Goal: Information Seeking & Learning: Learn about a topic

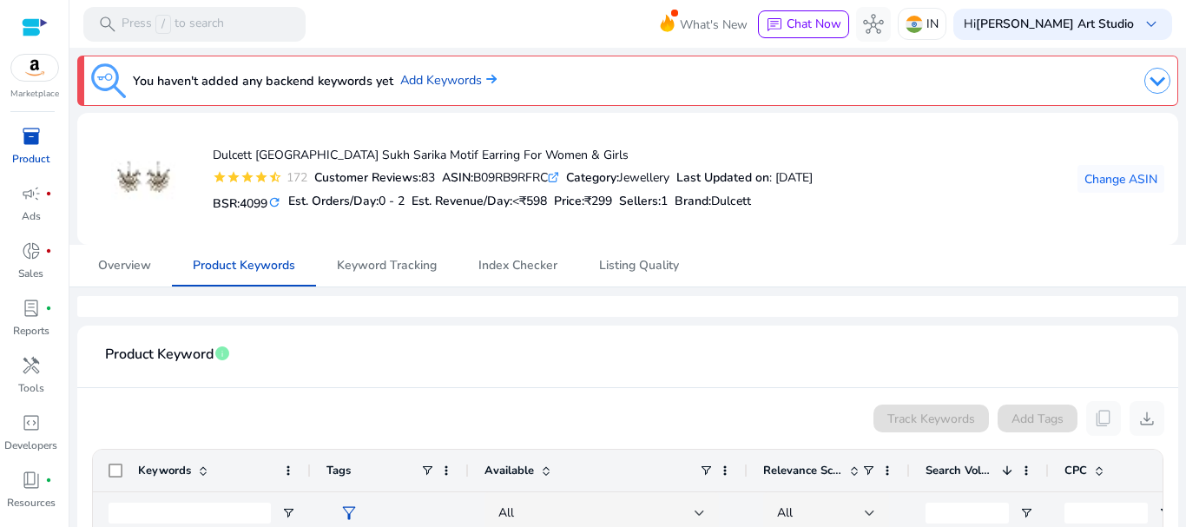
scroll to position [325, 0]
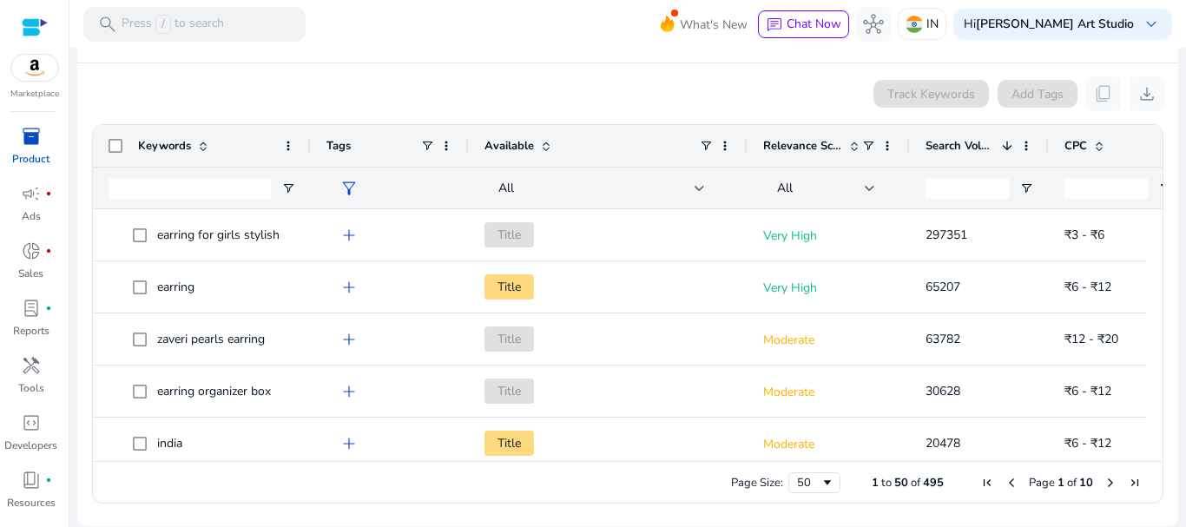
click at [545, 149] on span at bounding box center [546, 146] width 14 height 14
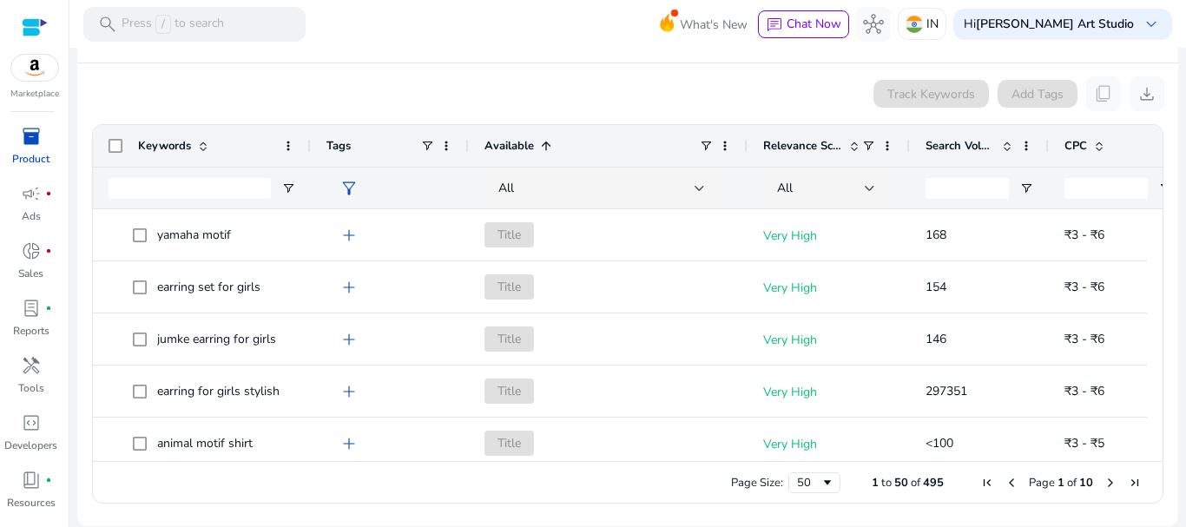
click at [545, 149] on span at bounding box center [546, 146] width 14 height 14
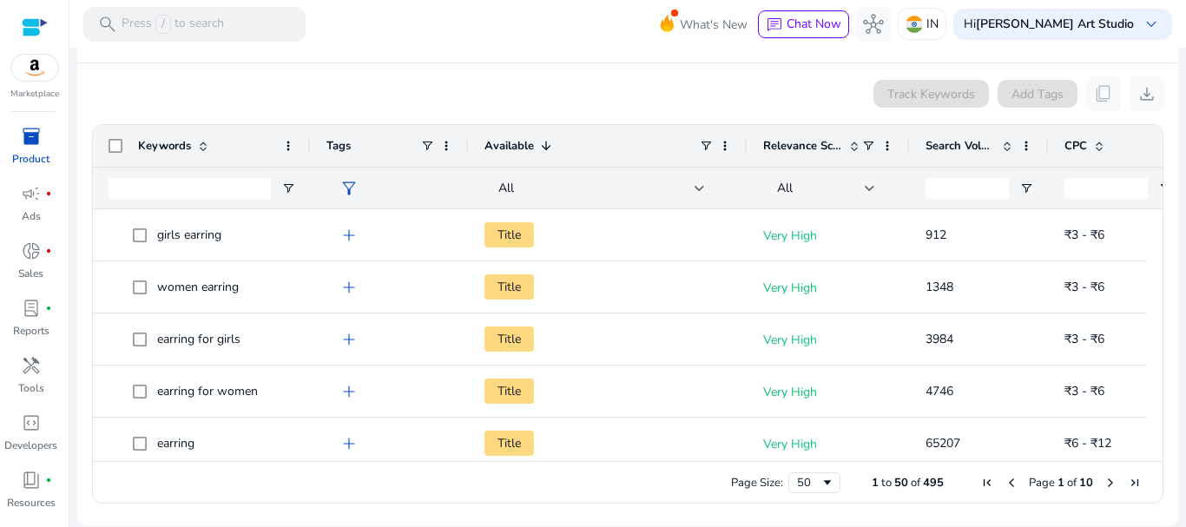
click at [545, 149] on span at bounding box center [546, 146] width 14 height 14
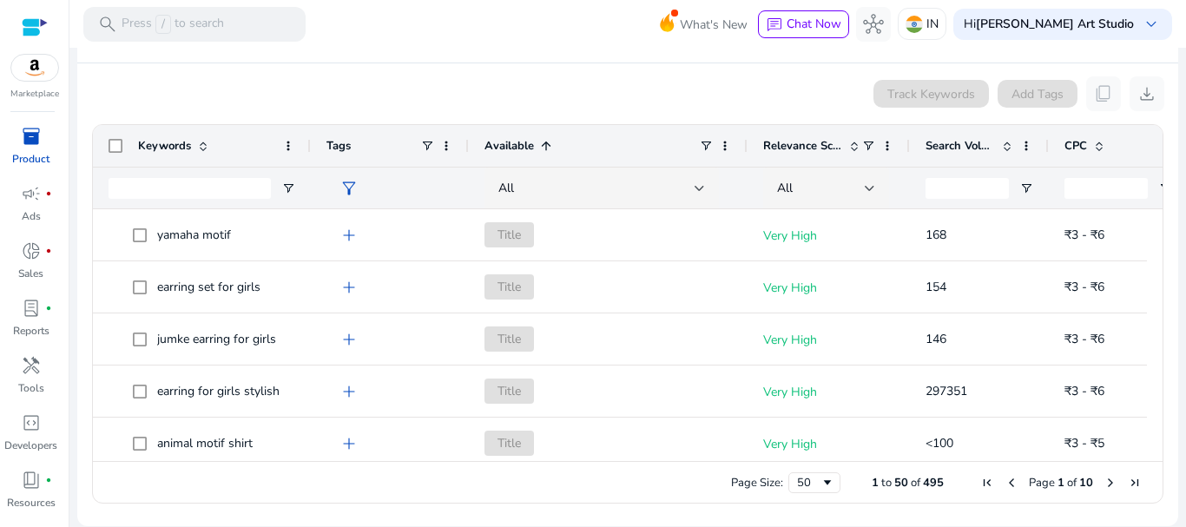
click at [545, 149] on span at bounding box center [546, 146] width 14 height 14
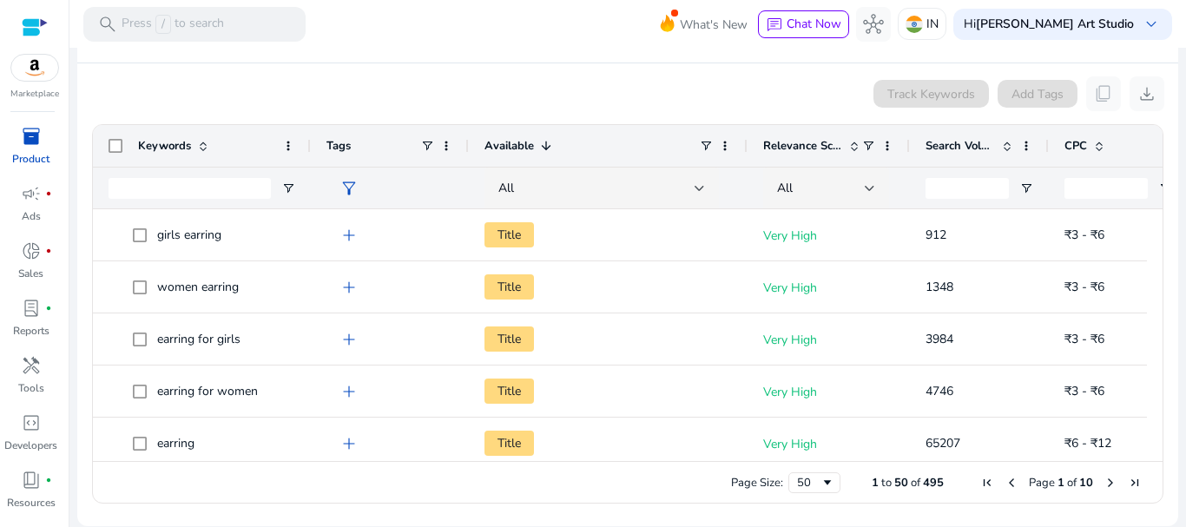
click at [545, 149] on span at bounding box center [546, 146] width 14 height 14
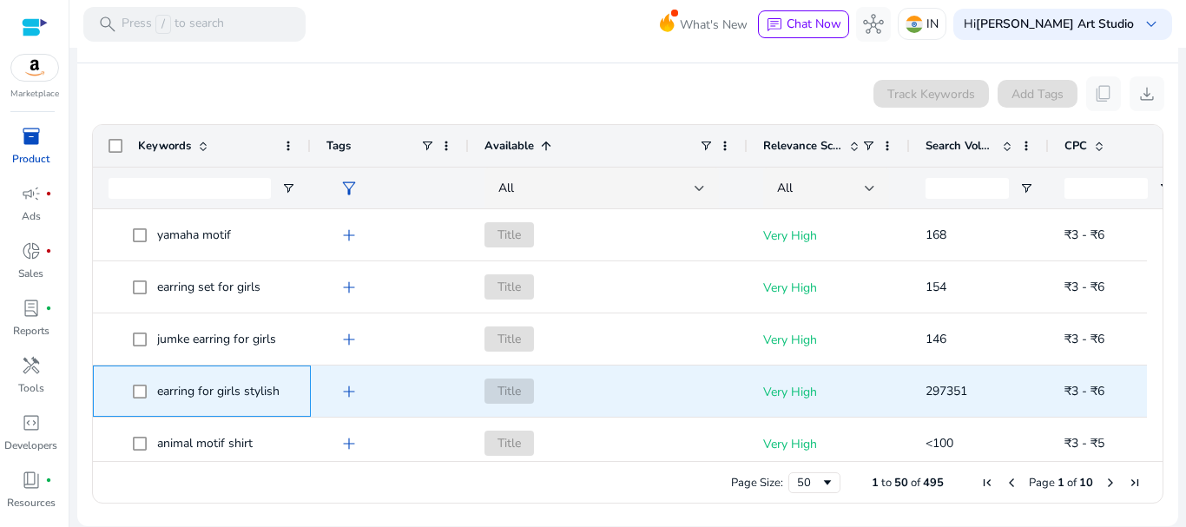
click at [229, 394] on span "earring for girls stylish" at bounding box center [218, 391] width 122 height 16
click at [1094, 392] on span "₹3 - ₹6" at bounding box center [1084, 391] width 40 height 16
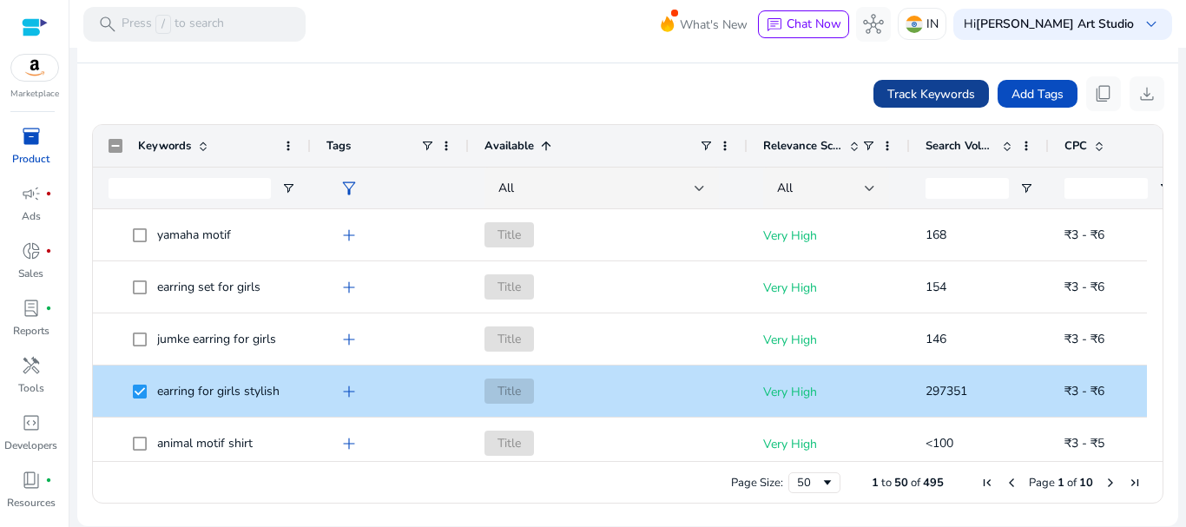
click at [912, 97] on span "Track Keywords" at bounding box center [931, 94] width 88 height 18
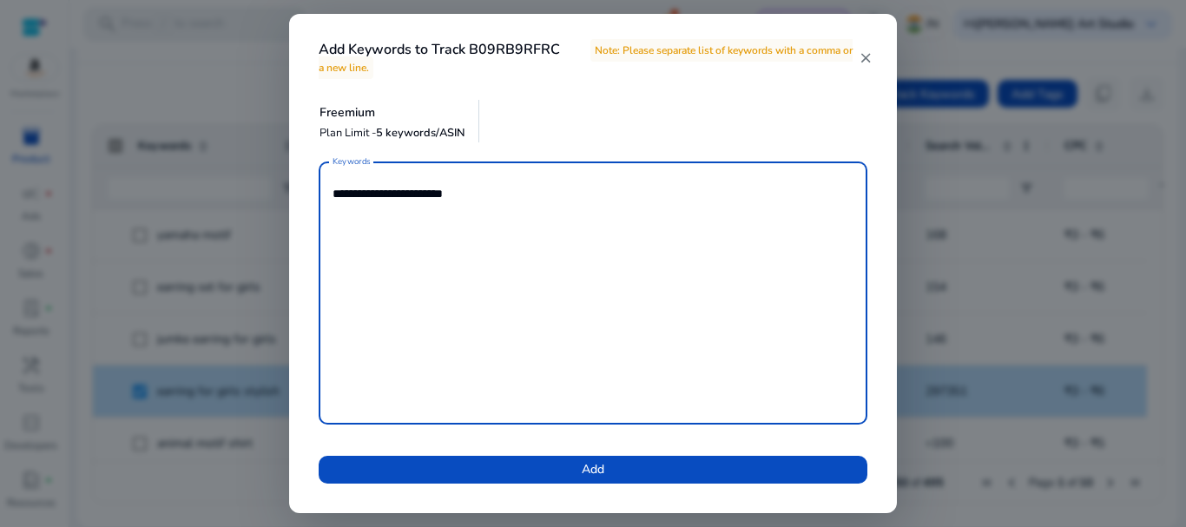
click at [863, 56] on mat-icon "close" at bounding box center [866, 58] width 14 height 16
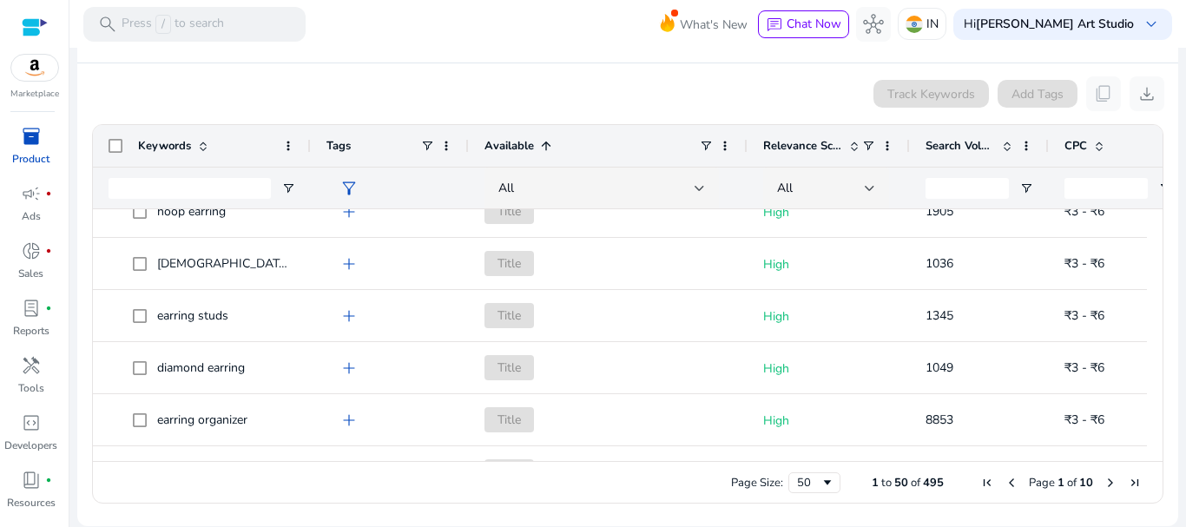
scroll to position [1608, 0]
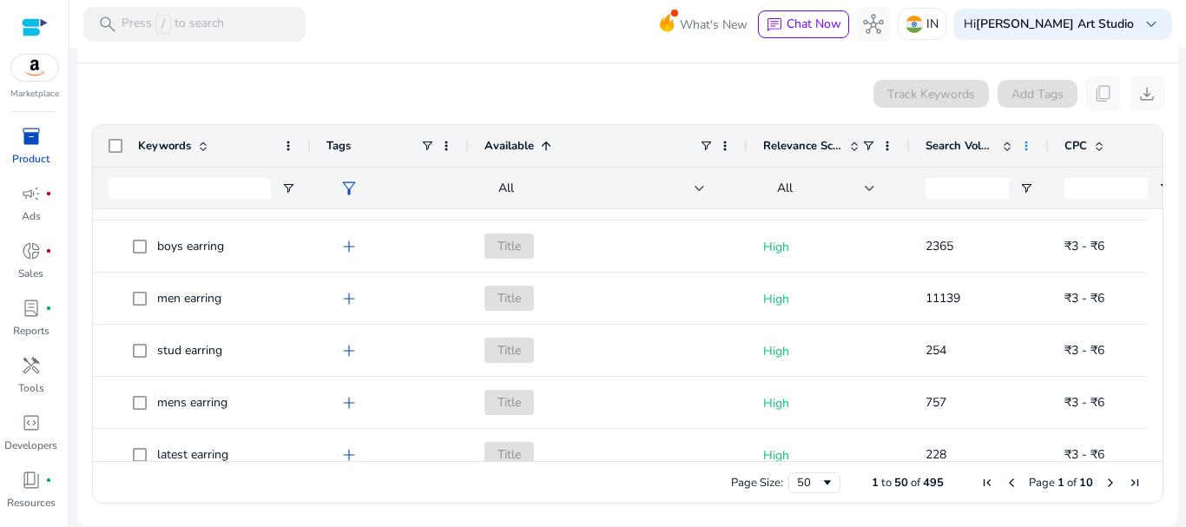
click at [1030, 148] on span at bounding box center [1026, 146] width 14 height 14
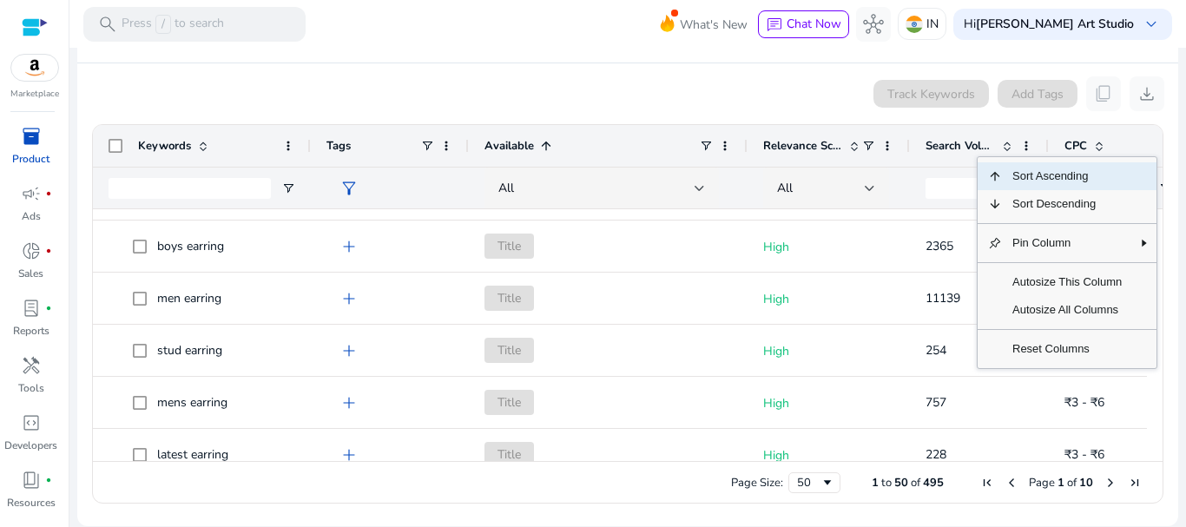
click at [1006, 148] on span at bounding box center [1007, 146] width 14 height 14
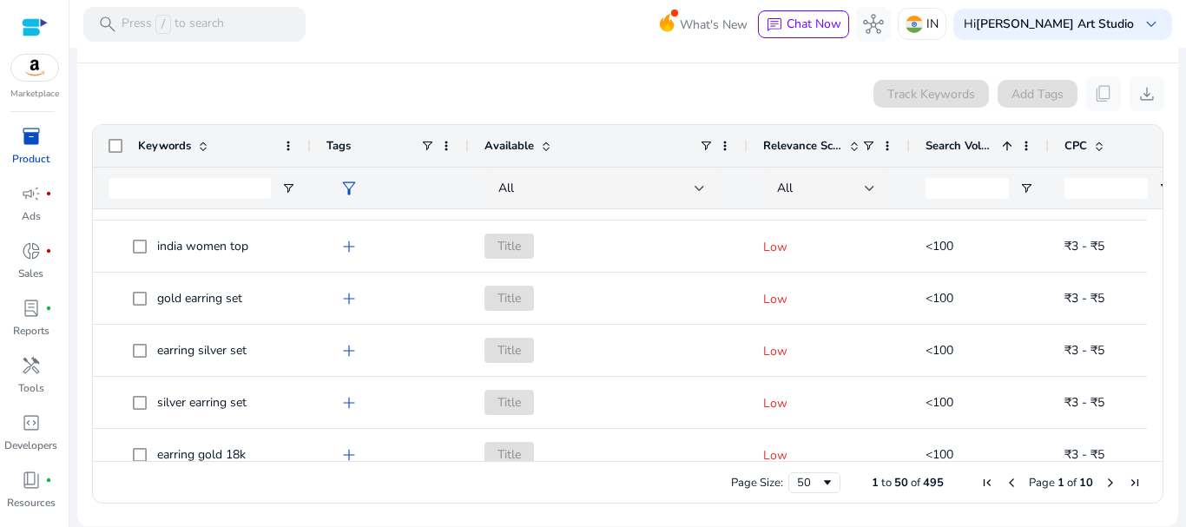
click at [1005, 148] on span at bounding box center [1007, 146] width 14 height 14
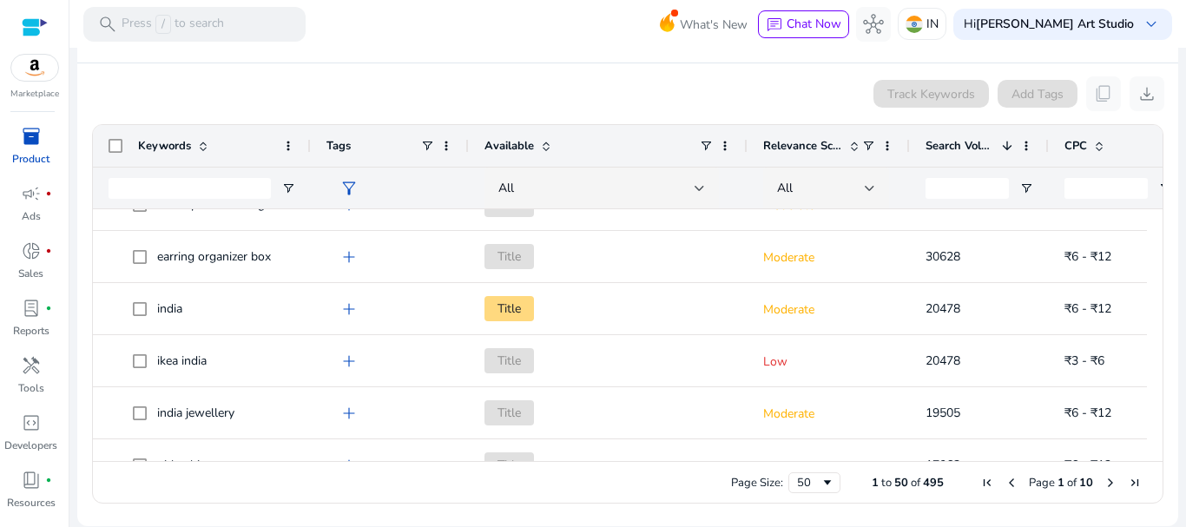
scroll to position [90, 0]
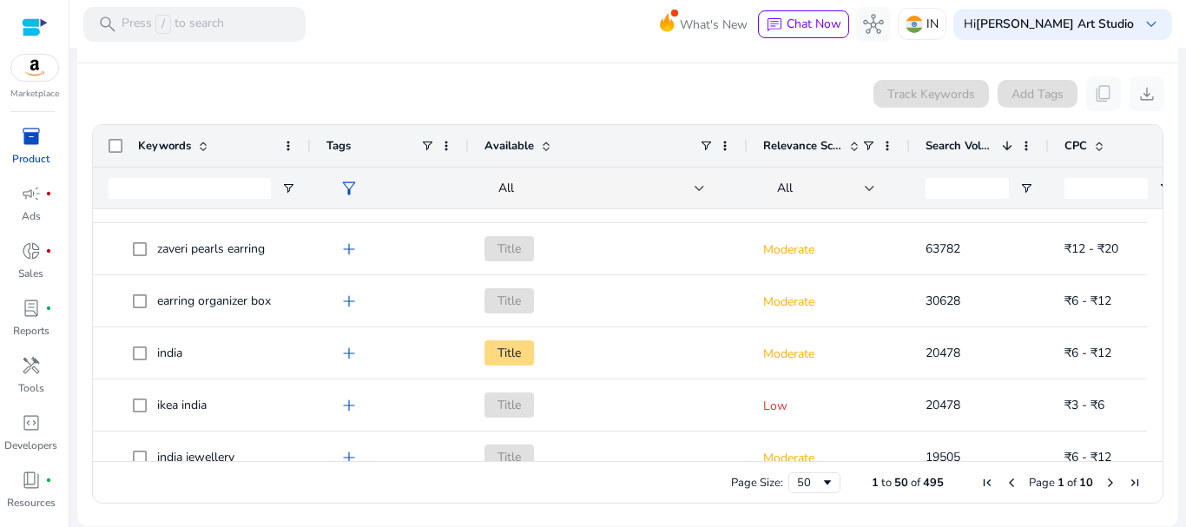
drag, startPoint x: 1156, startPoint y: 230, endPoint x: 1155, endPoint y: 245, distance: 14.8
click at [1155, 245] on ag-grid-angular "Press ENTER to sort. Press ALT DOWN to open column menu. Press CTRL ENTER to op…" at bounding box center [627, 313] width 1099 height 397
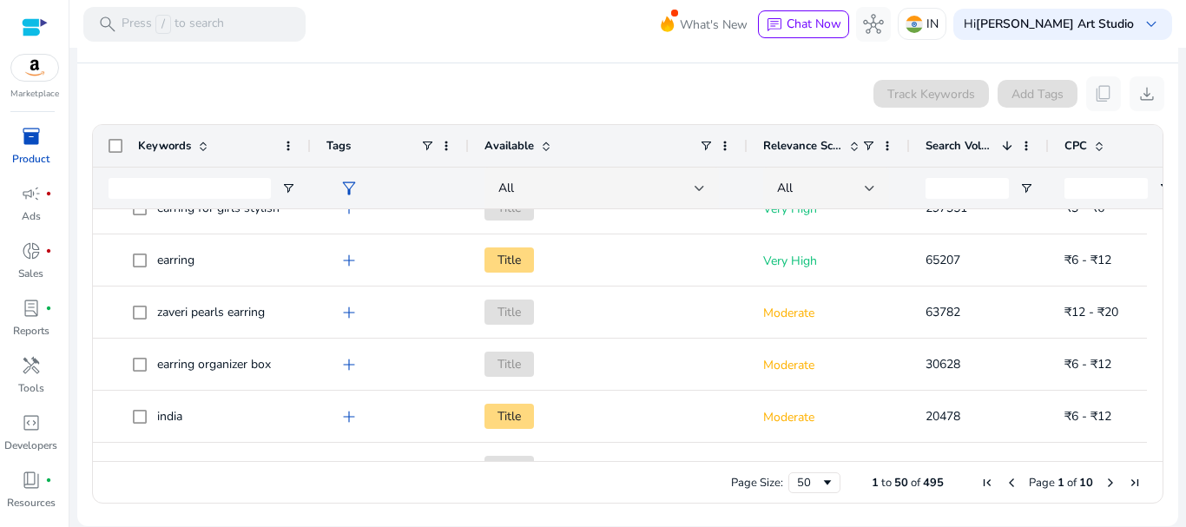
scroll to position [0, 0]
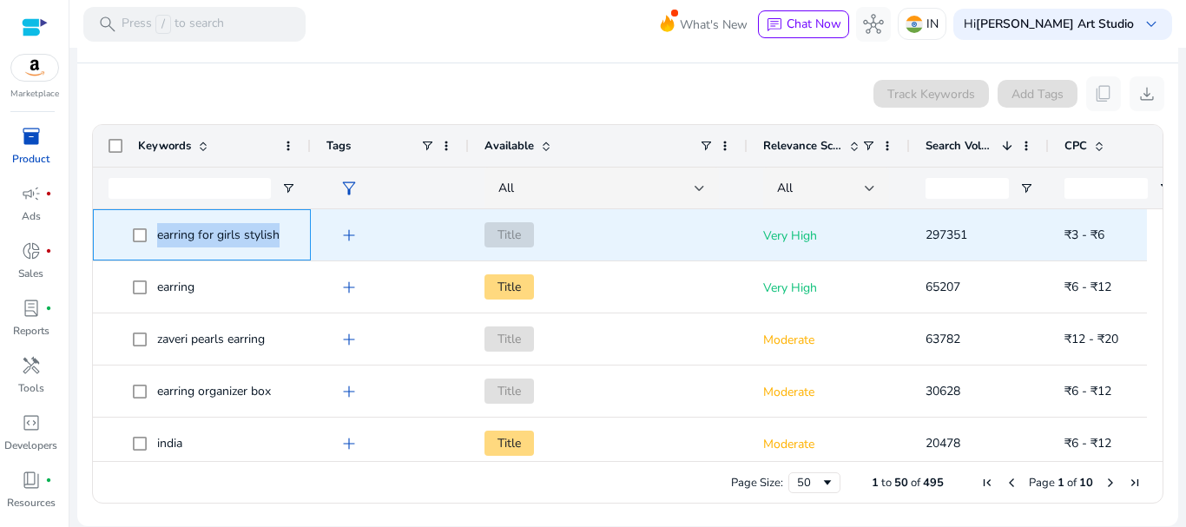
drag, startPoint x: 286, startPoint y: 238, endPoint x: 153, endPoint y: 241, distance: 132.9
click at [153, 241] on span "earring for girls stylish" at bounding box center [214, 235] width 162 height 36
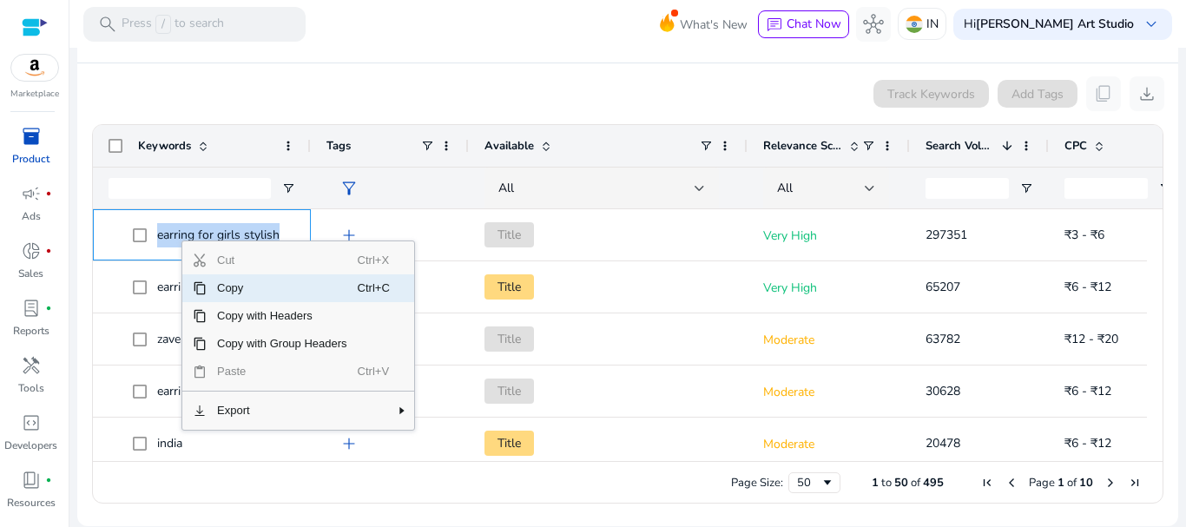
click at [233, 291] on span "Copy" at bounding box center [282, 288] width 151 height 28
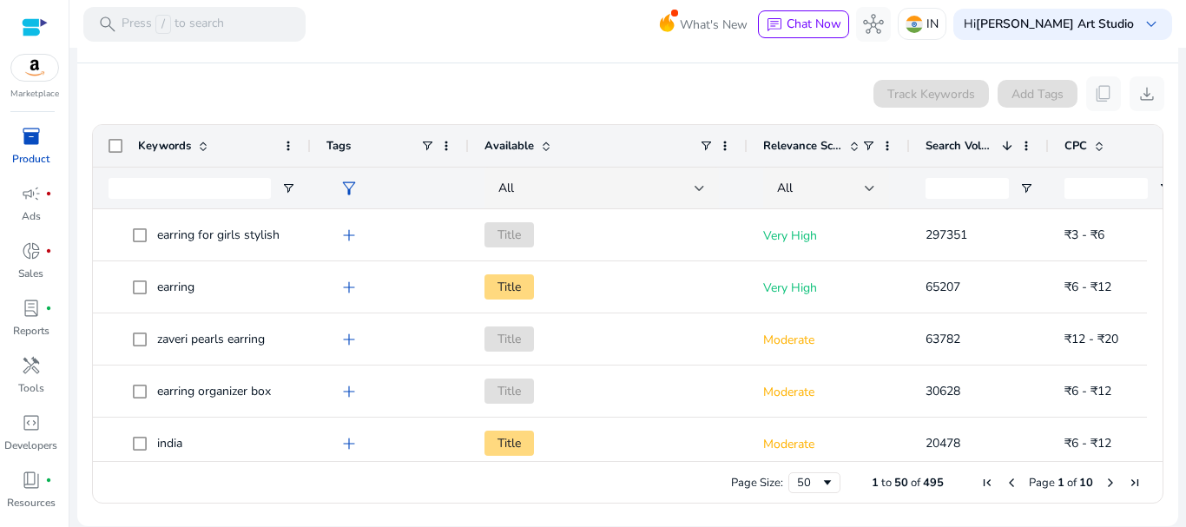
click at [596, 89] on div "Track Keywords Add Tags content_copy download" at bounding box center [627, 93] width 1073 height 35
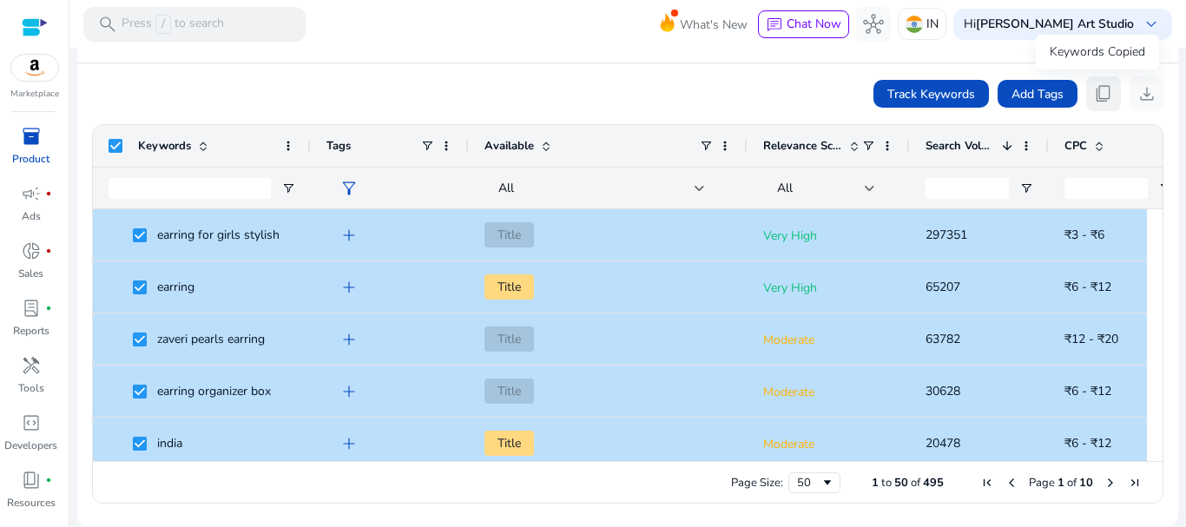
click at [1097, 96] on span "content_copy" at bounding box center [1103, 93] width 21 height 21
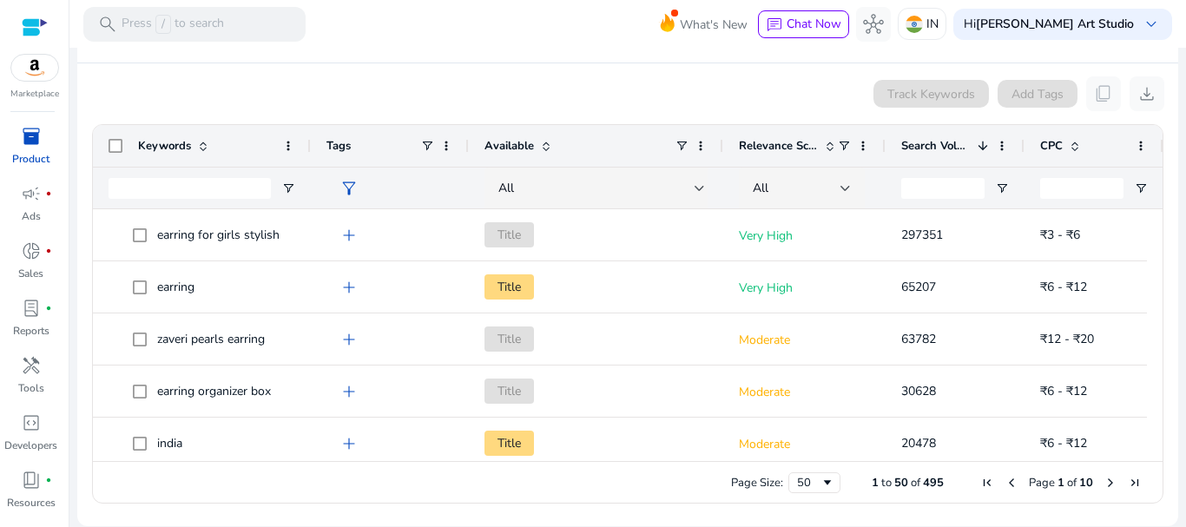
drag, startPoint x: 746, startPoint y: 142, endPoint x: 721, endPoint y: 142, distance: 24.3
click at [721, 142] on div at bounding box center [722, 146] width 7 height 42
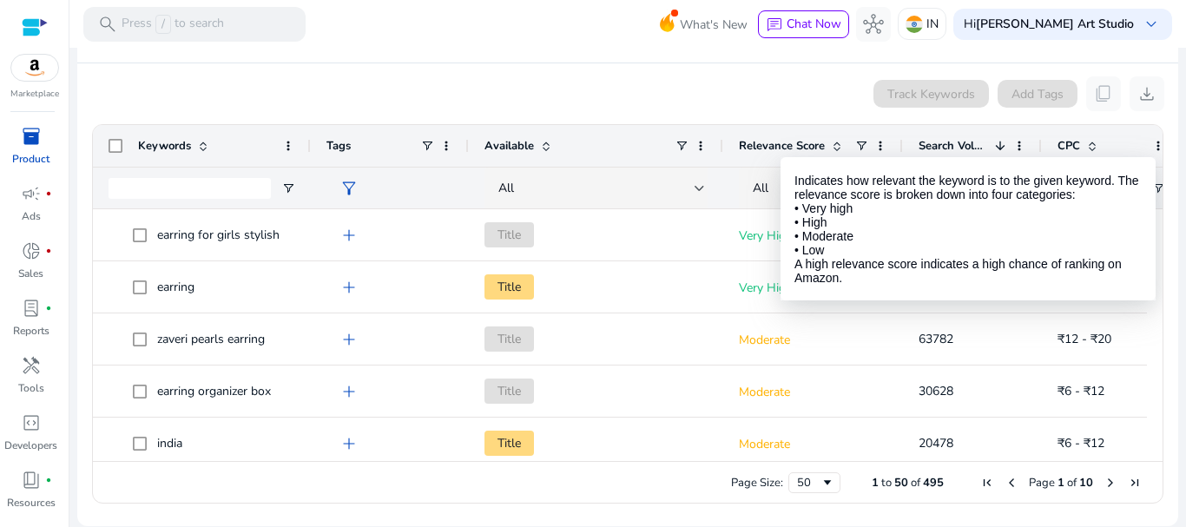
drag, startPoint x: 883, startPoint y: 139, endPoint x: 900, endPoint y: 141, distance: 17.4
click at [900, 141] on div at bounding box center [902, 146] width 7 height 42
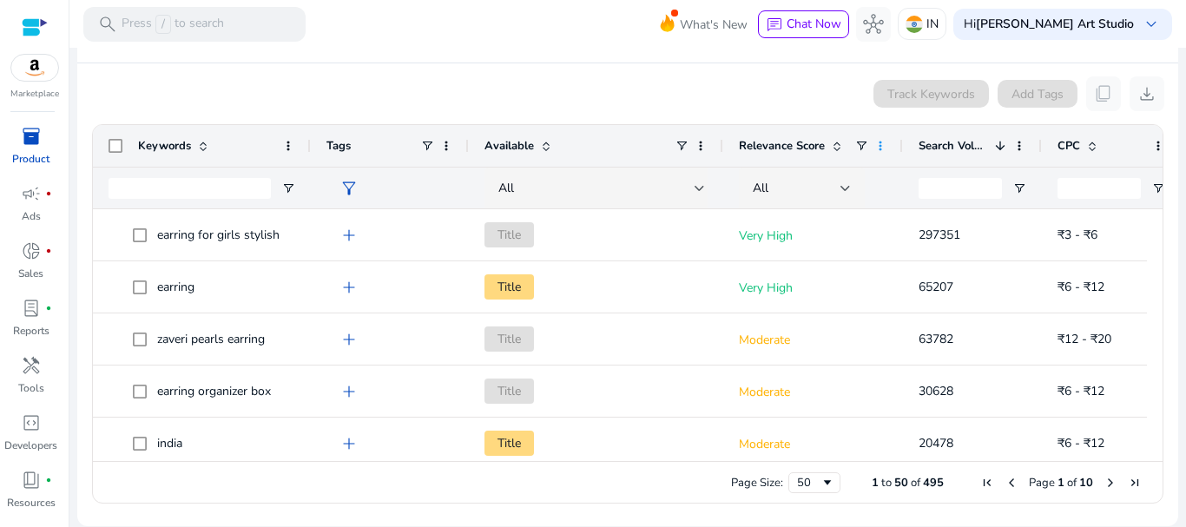
click at [885, 146] on span at bounding box center [880, 146] width 14 height 14
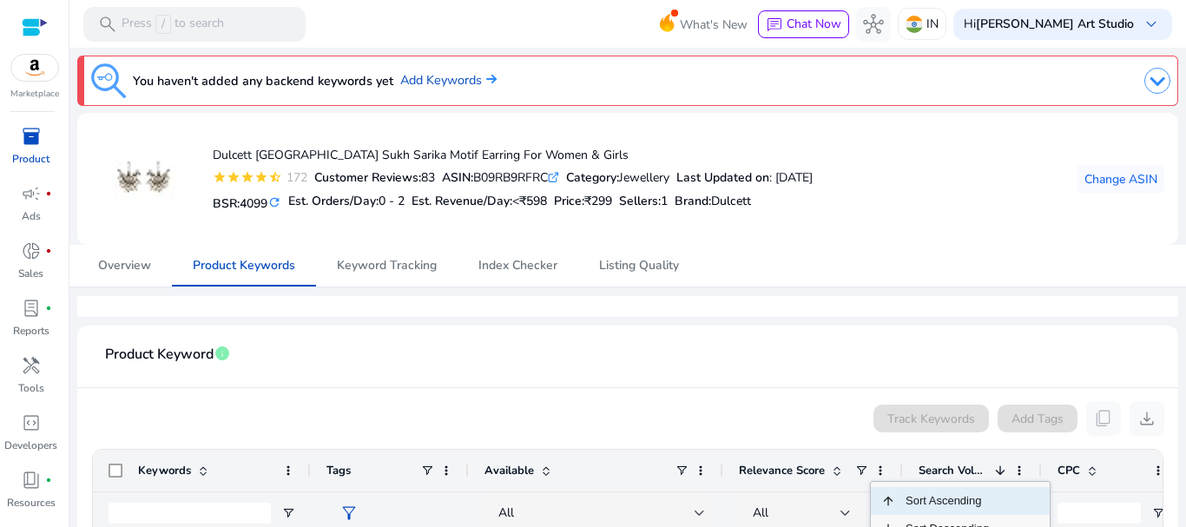
scroll to position [325, 0]
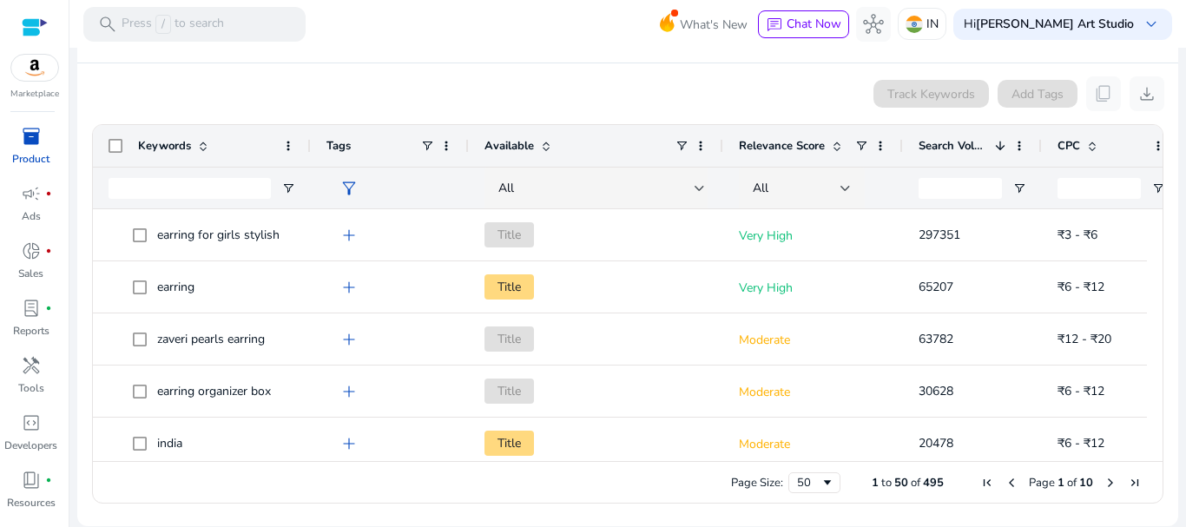
click at [838, 99] on div "Track Keywords Add Tags content_copy download" at bounding box center [627, 93] width 1073 height 35
click at [842, 188] on div at bounding box center [845, 188] width 10 height 7
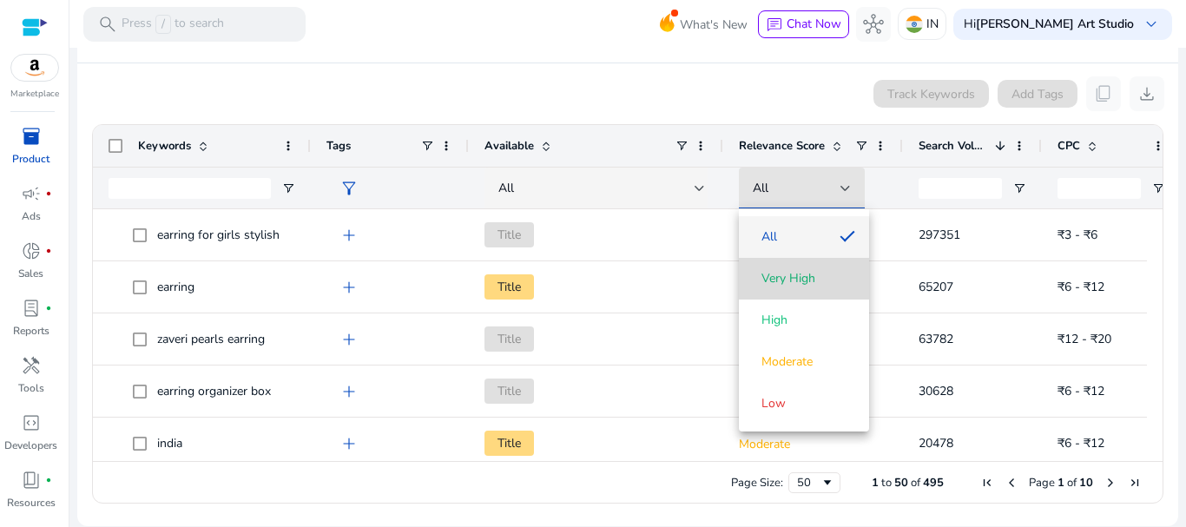
click at [794, 280] on span "Very High" at bounding box center [788, 278] width 54 height 17
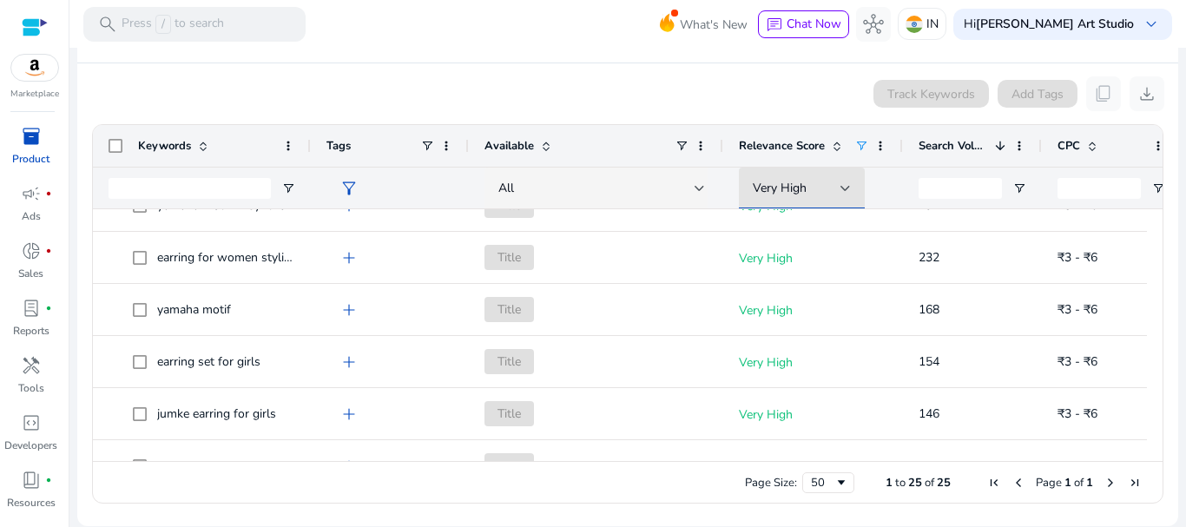
scroll to position [0, 0]
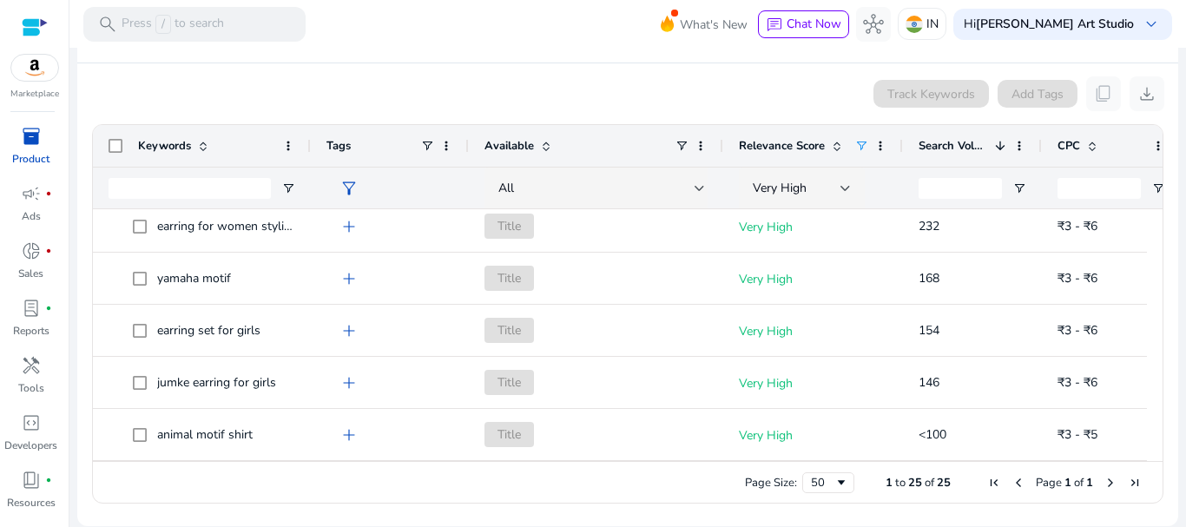
drag, startPoint x: 1155, startPoint y: 435, endPoint x: 1150, endPoint y: 319, distance: 116.4
click at [1150, 319] on div "Drag here to set row groups Drag here to set column labels Keywords Tags Availa…" at bounding box center [627, 313] width 1071 height 379
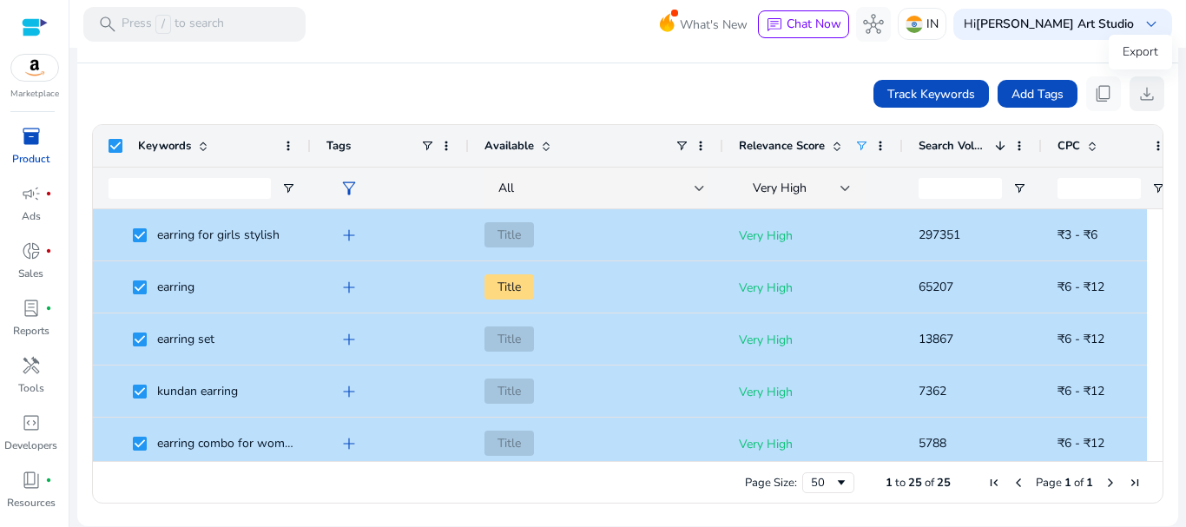
click at [1137, 93] on span "download" at bounding box center [1146, 93] width 21 height 21
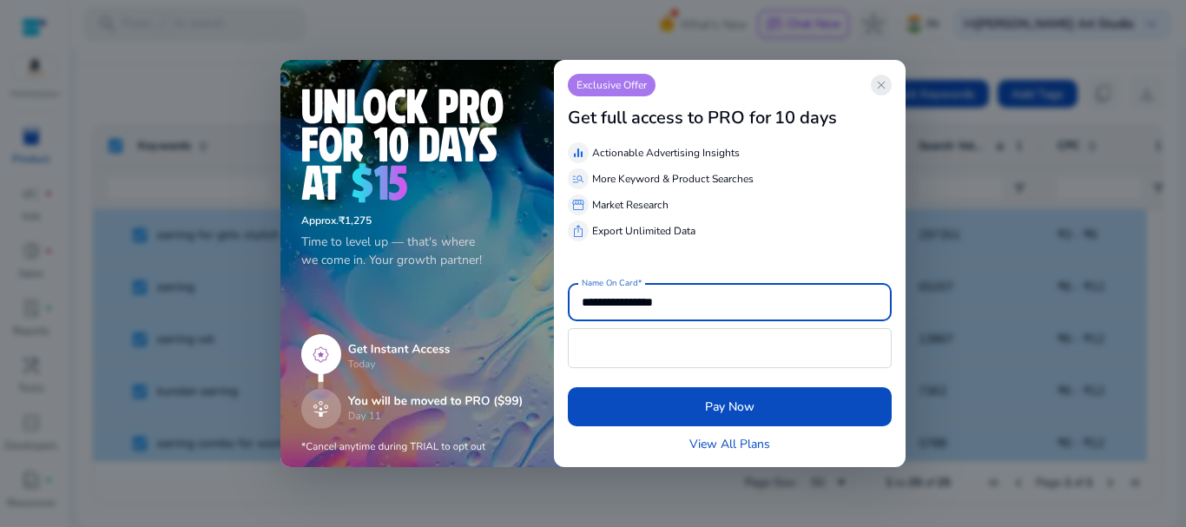
click at [875, 80] on span "close" at bounding box center [881, 85] width 14 height 14
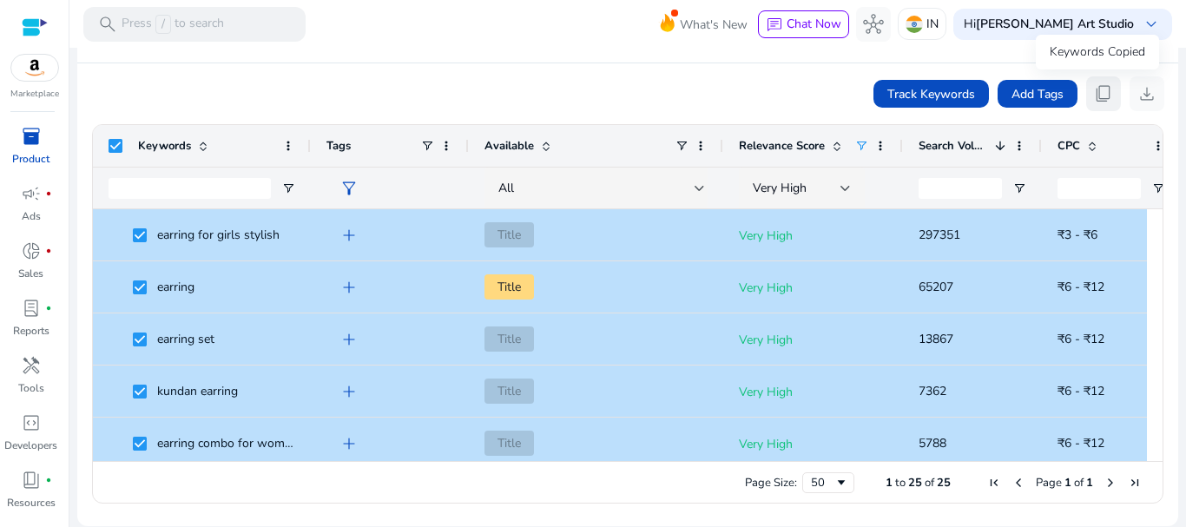
click at [1097, 94] on span "content_copy" at bounding box center [1103, 93] width 21 height 21
click at [841, 186] on div at bounding box center [845, 188] width 10 height 7
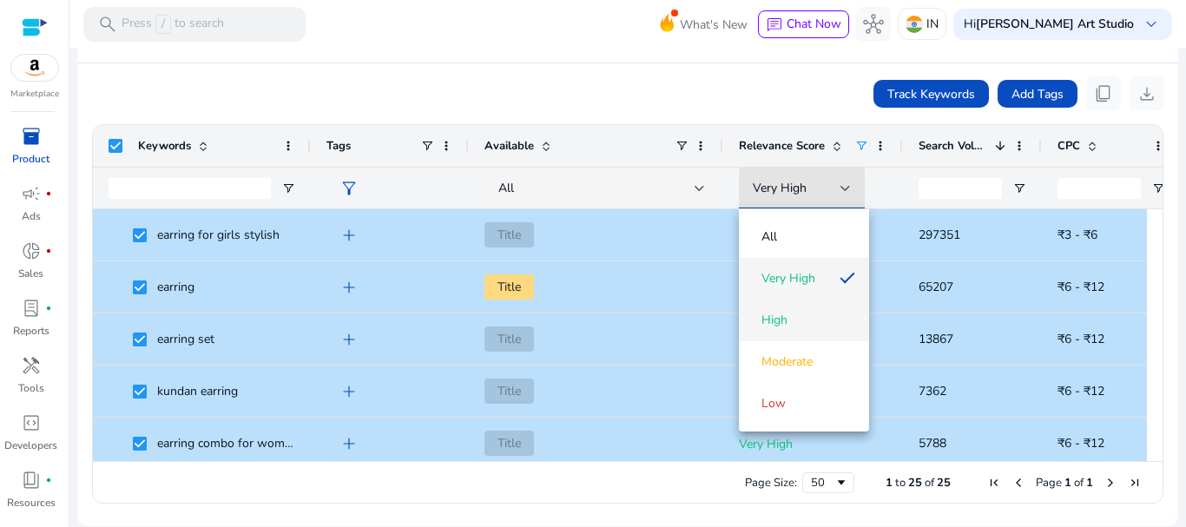
click at [785, 321] on span "High" at bounding box center [774, 320] width 26 height 17
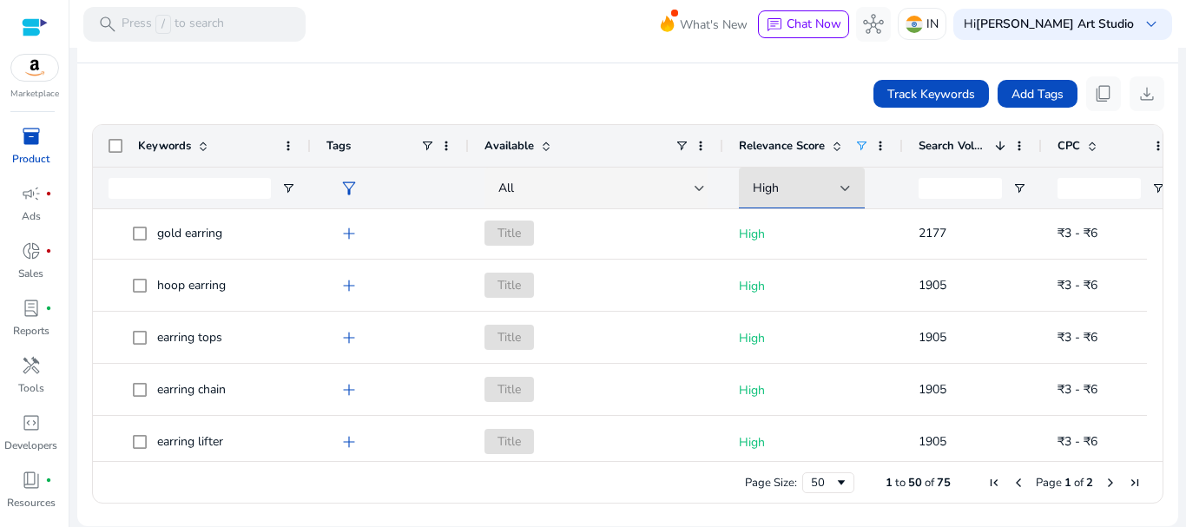
scroll to position [629, 0]
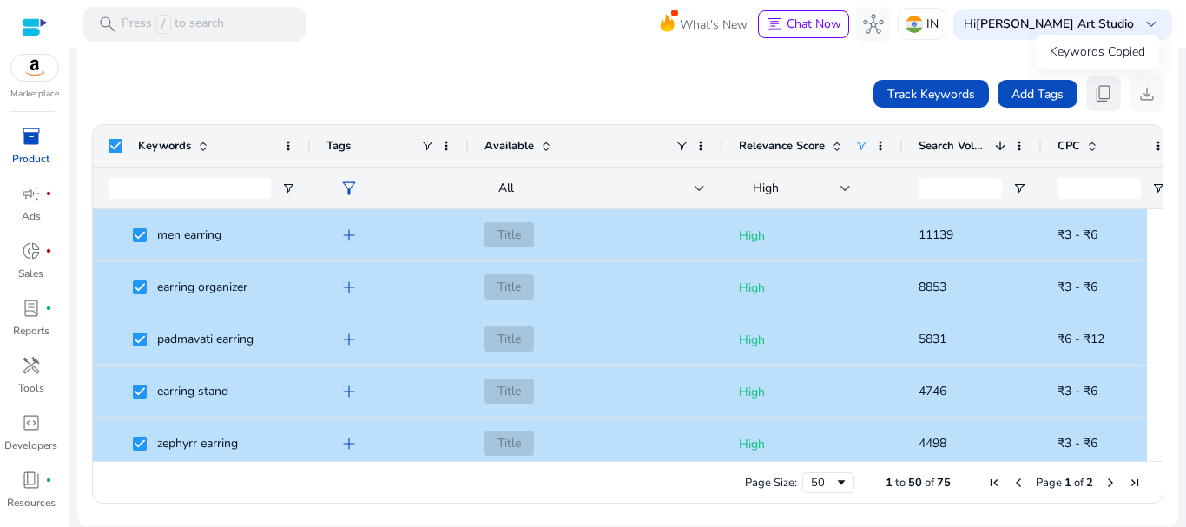
click at [1097, 87] on span "content_copy" at bounding box center [1103, 93] width 21 height 21
click at [510, 36] on mat-toolbar "search Press / to search What's New chat Chat Now hub IN Hi Nihal Art Studio ke…" at bounding box center [627, 24] width 1116 height 48
click at [526, 52] on mat-card-header "Product Keyword info" at bounding box center [627, 39] width 1073 height 49
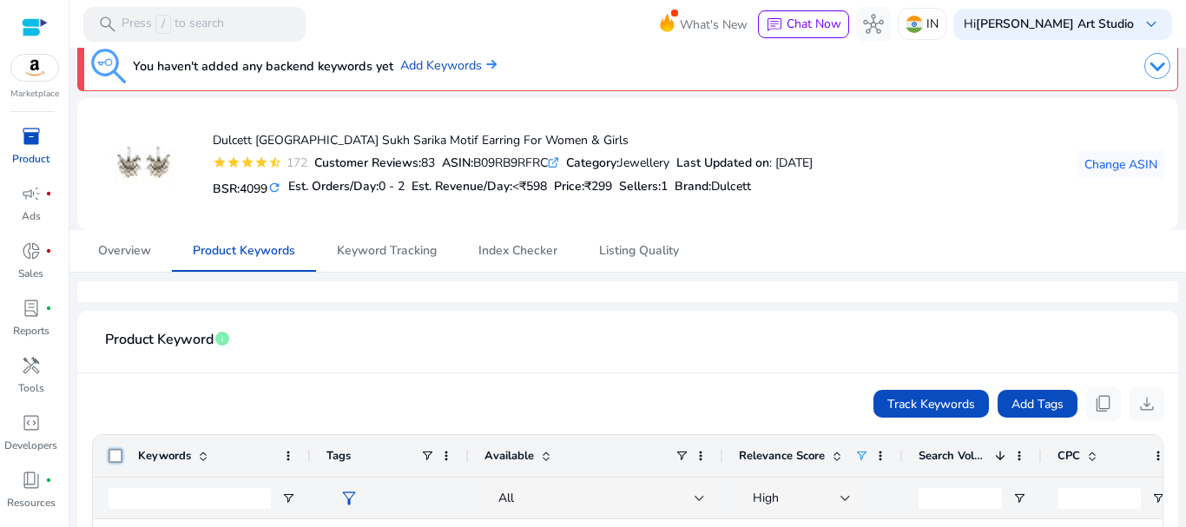
scroll to position [0, 0]
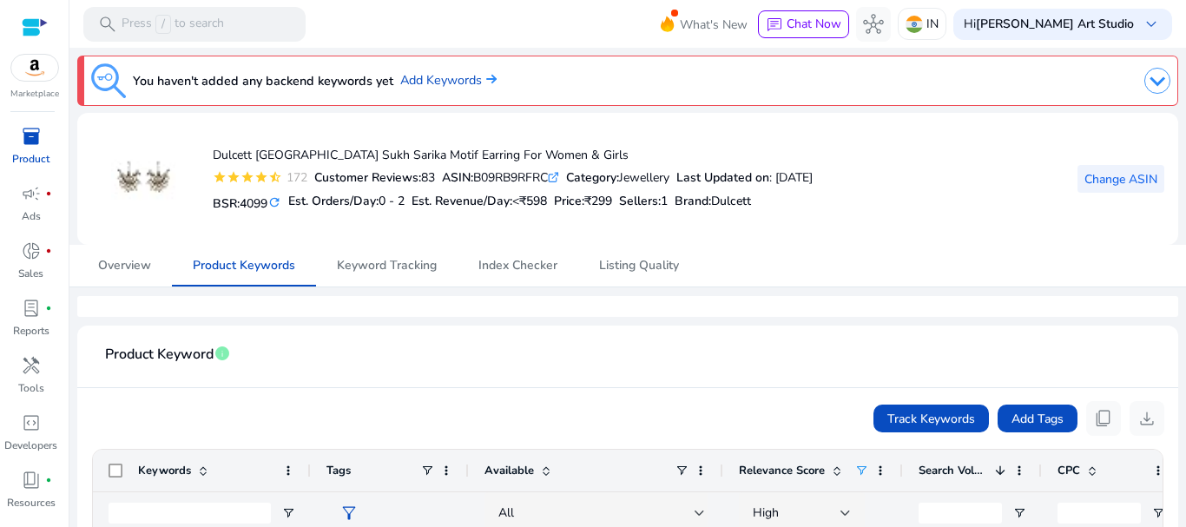
click at [1107, 182] on span "Change ASIN" at bounding box center [1120, 179] width 73 height 18
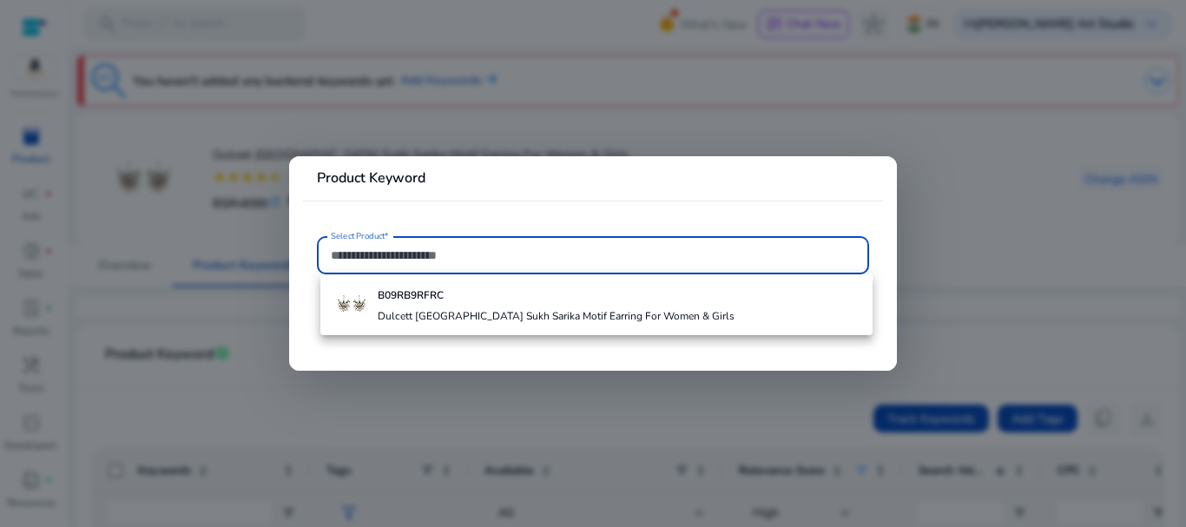
click at [379, 256] on input "Select Product*" at bounding box center [593, 255] width 524 height 19
paste input "**********"
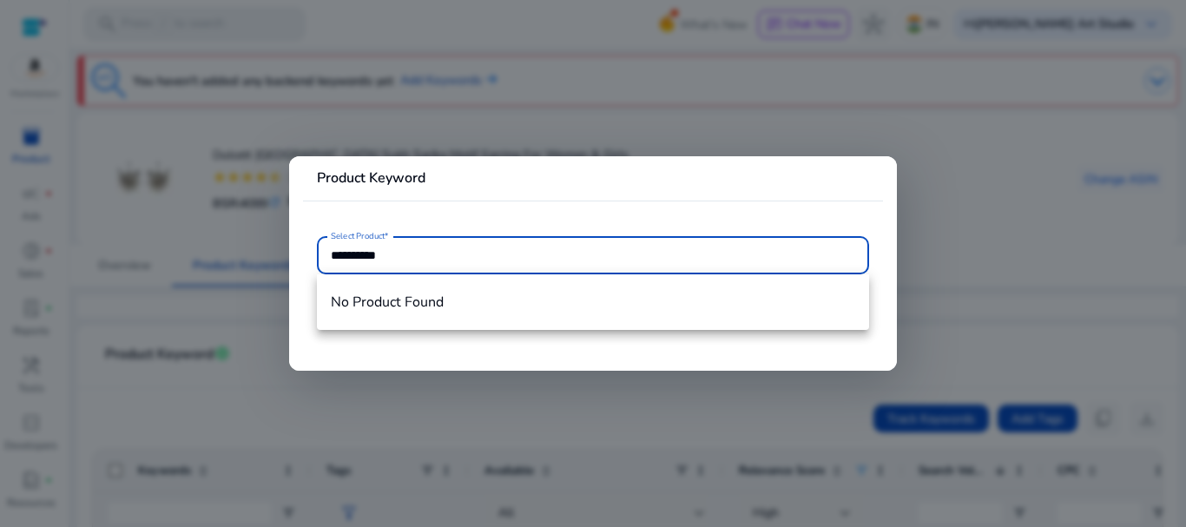
click at [510, 253] on input "**********" at bounding box center [593, 255] width 524 height 19
type input "**********"
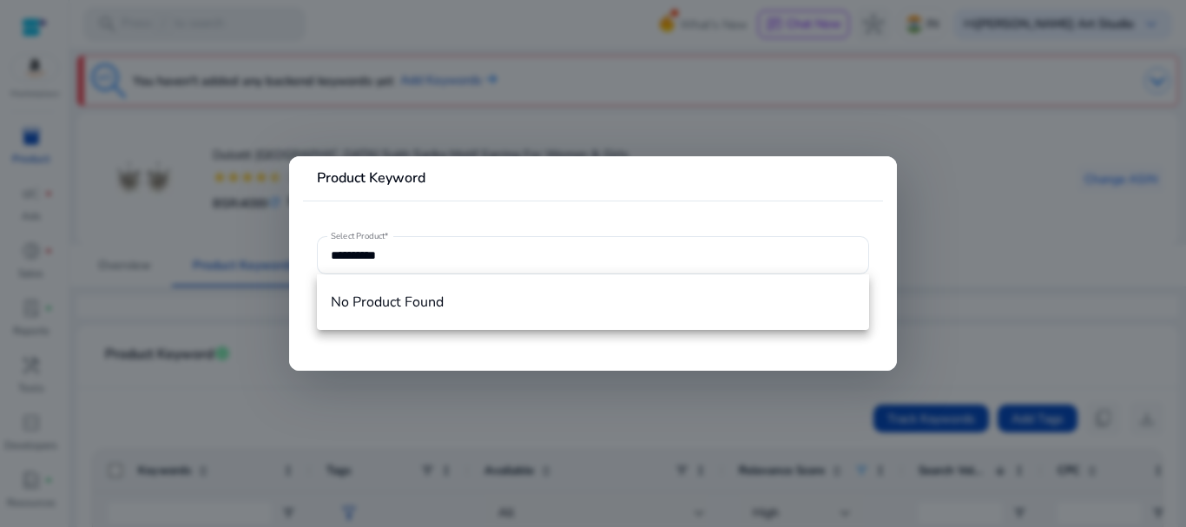
click at [537, 200] on mat-card-header "Product Keyword" at bounding box center [593, 185] width 580 height 30
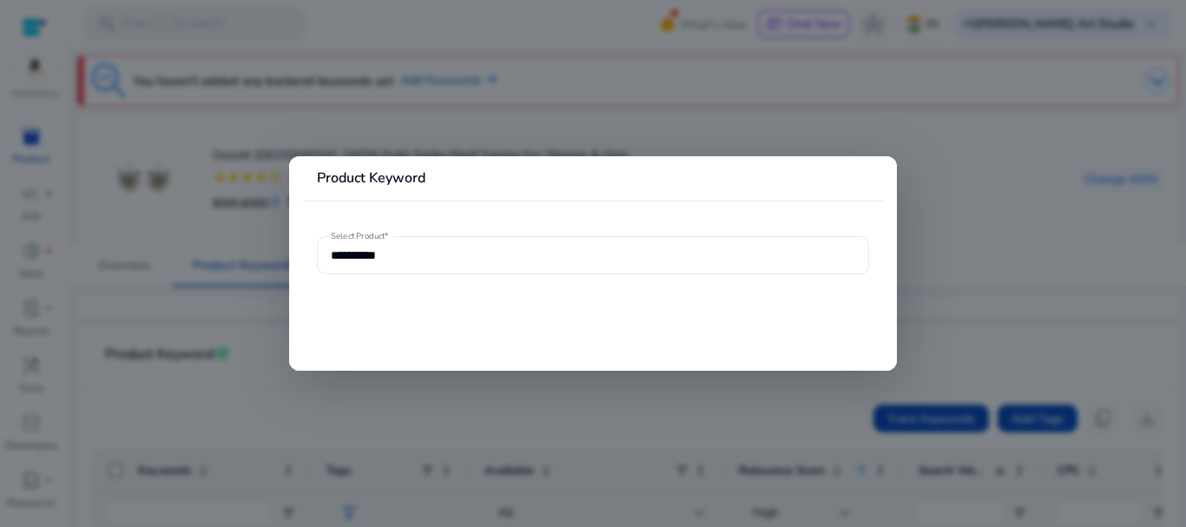
click at [418, 253] on input "**********" at bounding box center [593, 255] width 524 height 19
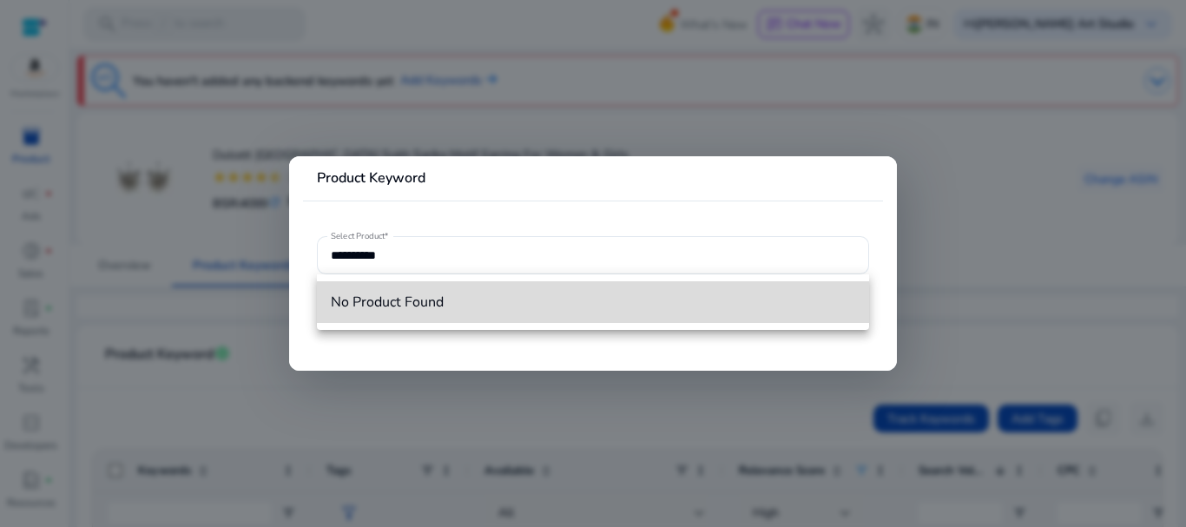
click at [397, 300] on span "No Product Found" at bounding box center [593, 302] width 524 height 19
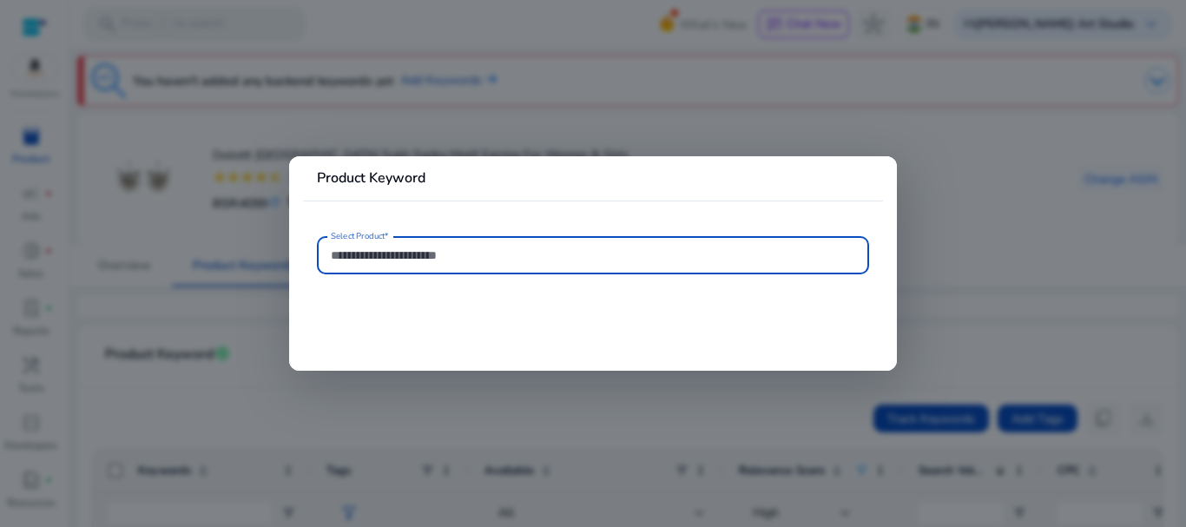
click at [406, 260] on input "Select Product*" at bounding box center [593, 255] width 524 height 19
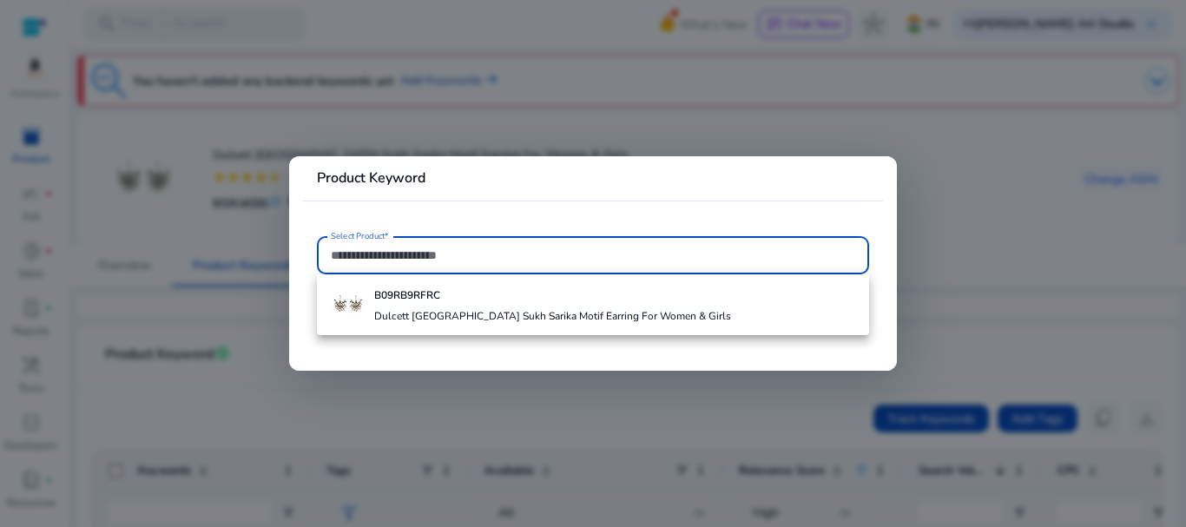
paste input "**********"
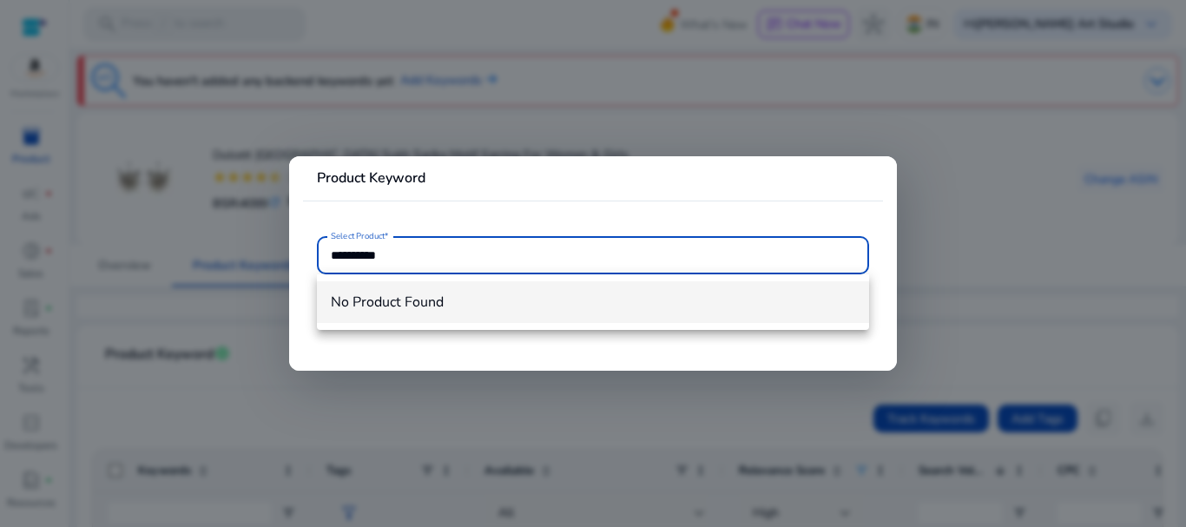
type input "**********"
click at [413, 310] on span "No Product Found" at bounding box center [593, 302] width 524 height 19
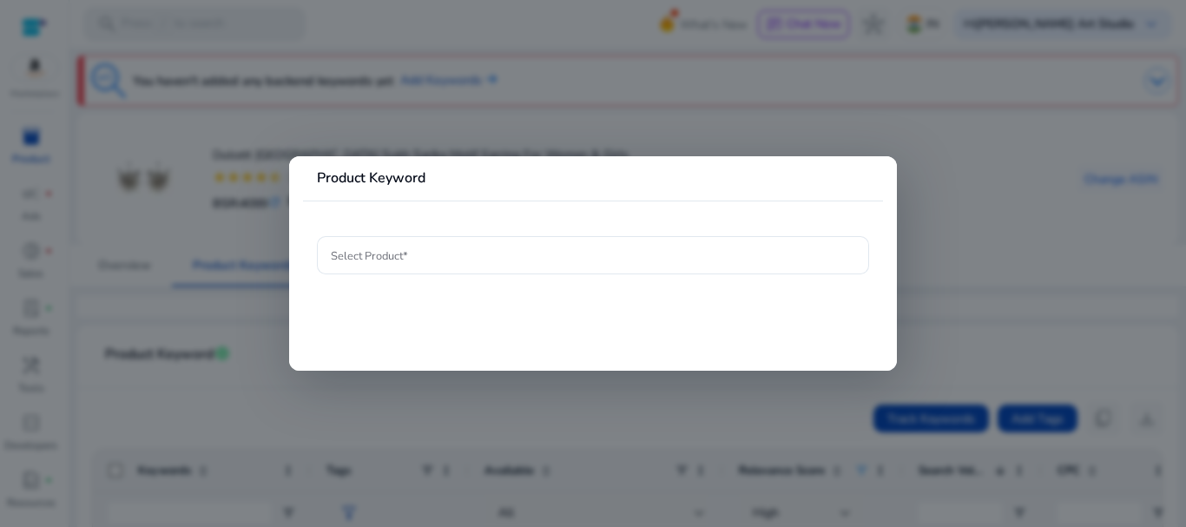
click at [701, 228] on mat-card "Product Keyword Select Product*" at bounding box center [593, 263] width 608 height 214
click at [758, 126] on div at bounding box center [593, 263] width 1186 height 527
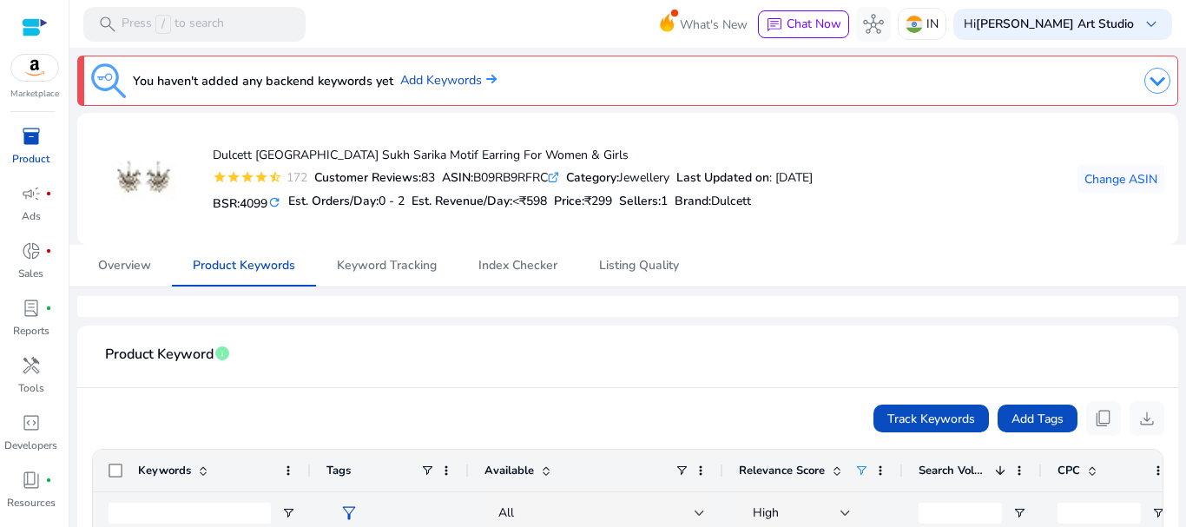
click at [559, 179] on icon ".st0{fill:#2c8af8}" at bounding box center [553, 177] width 11 height 11
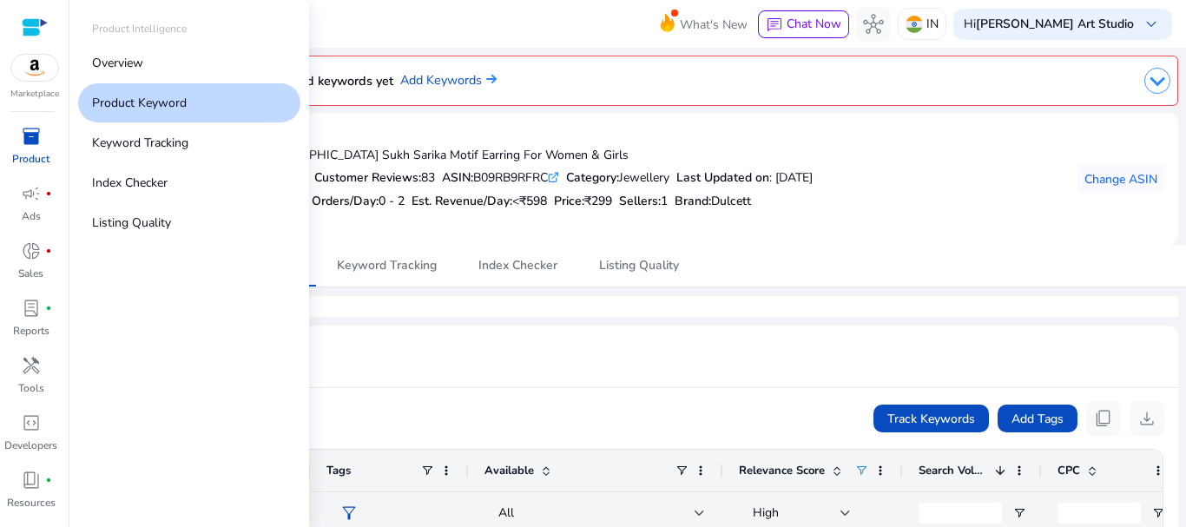
click at [33, 152] on p "Product" at bounding box center [30, 159] width 37 height 16
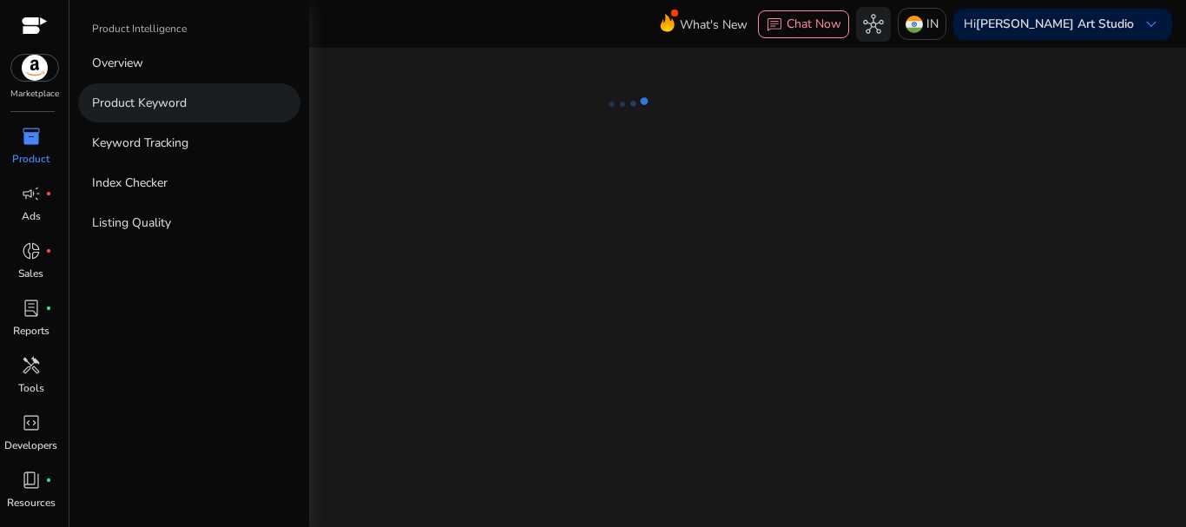
click at [147, 104] on p "Product Keyword" at bounding box center [139, 103] width 95 height 18
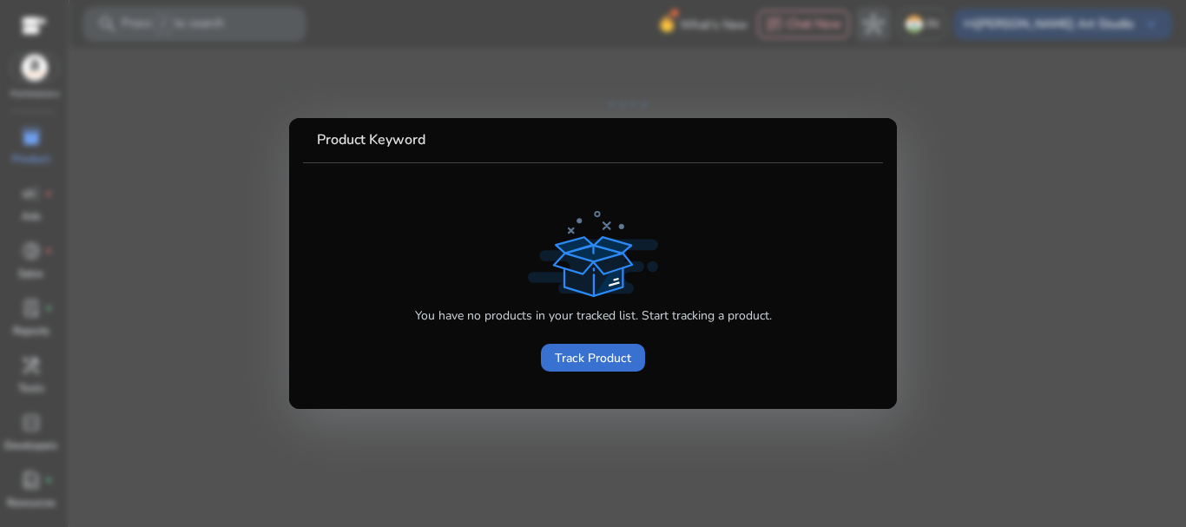
click at [585, 365] on span "Track Product" at bounding box center [593, 358] width 76 height 18
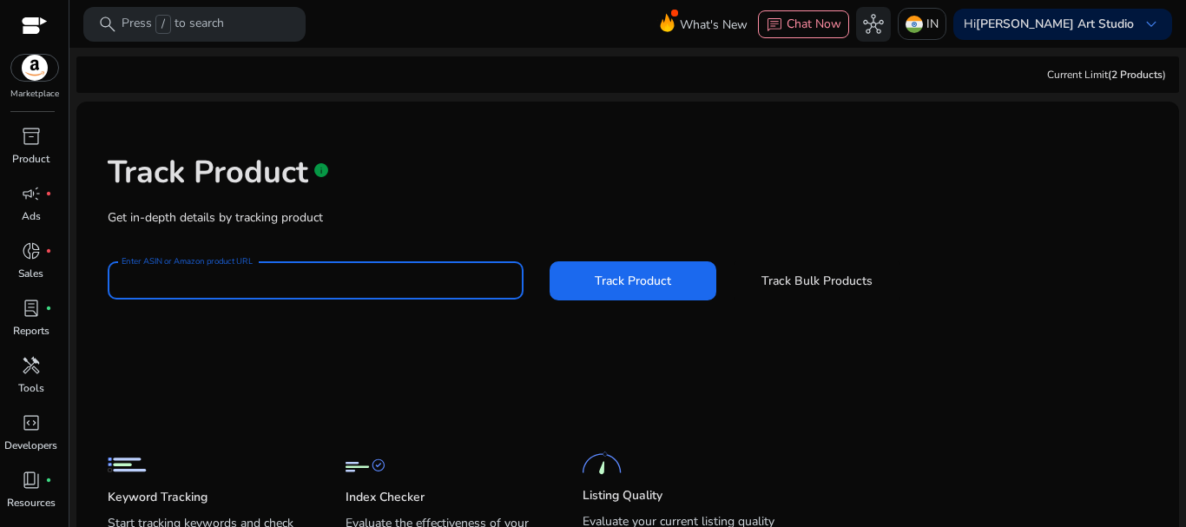
click at [173, 277] on input "Enter ASIN or Amazon product URL" at bounding box center [316, 280] width 388 height 19
paste input "**********"
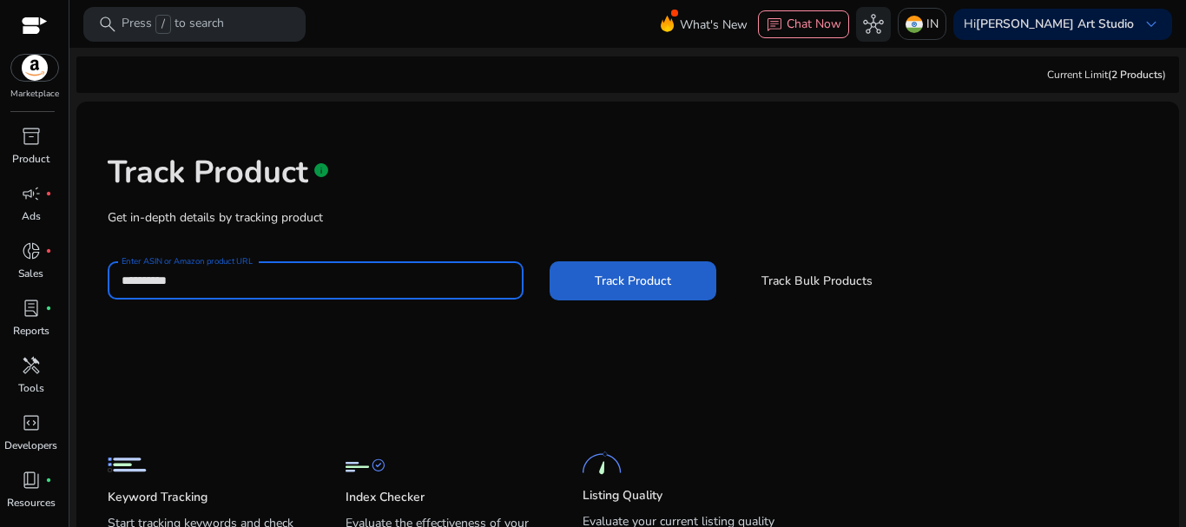
type input "**********"
click at [648, 273] on span "Track Product" at bounding box center [633, 281] width 76 height 18
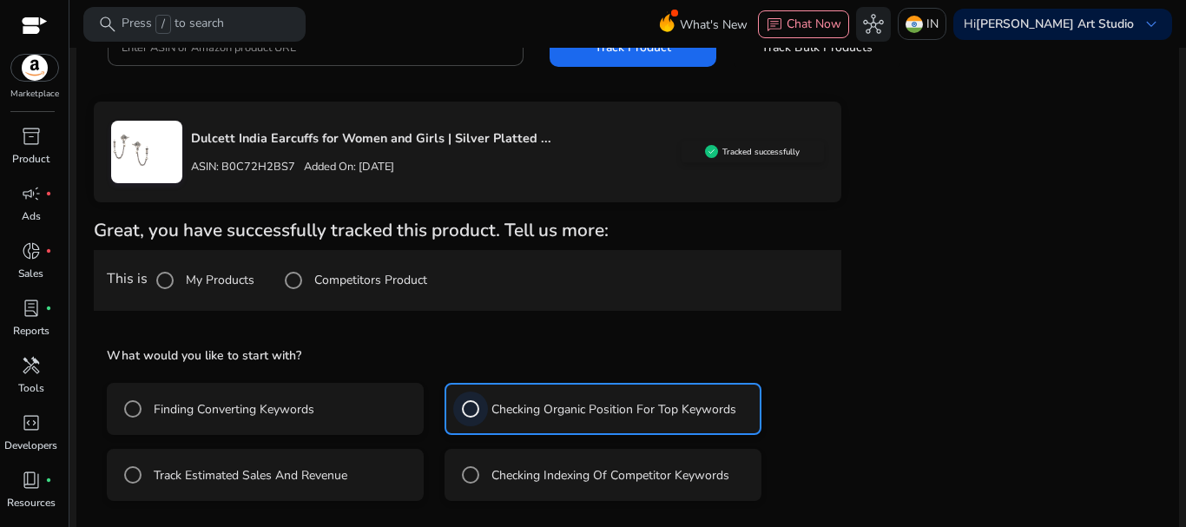
scroll to position [311, 0]
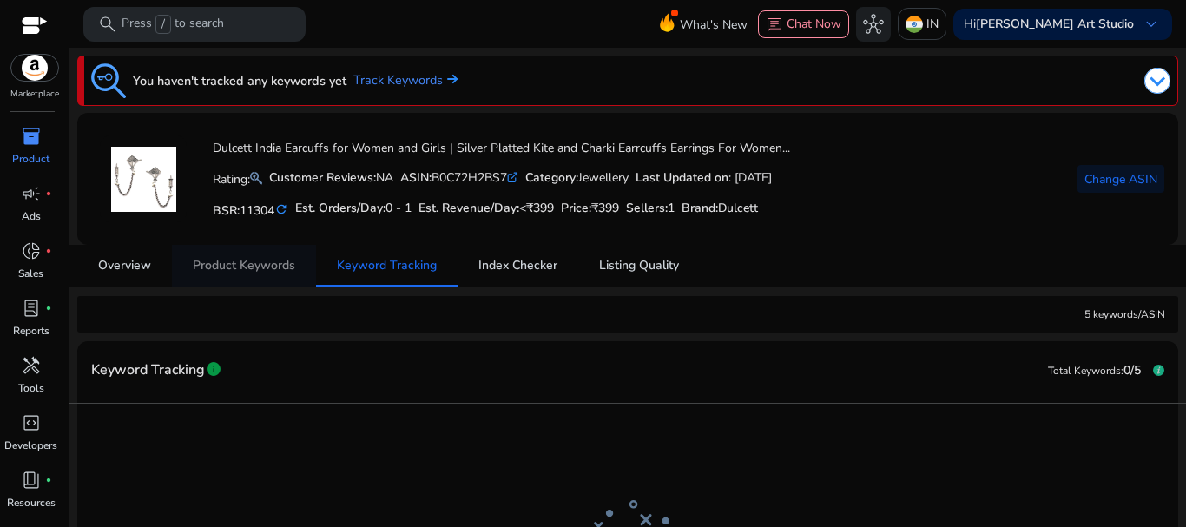
click at [260, 266] on span "Product Keywords" at bounding box center [244, 266] width 102 height 12
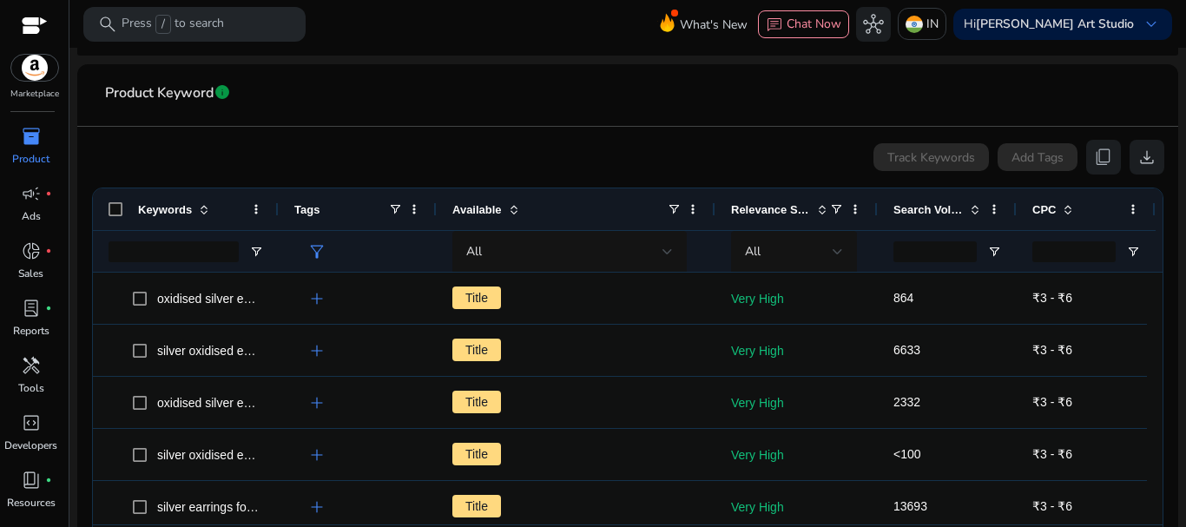
scroll to position [283, 0]
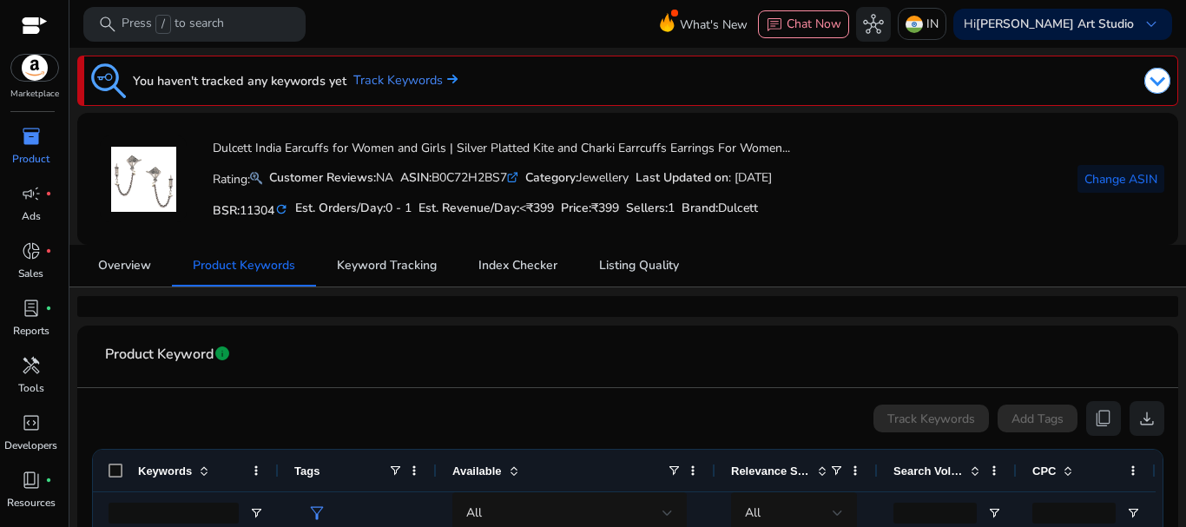
scroll to position [283, 0]
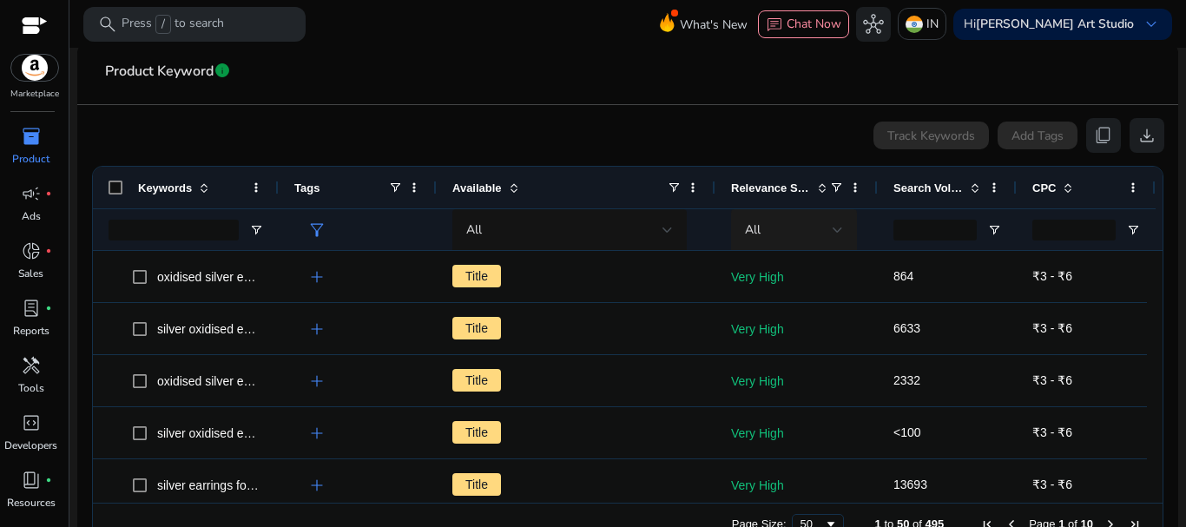
click at [838, 224] on div at bounding box center [838, 230] width 10 height 21
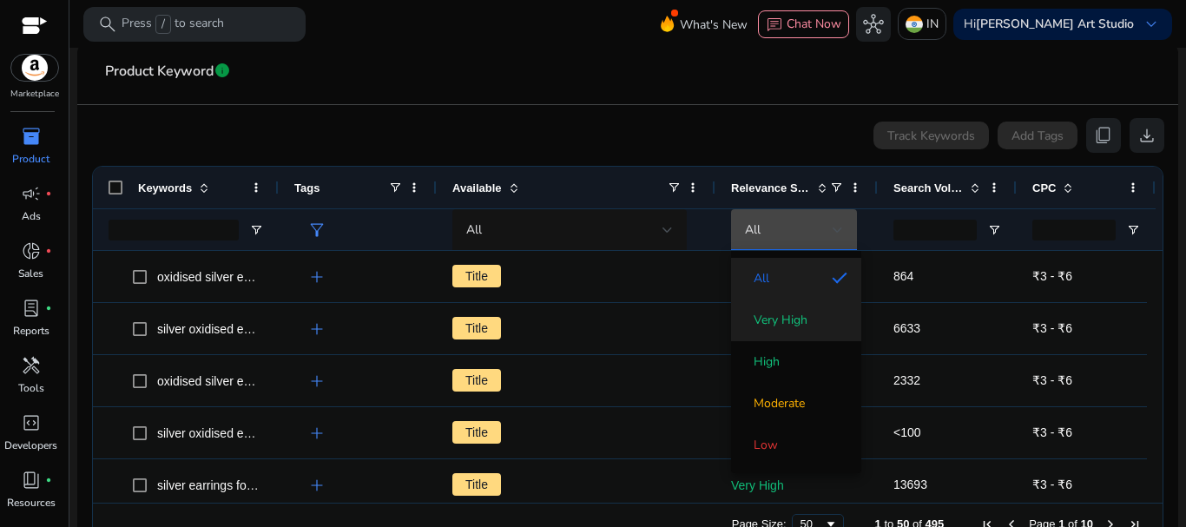
click at [804, 323] on span "Very High" at bounding box center [781, 320] width 54 height 17
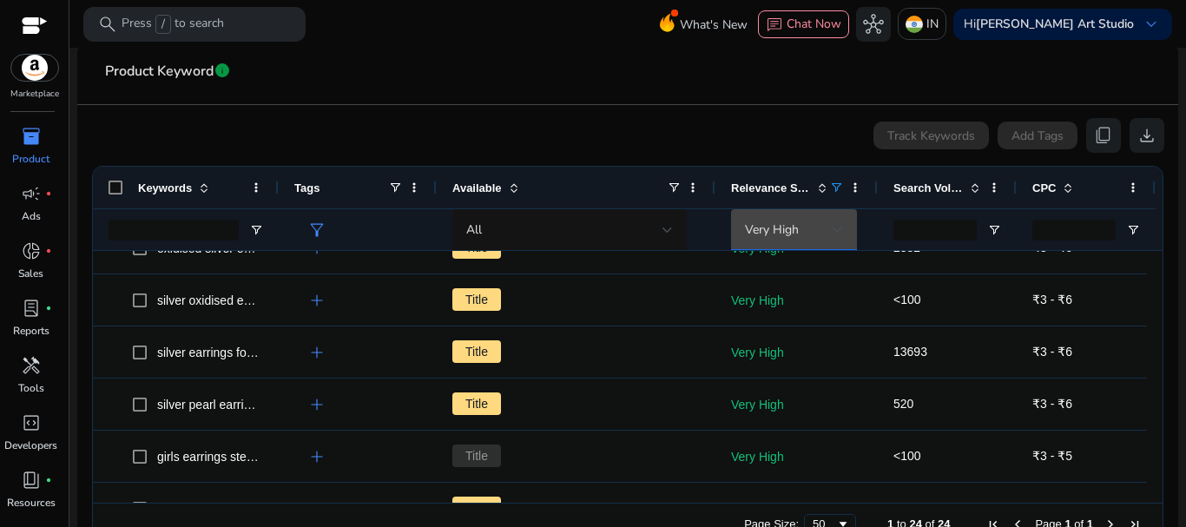
scroll to position [0, 0]
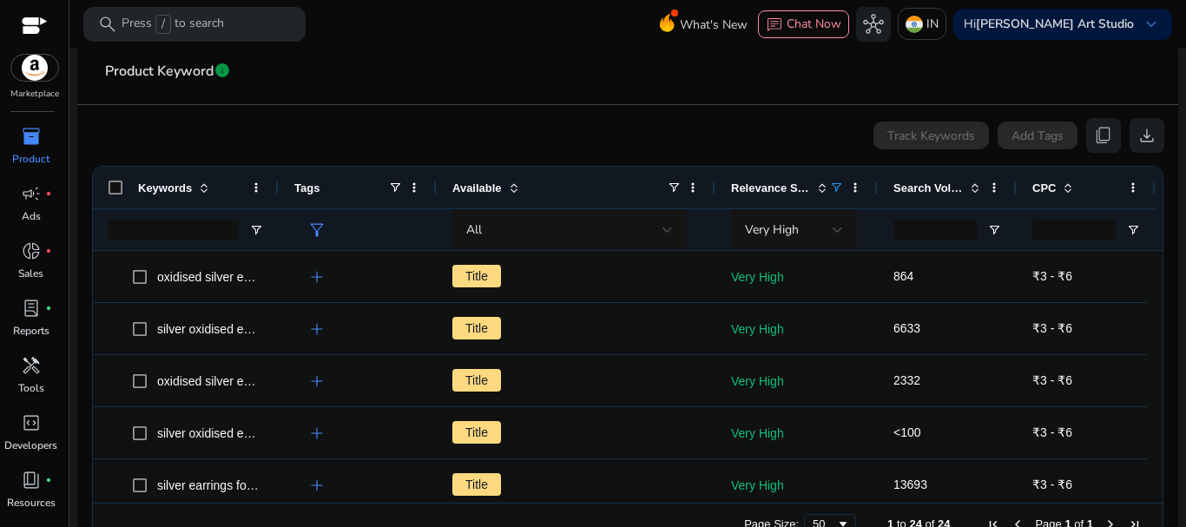
click at [108, 186] on div "Keywords" at bounding box center [186, 188] width 186 height 42
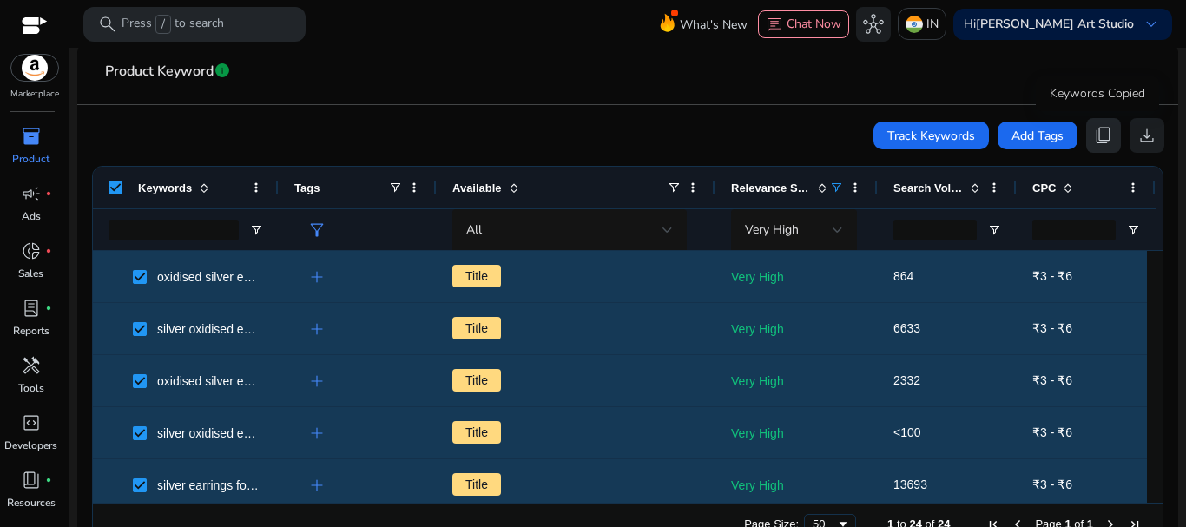
click at [1103, 127] on span "content_copy" at bounding box center [1103, 135] width 21 height 21
click at [837, 228] on div at bounding box center [838, 230] width 10 height 7
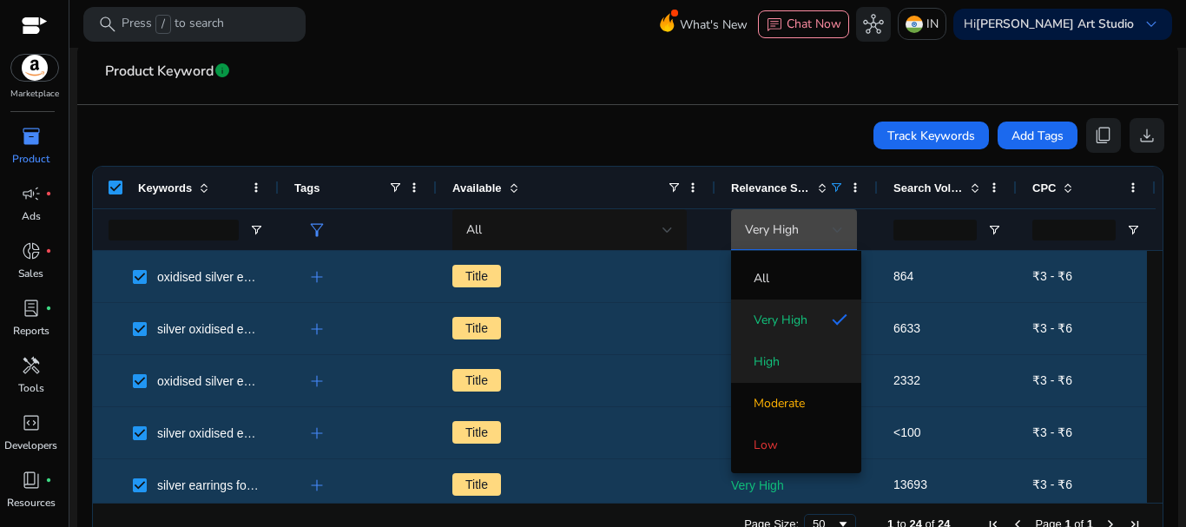
click at [774, 354] on span "High" at bounding box center [767, 361] width 26 height 17
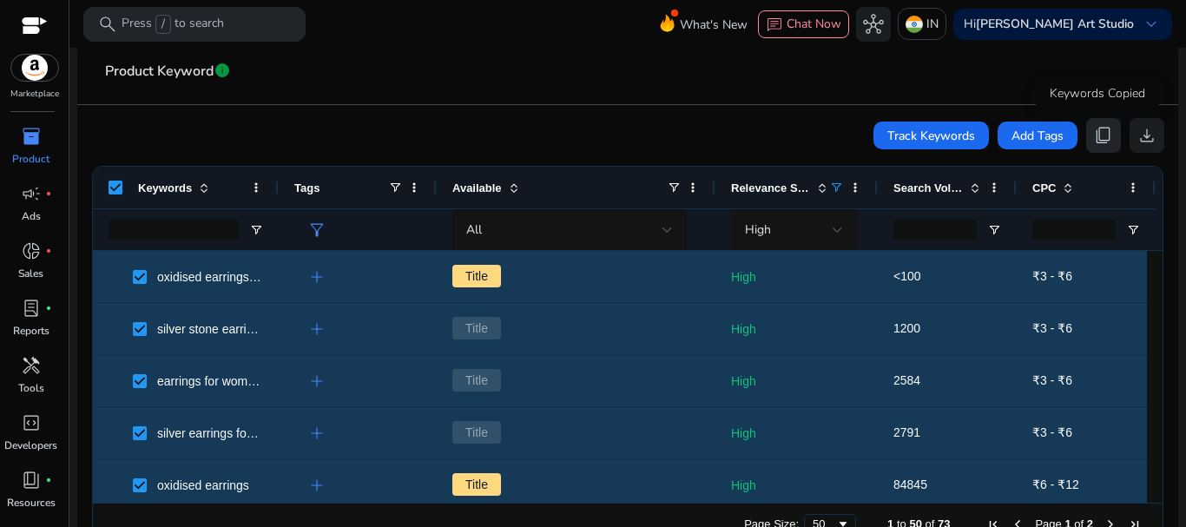
click at [1099, 133] on span "content_copy" at bounding box center [1103, 135] width 21 height 21
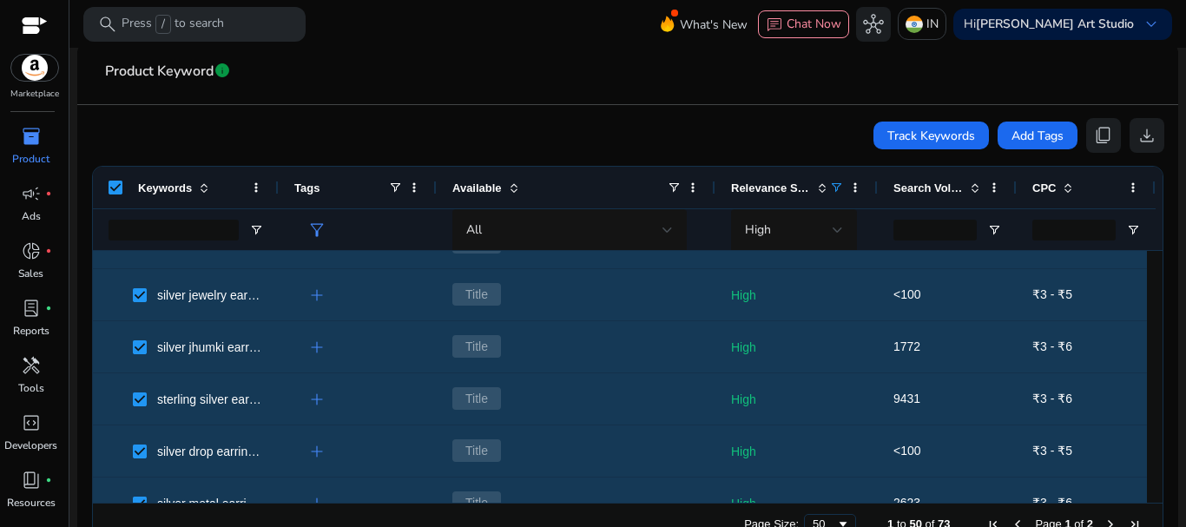
scroll to position [1410, 0]
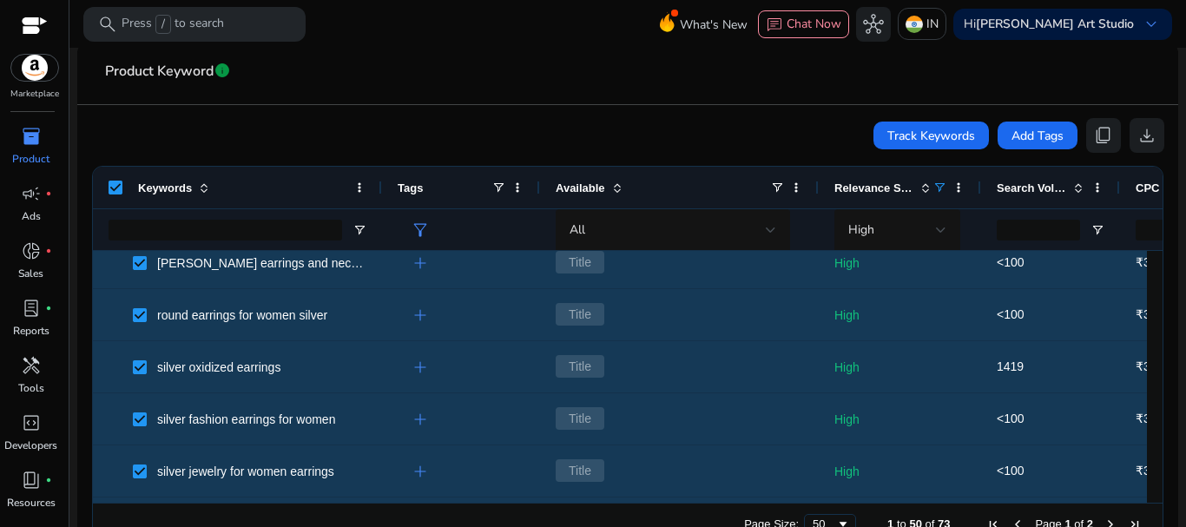
drag, startPoint x: 276, startPoint y: 194, endPoint x: 379, endPoint y: 199, distance: 103.4
click at [379, 199] on div at bounding box center [381, 188] width 7 height 42
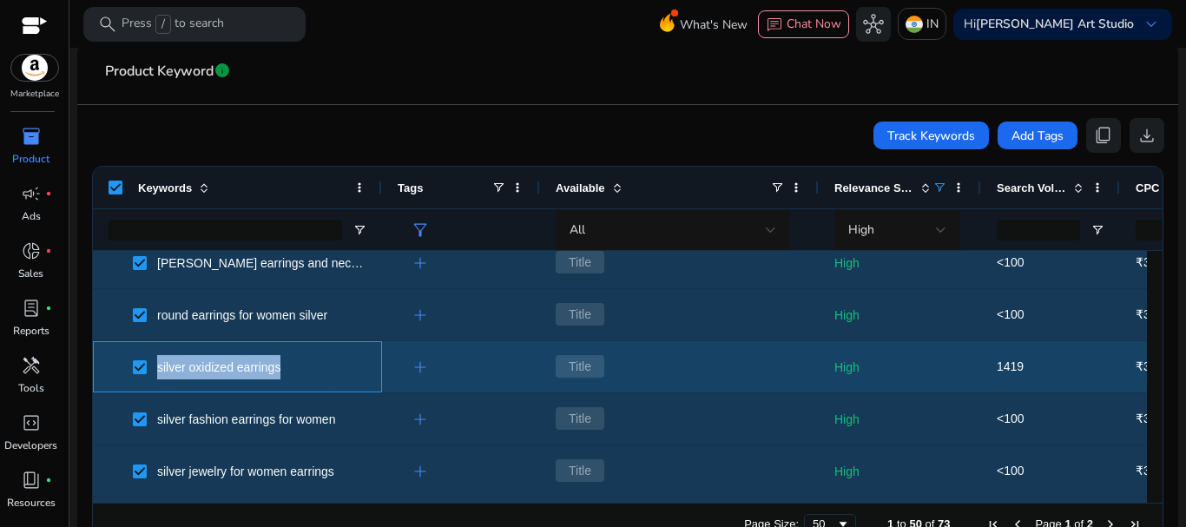
drag, startPoint x: 301, startPoint y: 367, endPoint x: 159, endPoint y: 365, distance: 142.4
click at [159, 365] on span "silver oxidized earrings" at bounding box center [250, 367] width 234 height 36
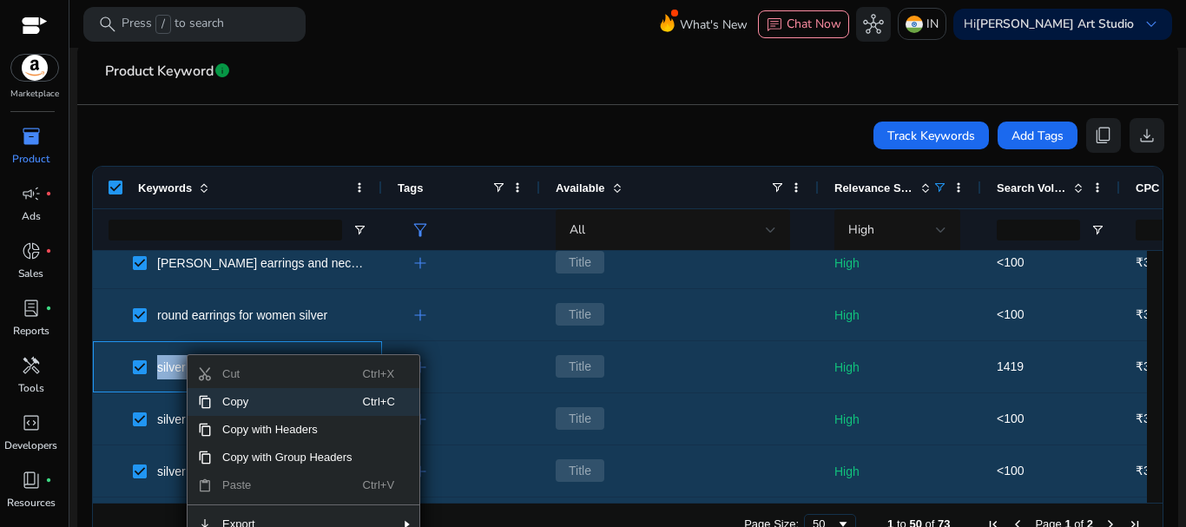
click at [227, 405] on span "Copy" at bounding box center [287, 402] width 151 height 28
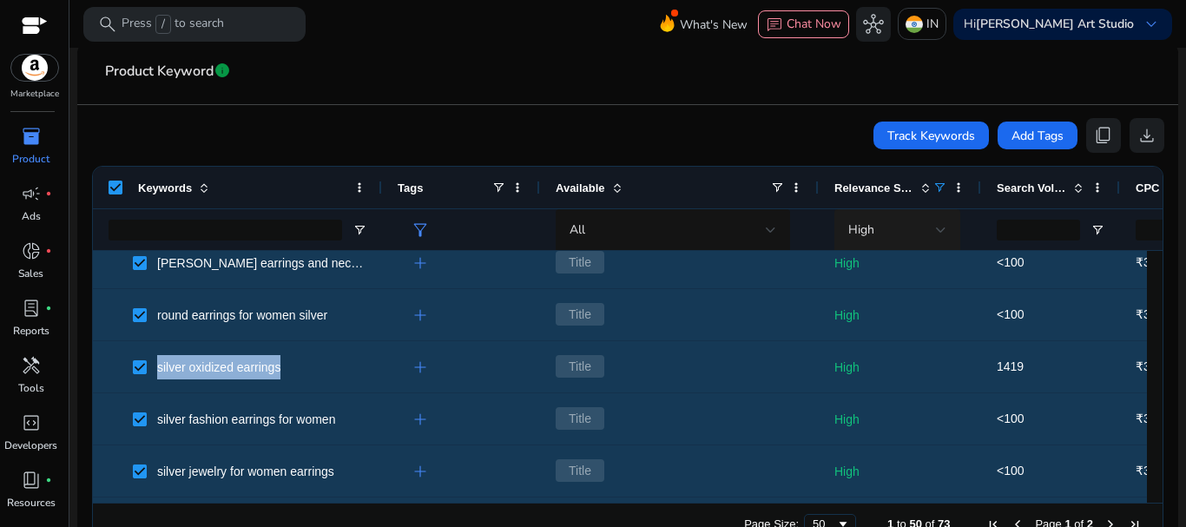
click at [921, 233] on div "High" at bounding box center [892, 230] width 88 height 19
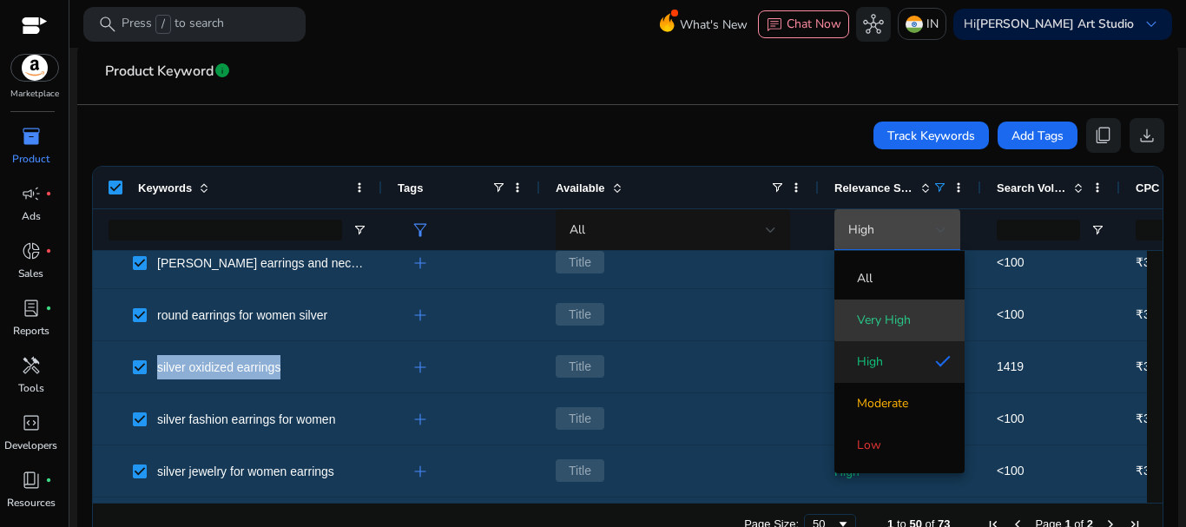
click at [901, 318] on span "Very High" at bounding box center [884, 320] width 54 height 17
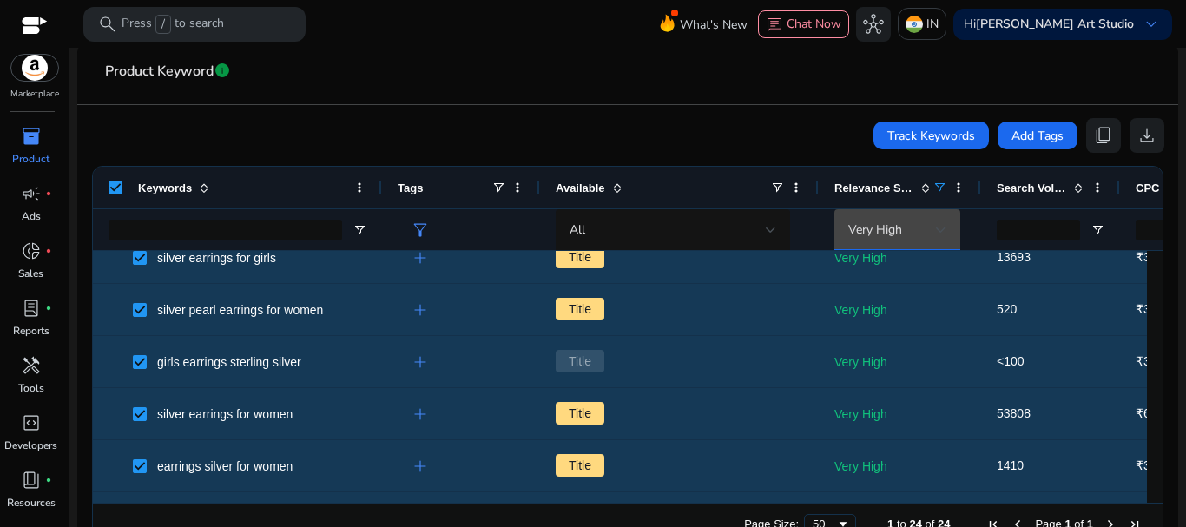
scroll to position [117, 0]
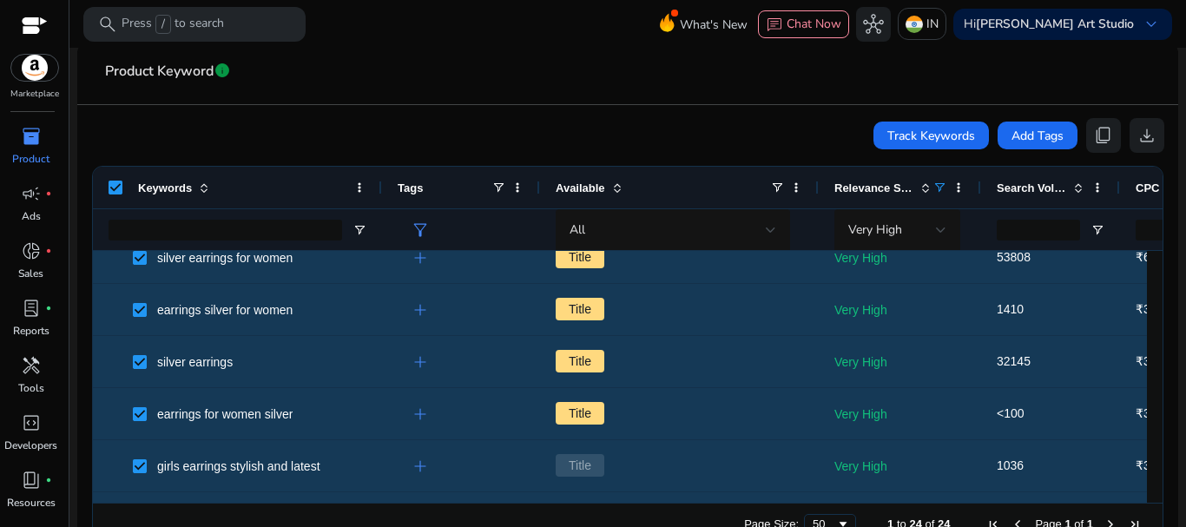
scroll to position [370, 0]
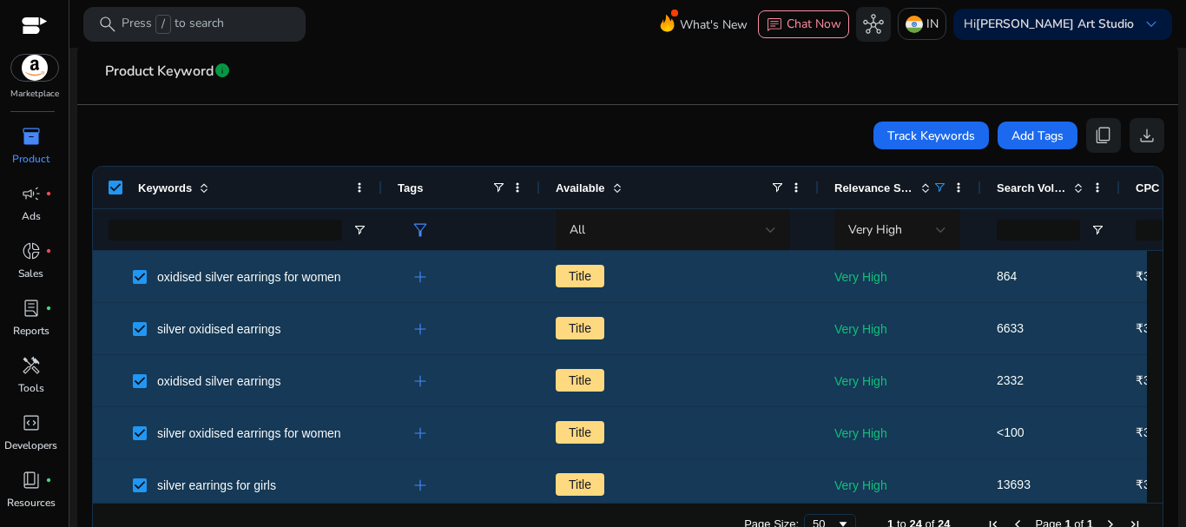
scroll to position [332, 0]
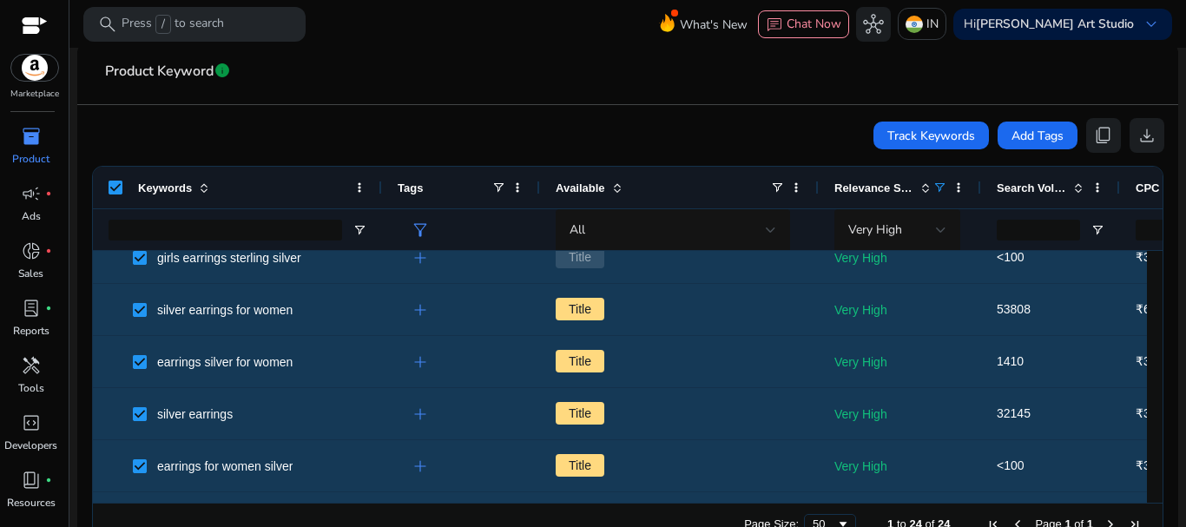
drag, startPoint x: 1148, startPoint y: 325, endPoint x: 1148, endPoint y: 276, distance: 48.6
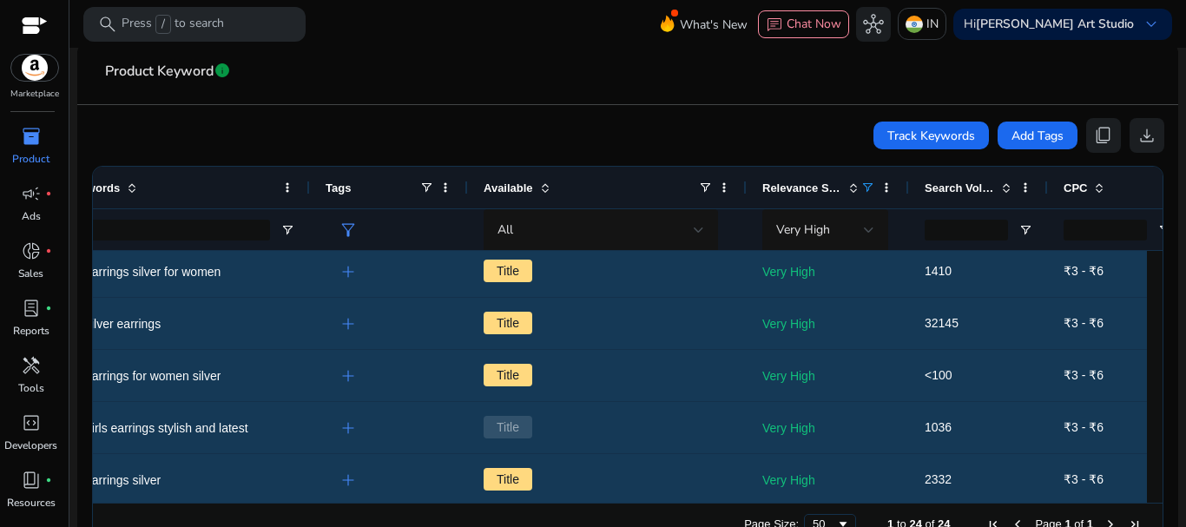
scroll to position [0, 0]
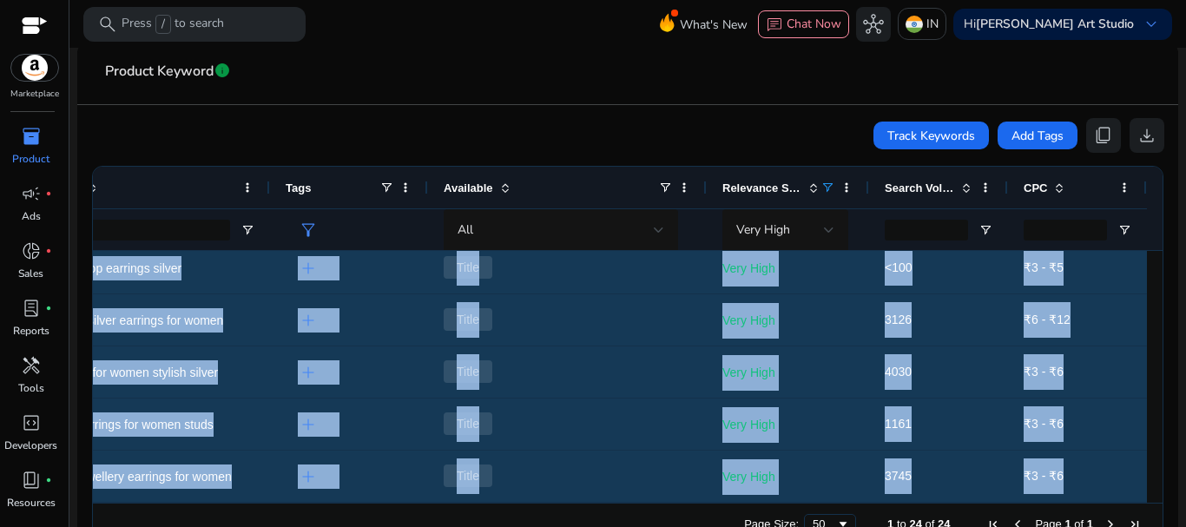
drag, startPoint x: 109, startPoint y: 258, endPoint x: 961, endPoint y: 508, distance: 888.4
click at [961, 508] on div "Drag here to set row groups Drag here to set column labels Keywords Tags Availa…" at bounding box center [627, 355] width 1071 height 379
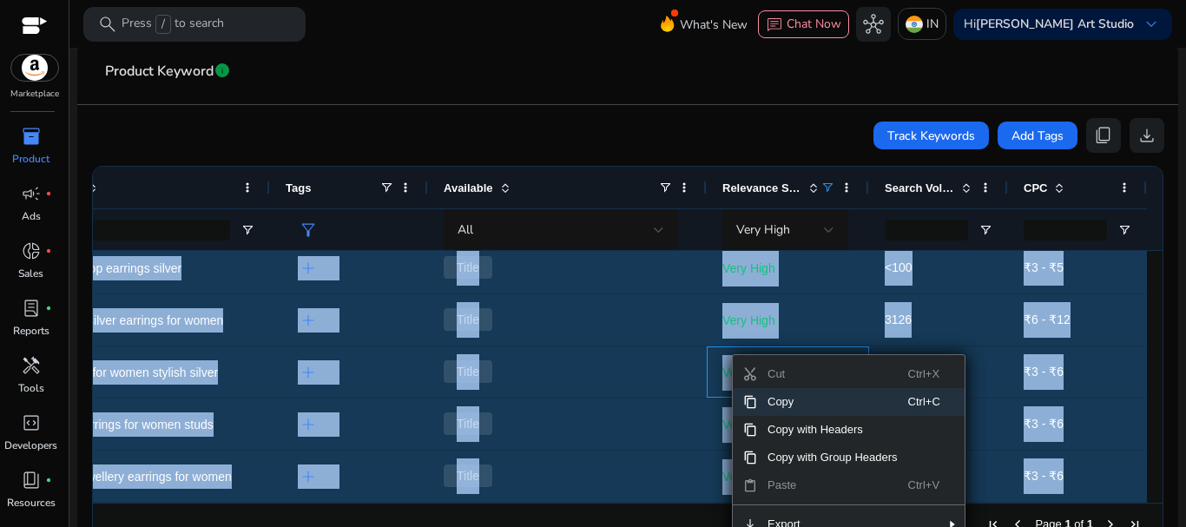
click at [781, 403] on span "Copy" at bounding box center [832, 402] width 151 height 28
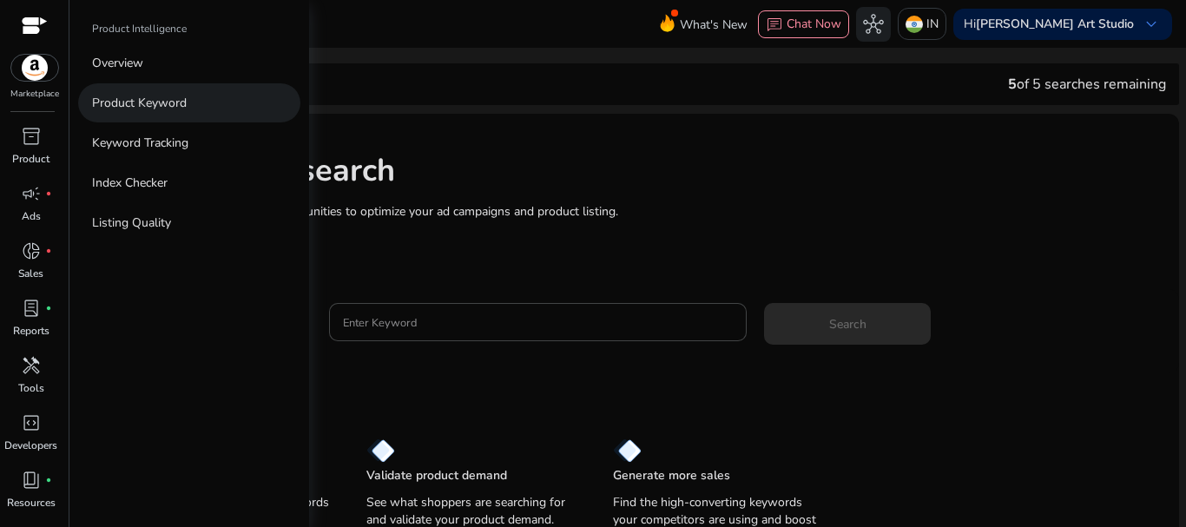
click at [131, 103] on p "Product Keyword" at bounding box center [139, 103] width 95 height 18
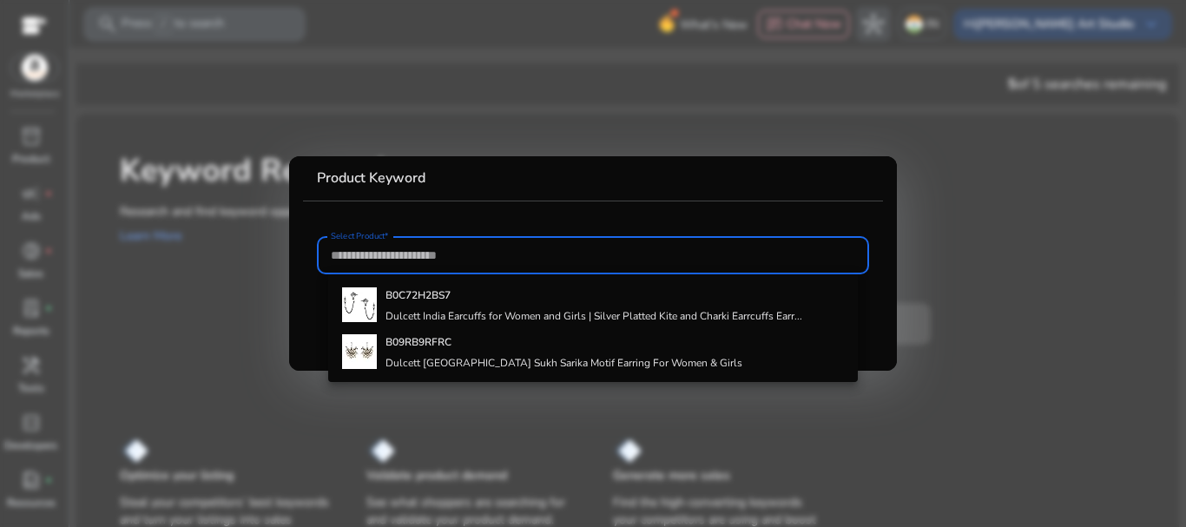
paste input "**********"
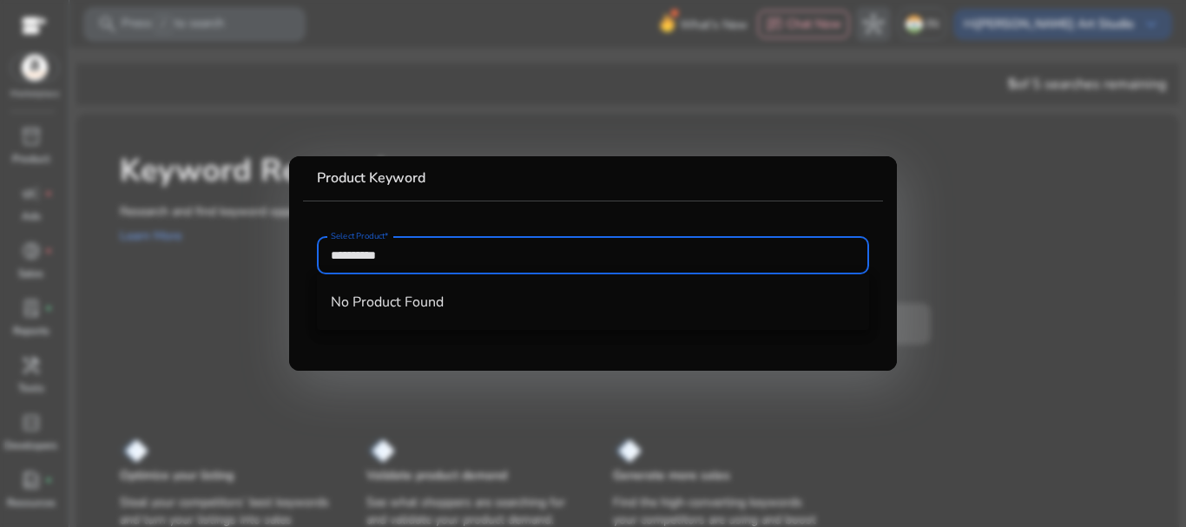
click at [591, 255] on input "**********" at bounding box center [593, 255] width 524 height 19
type input "**********"
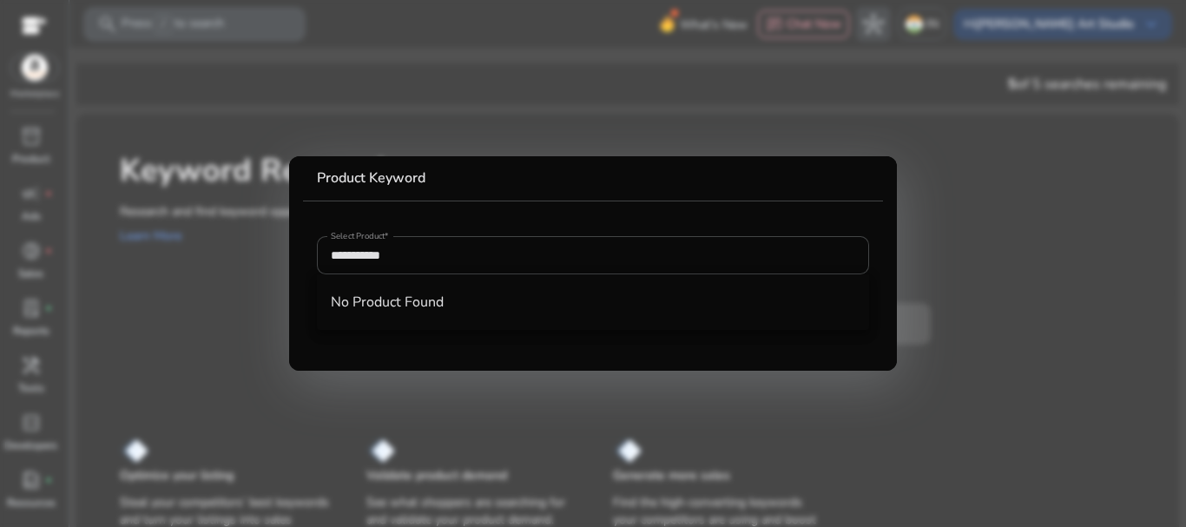
click at [582, 334] on mat-card "**********" at bounding box center [593, 263] width 608 height 214
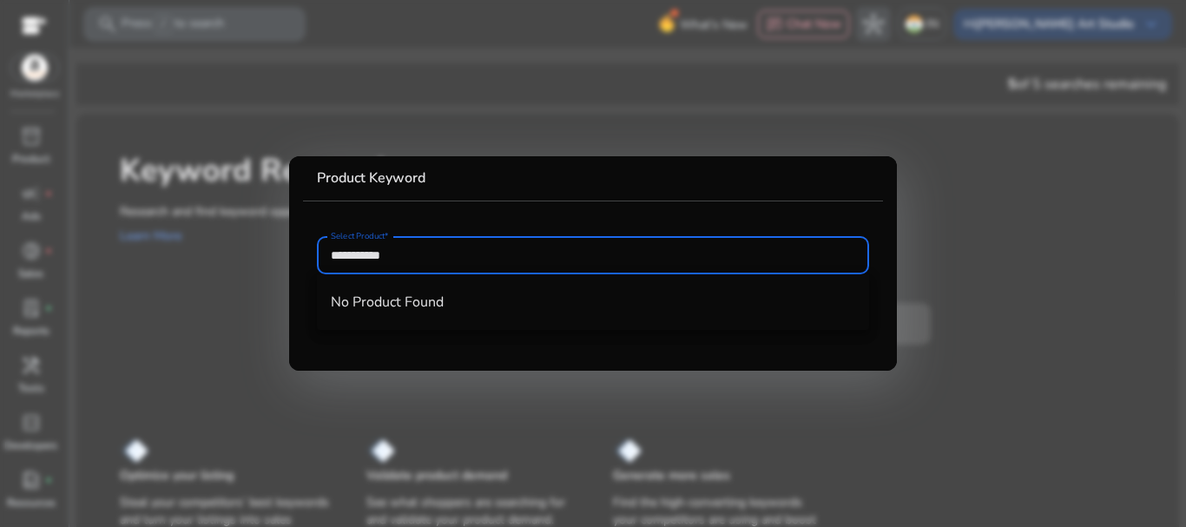
click at [474, 253] on input "**********" at bounding box center [593, 255] width 524 height 19
click at [440, 351] on mat-card "**********" at bounding box center [593, 263] width 608 height 214
click at [482, 260] on input "**********" at bounding box center [593, 255] width 524 height 19
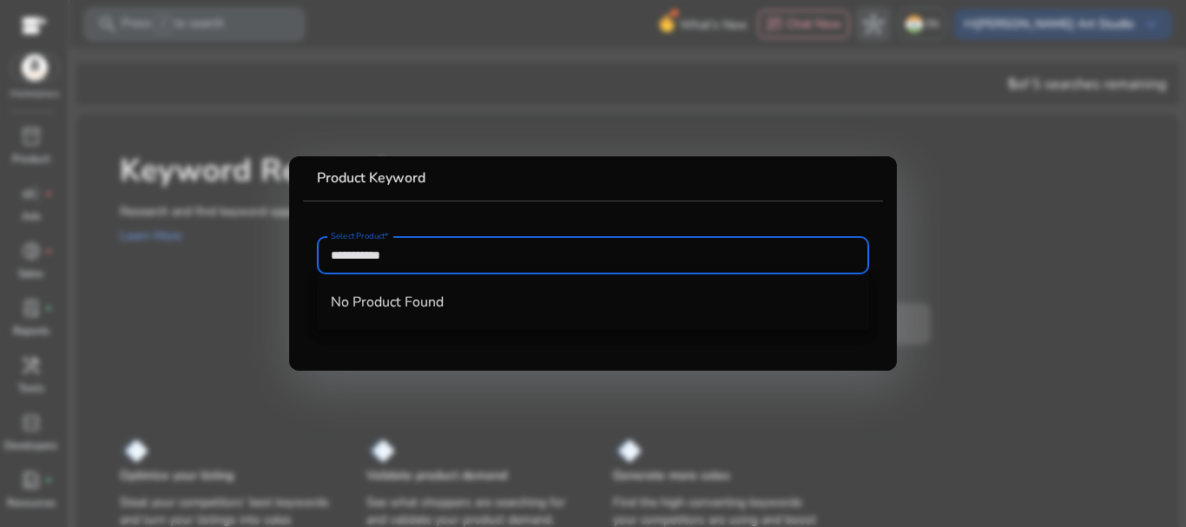
click at [420, 300] on span "No Product Found" at bounding box center [593, 302] width 524 height 19
paste input "**********"
click at [331, 254] on input "**********" at bounding box center [593, 255] width 524 height 19
click at [411, 253] on input "**********" at bounding box center [593, 255] width 524 height 19
click at [411, 255] on input "**********" at bounding box center [593, 255] width 524 height 19
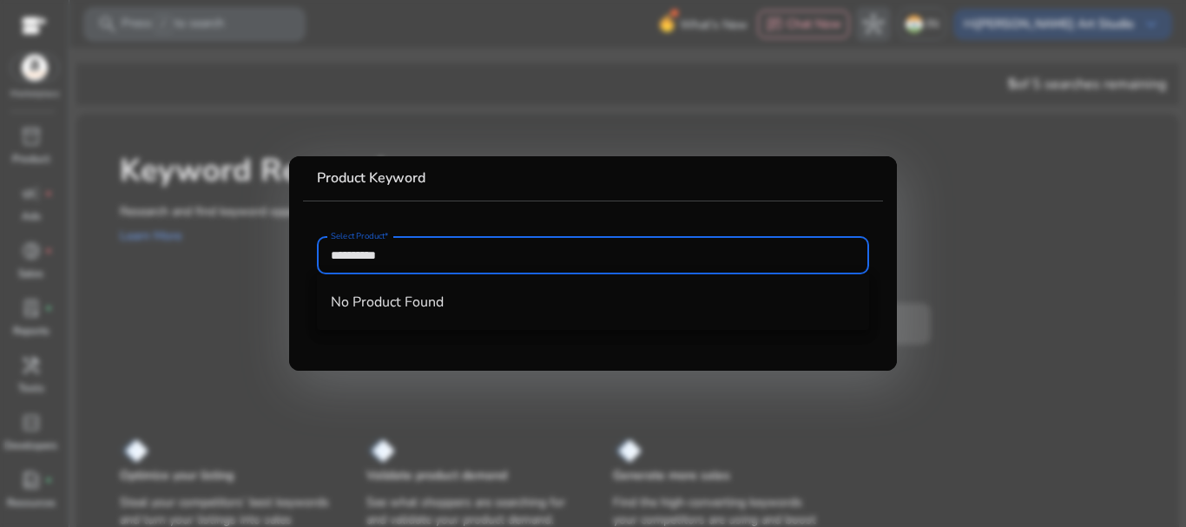
click at [448, 258] on input "**********" at bounding box center [593, 255] width 524 height 19
type input "**********"
click at [501, 330] on div "No Product Found" at bounding box center [593, 302] width 552 height 56
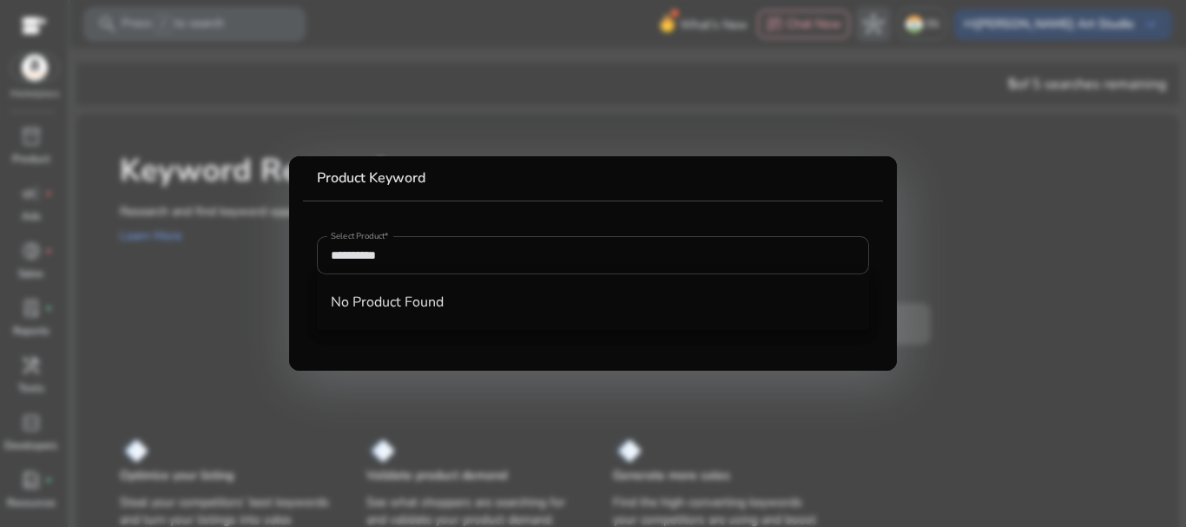
click at [382, 249] on input "**********" at bounding box center [593, 255] width 524 height 19
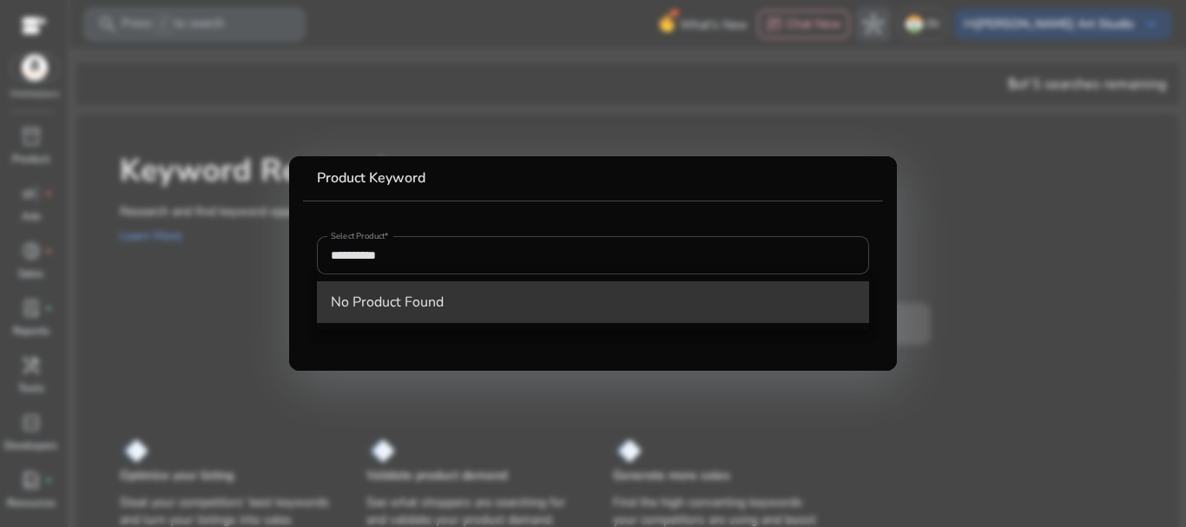
click at [434, 298] on span "No Product Found" at bounding box center [593, 302] width 524 height 19
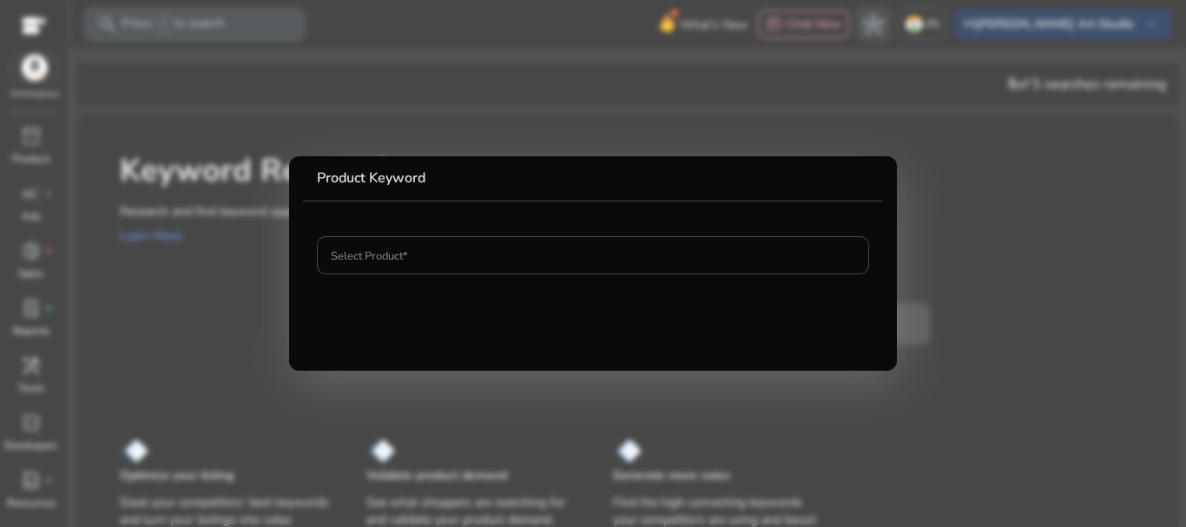
click at [941, 247] on div at bounding box center [593, 263] width 1186 height 527
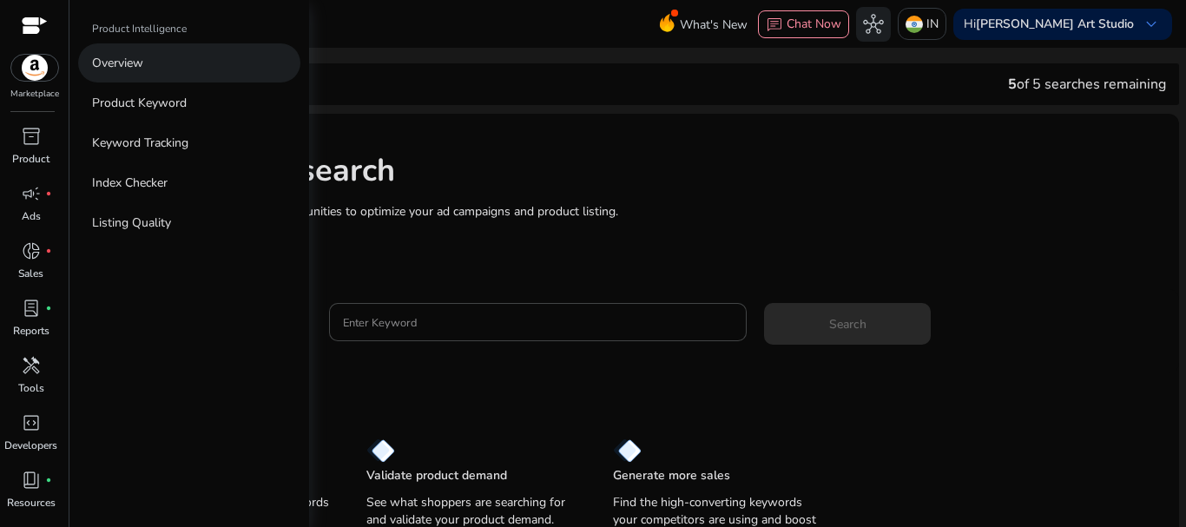
click at [100, 64] on p "Overview" at bounding box center [117, 63] width 51 height 18
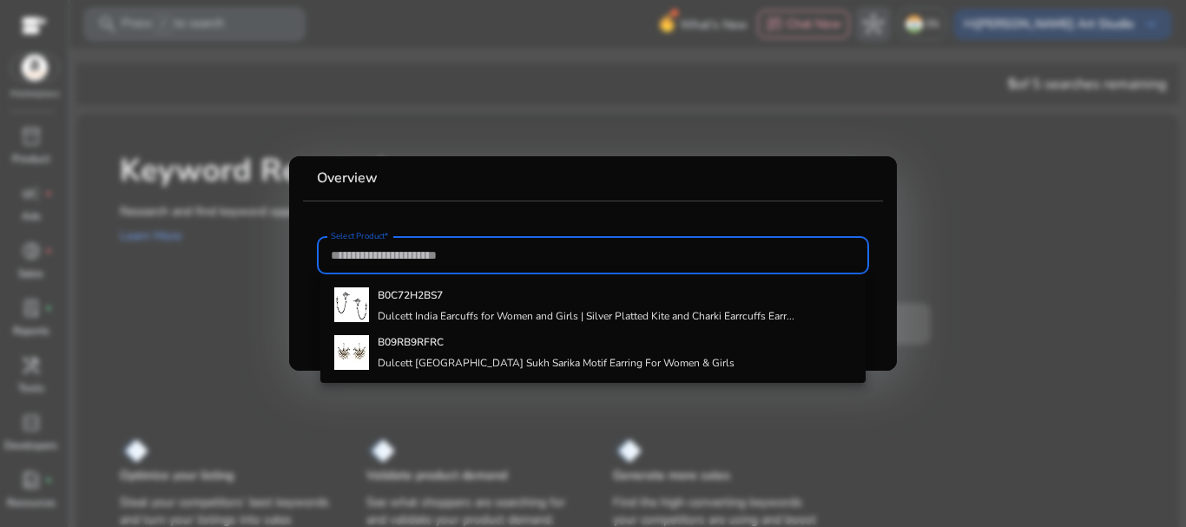
paste input "**********"
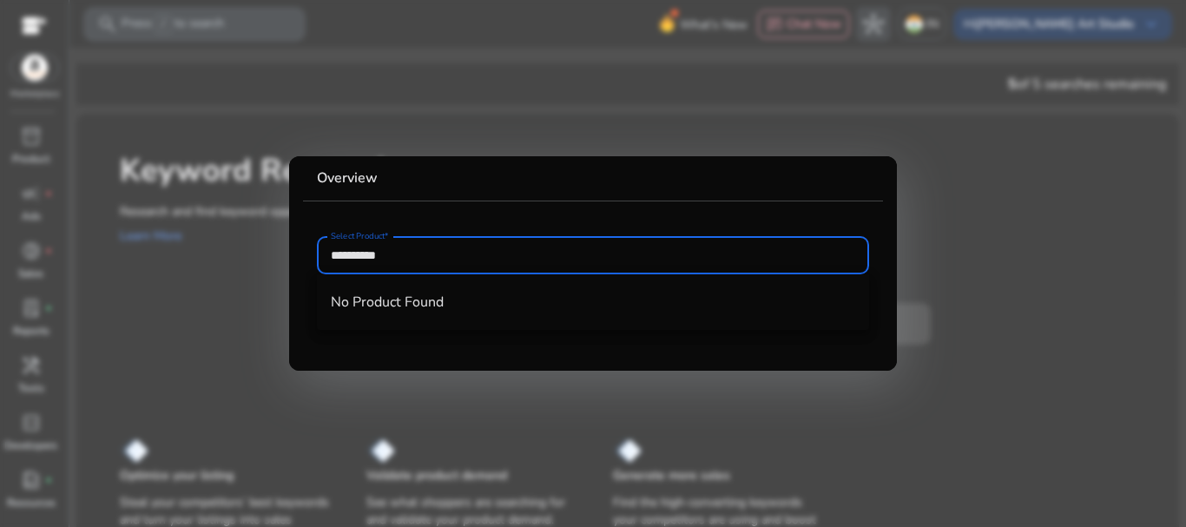
type input "**********"
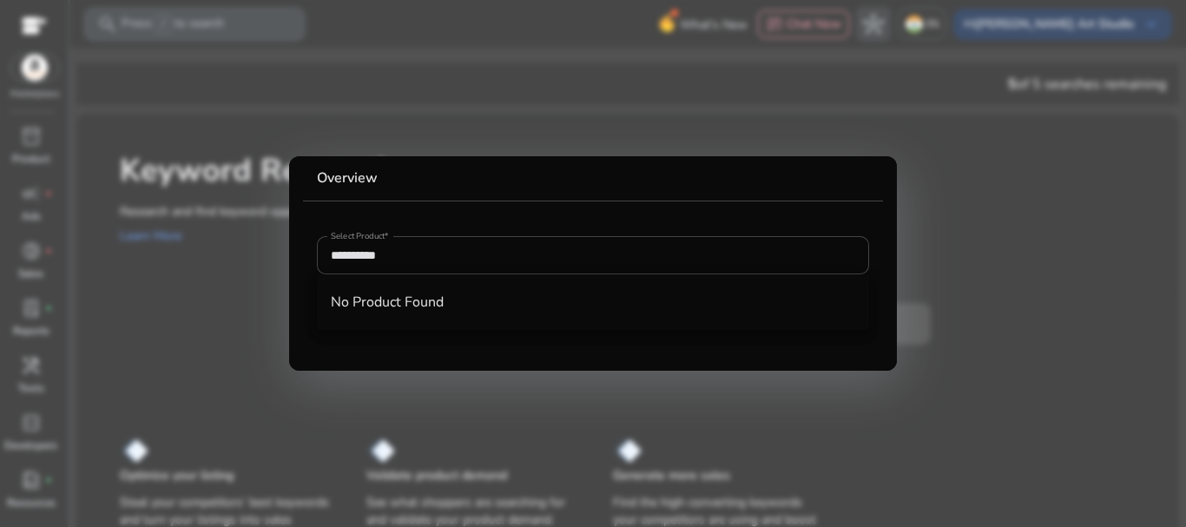
click at [569, 145] on div at bounding box center [593, 263] width 1186 height 527
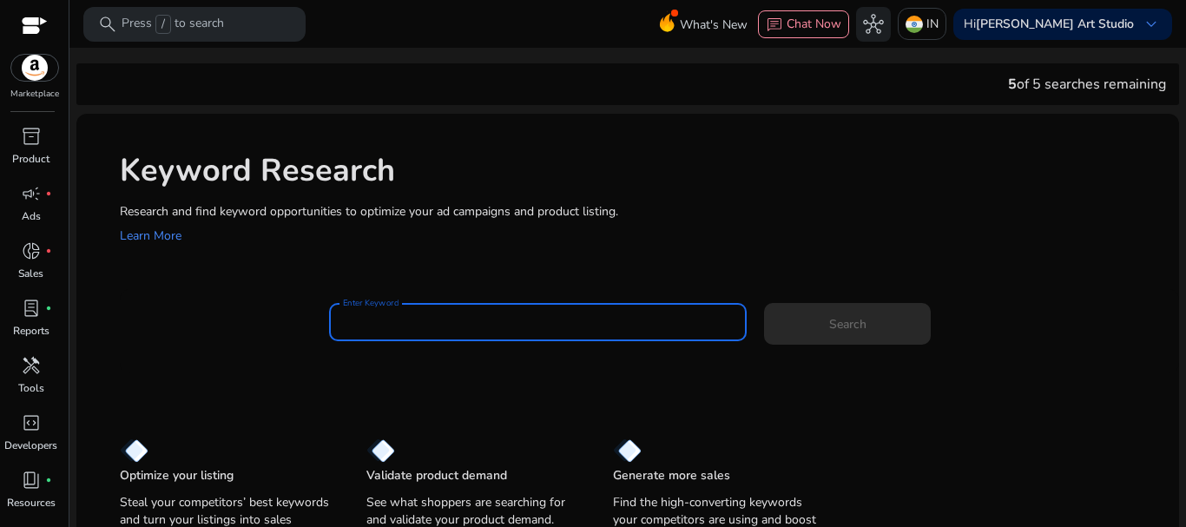
click at [360, 324] on input "Enter Keyword" at bounding box center [538, 322] width 391 height 19
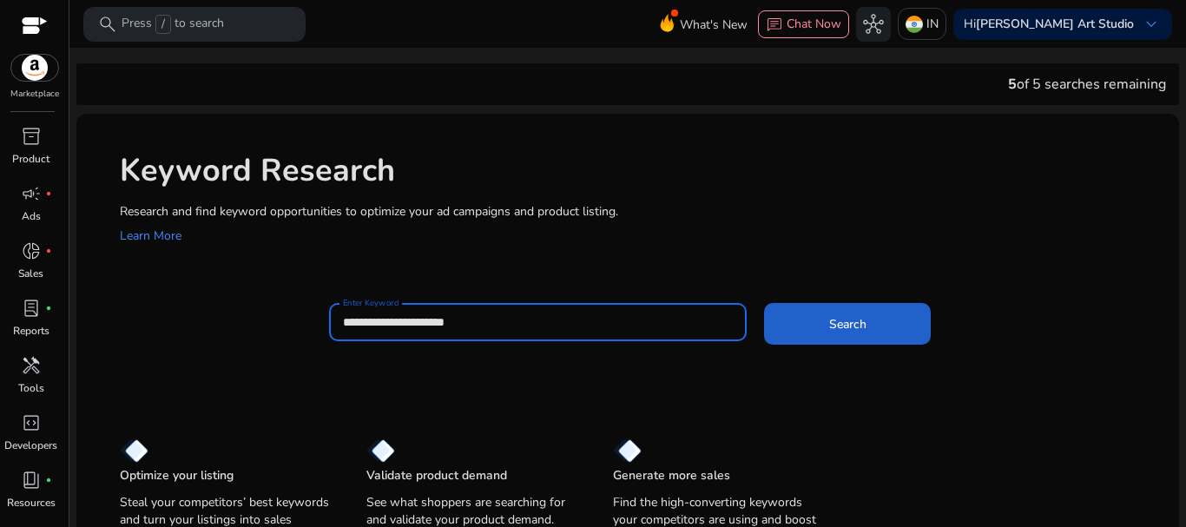
click at [857, 321] on span "Search" at bounding box center [847, 324] width 37 height 18
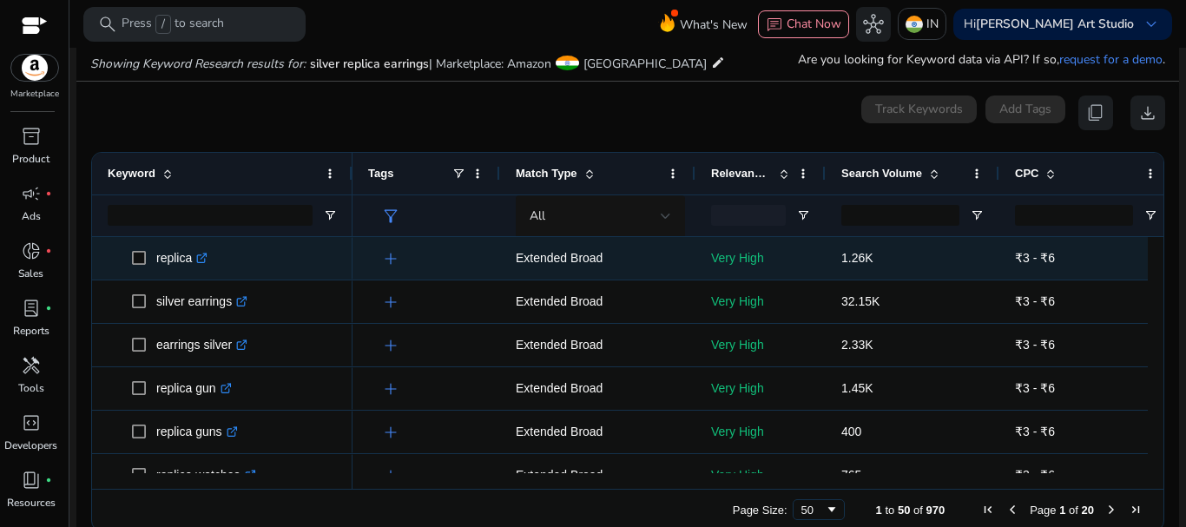
scroll to position [207, 0]
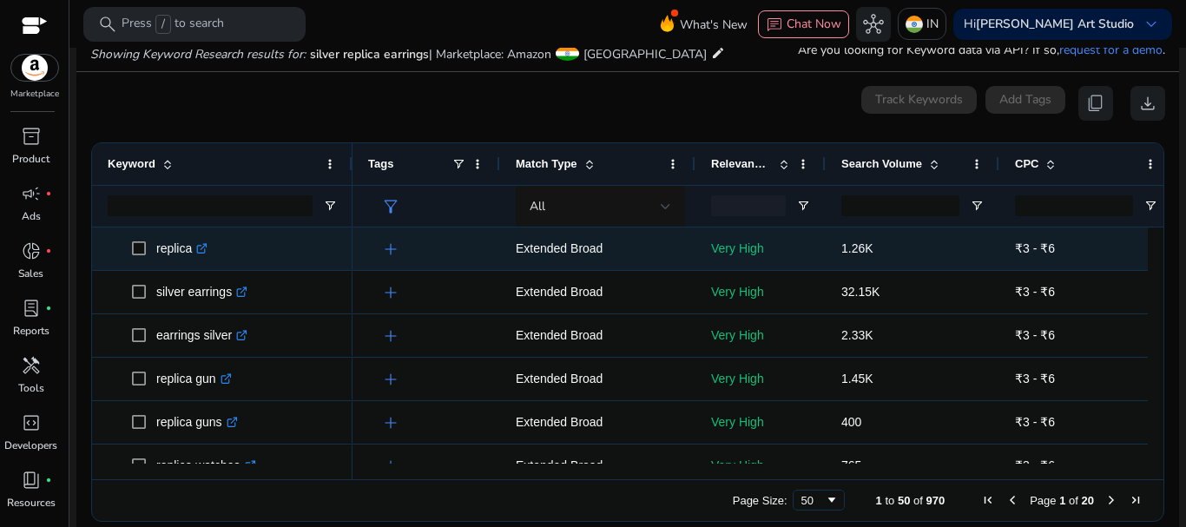
click at [207, 247] on icon ".st0{fill:#2c8af8}" at bounding box center [201, 248] width 11 height 11
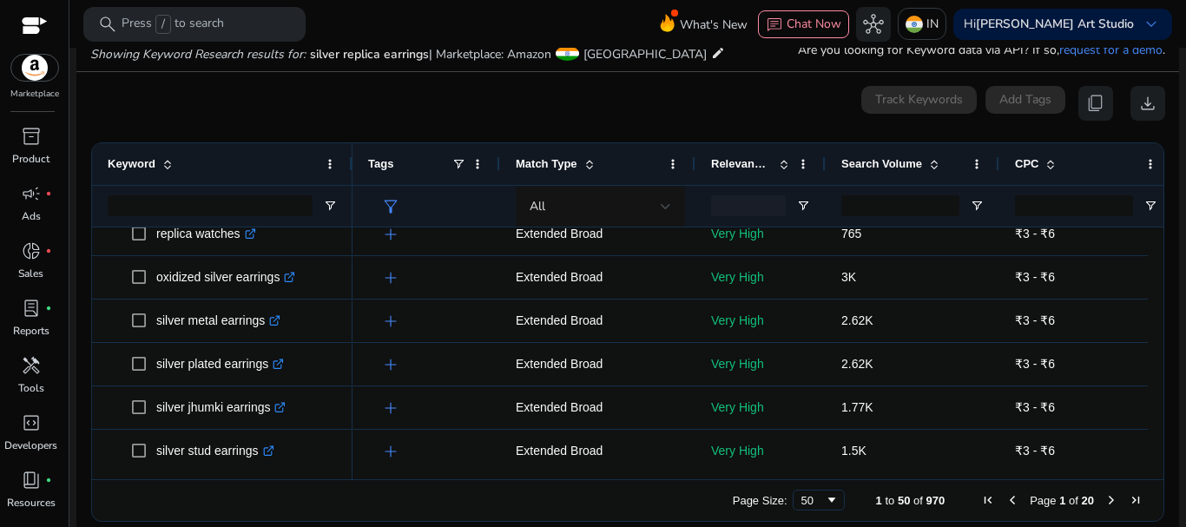
scroll to position [0, 0]
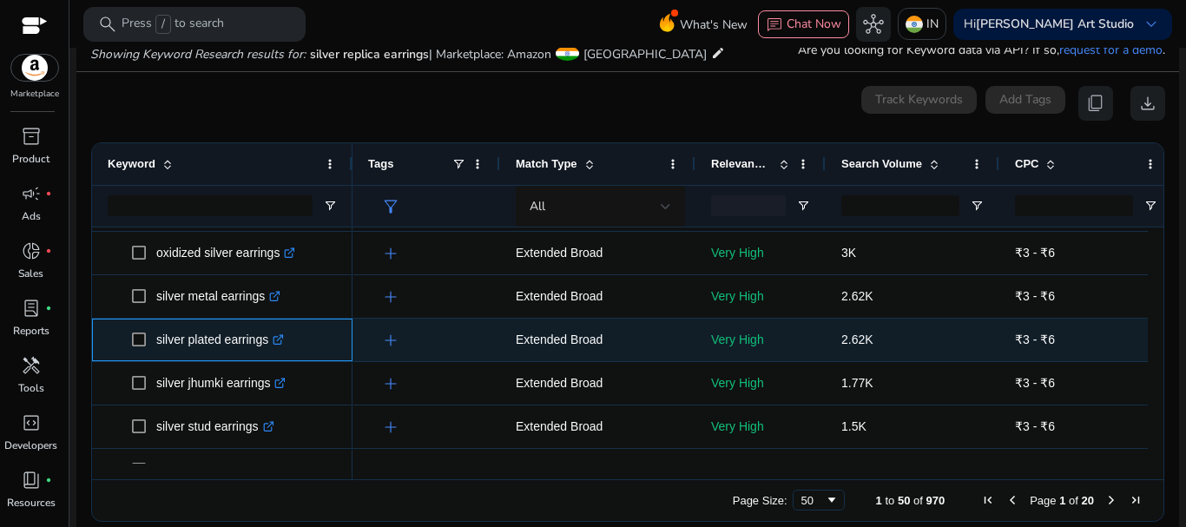
click at [279, 338] on icon ".st0{fill:#2c8af8}" at bounding box center [278, 339] width 11 height 11
drag, startPoint x: 155, startPoint y: 338, endPoint x: 268, endPoint y: 346, distance: 113.1
click at [268, 346] on span "silver plated earrings .st0{fill:#2c8af8}" at bounding box center [234, 340] width 205 height 36
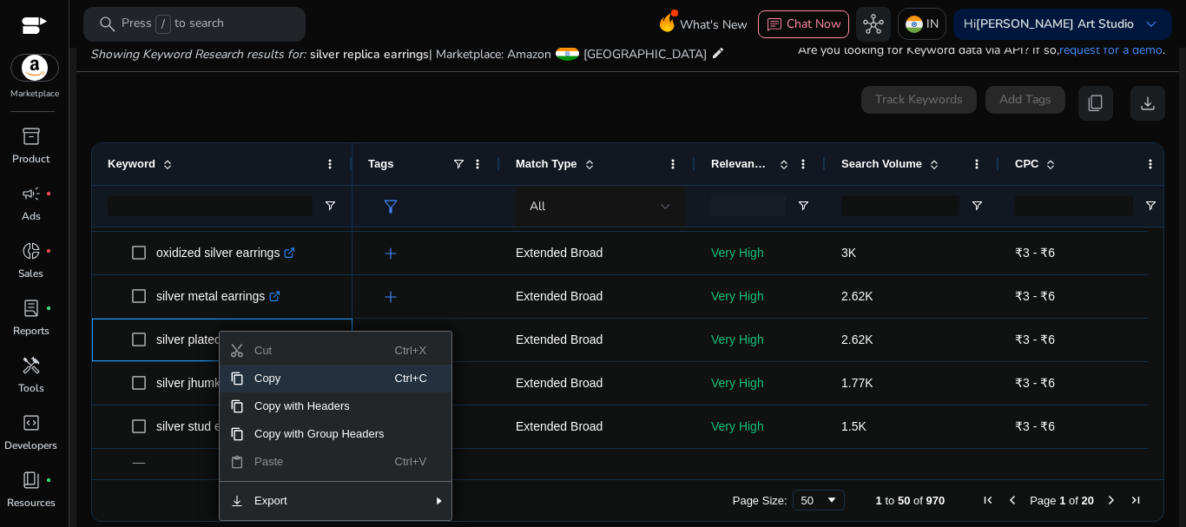
click at [268, 382] on span "Copy" at bounding box center [319, 379] width 151 height 28
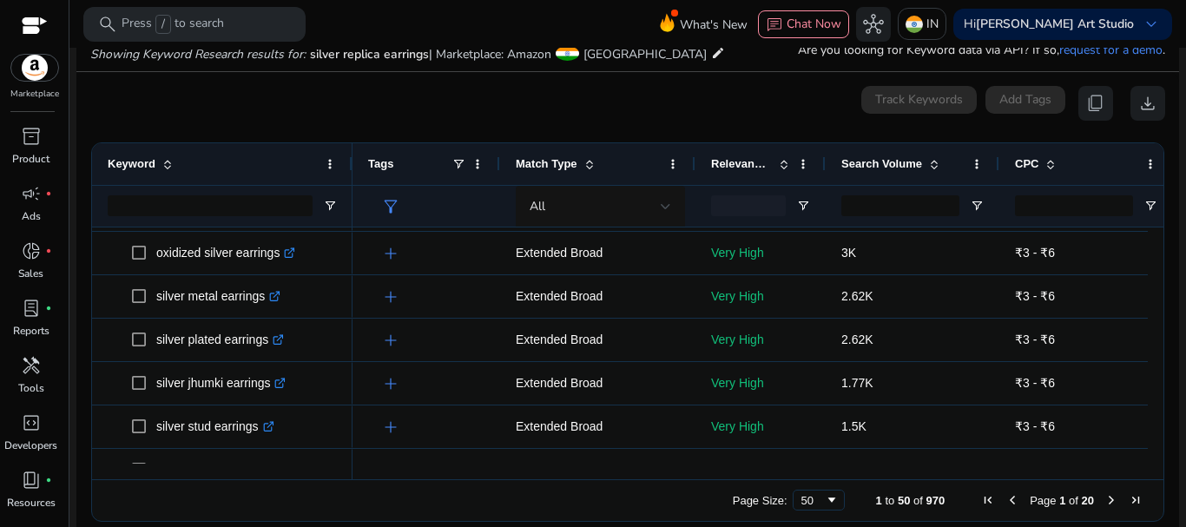
click at [262, 164] on div "Keyword" at bounding box center [213, 164] width 210 height 33
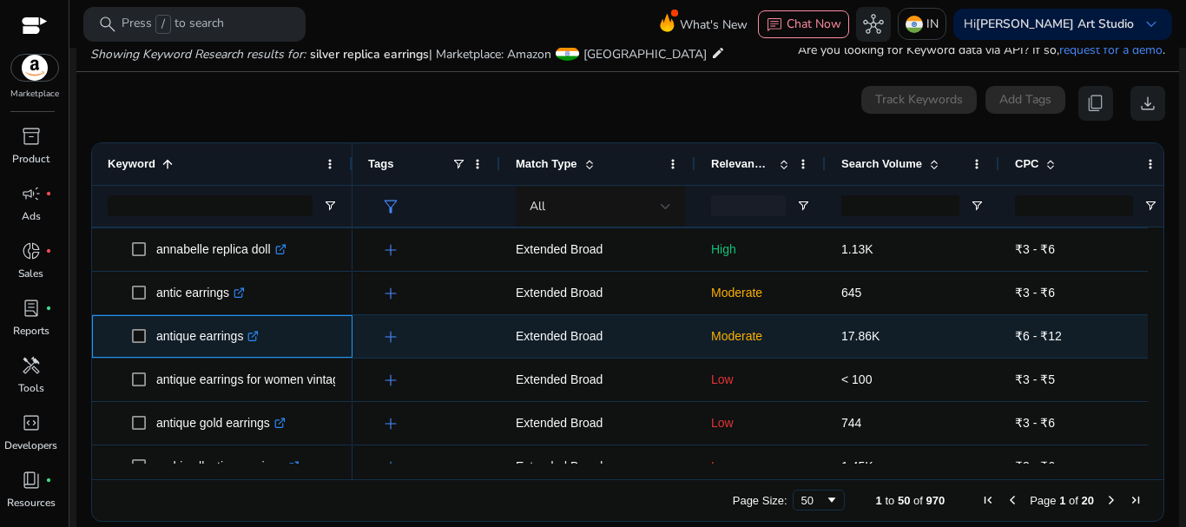
click at [254, 333] on icon at bounding box center [252, 336] width 9 height 9
drag, startPoint x: 155, startPoint y: 335, endPoint x: 242, endPoint y: 340, distance: 87.8
click at [242, 340] on span "antique earrings .st0{fill:#2c8af8}" at bounding box center [234, 337] width 205 height 36
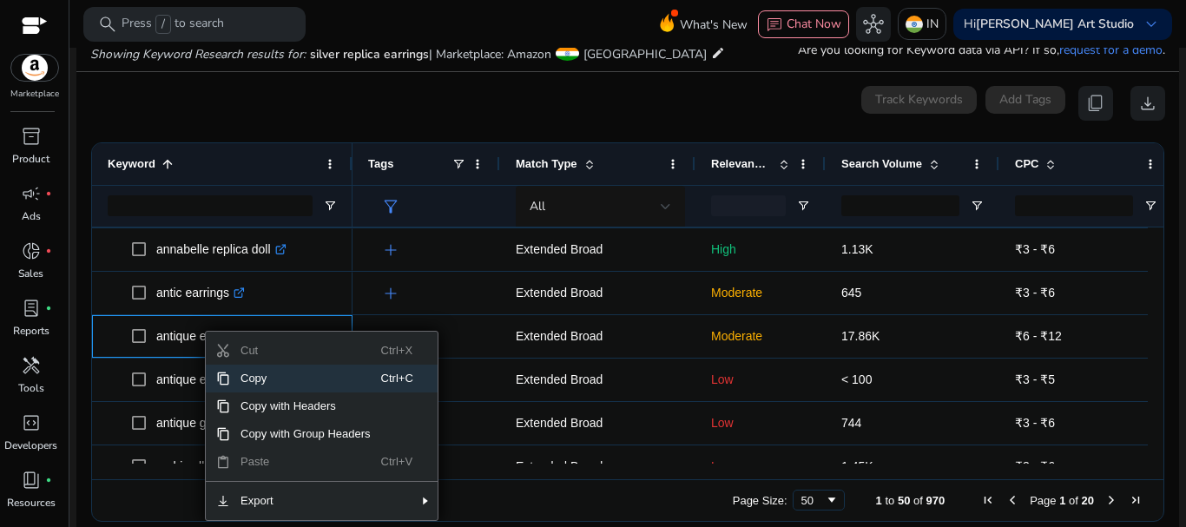
click at [250, 375] on span "Copy" at bounding box center [305, 379] width 151 height 28
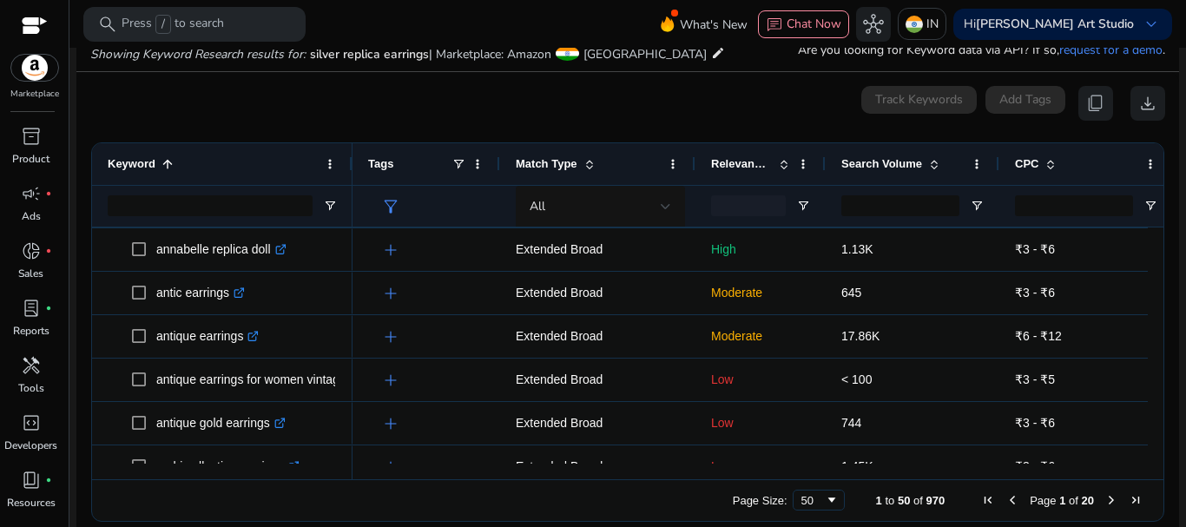
click at [298, 505] on div "Page Size: 50 1 to 50 of 970 Page 1 of 20" at bounding box center [627, 500] width 1071 height 42
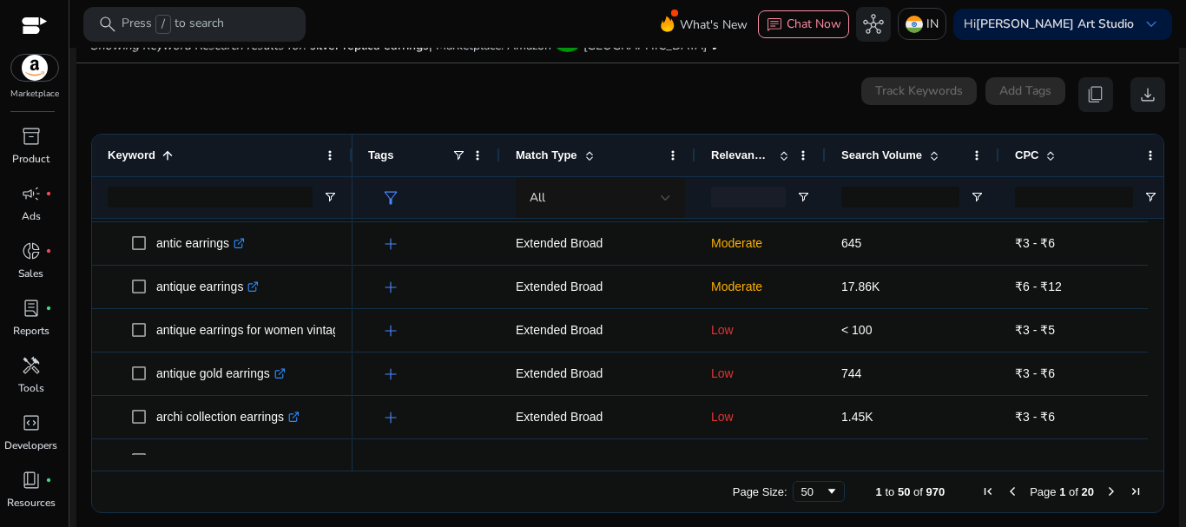
scroll to position [1271, 0]
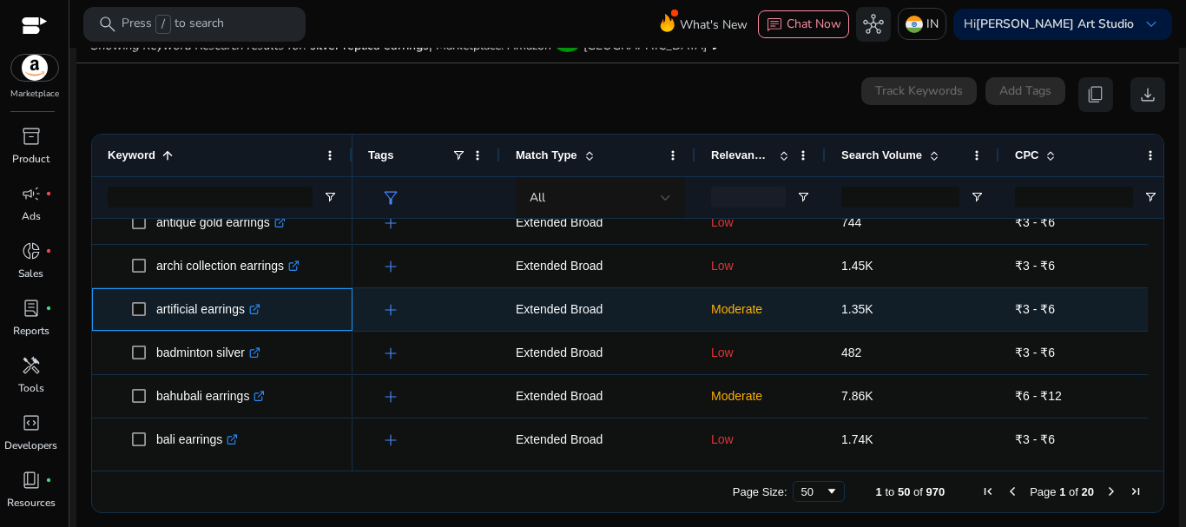
click at [254, 309] on icon ".st0{fill:#2c8af8}" at bounding box center [254, 309] width 11 height 11
drag, startPoint x: 153, startPoint y: 311, endPoint x: 242, endPoint y: 313, distance: 89.4
click at [242, 313] on span "artificial earrings .st0{fill:#2c8af8}" at bounding box center [234, 310] width 205 height 36
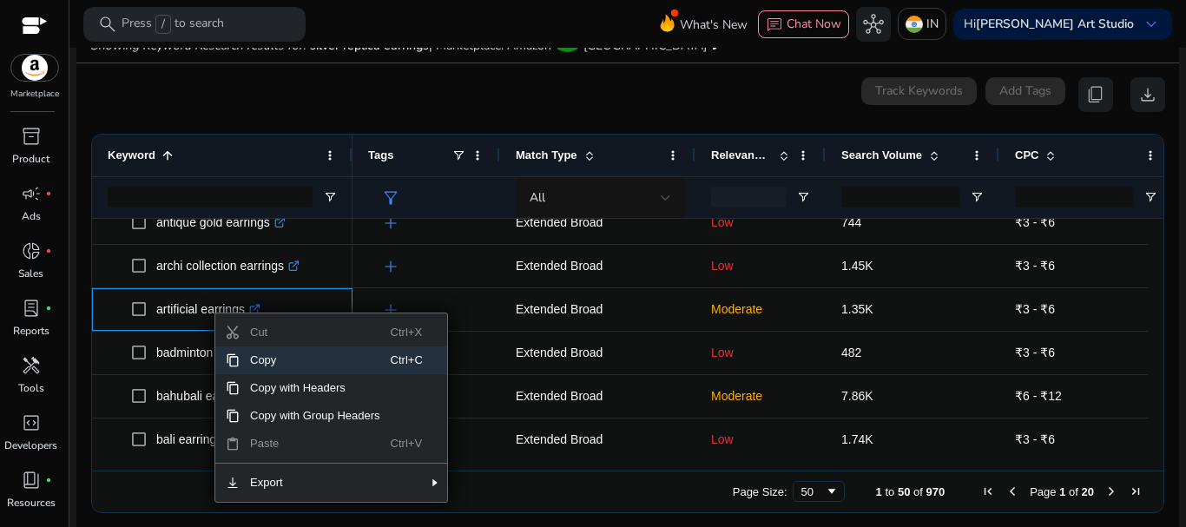
click at [264, 356] on span "Copy" at bounding box center [315, 360] width 151 height 28
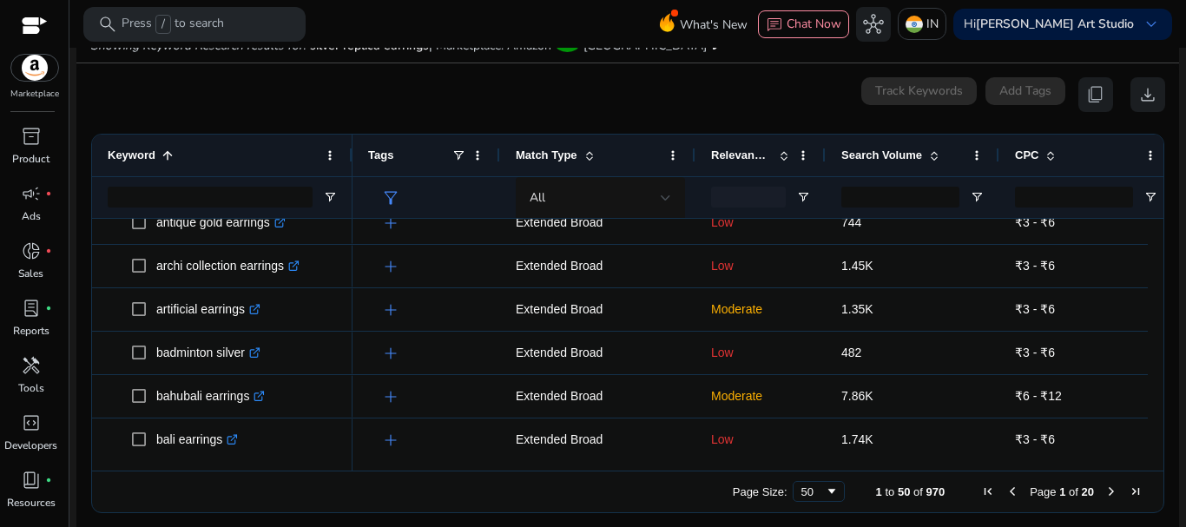
click at [294, 478] on div "Page Size: 50 1 to 50 of 970 Page 1 of 20" at bounding box center [627, 492] width 1071 height 42
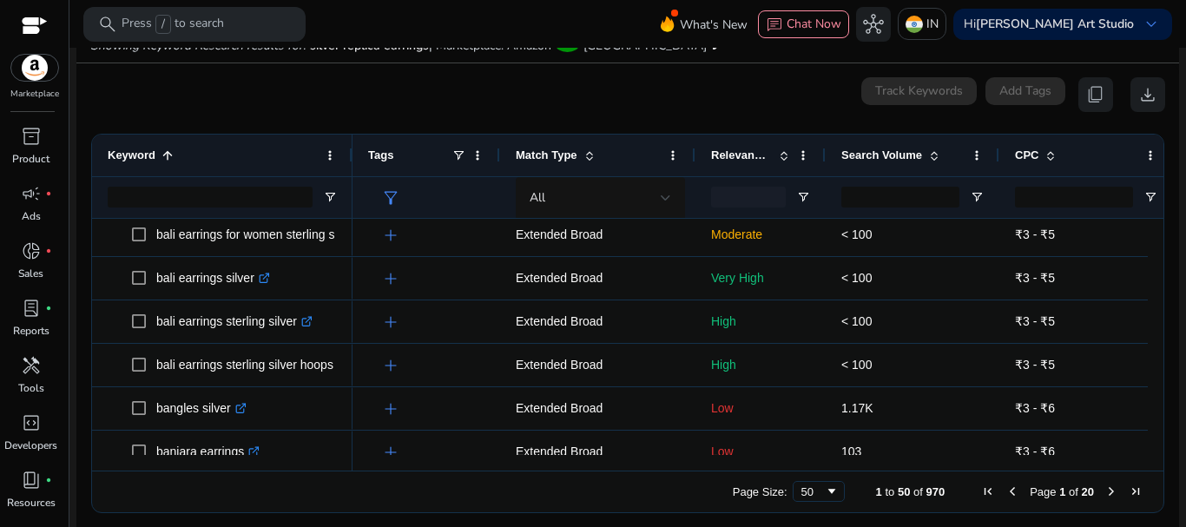
scroll to position [1718, 0]
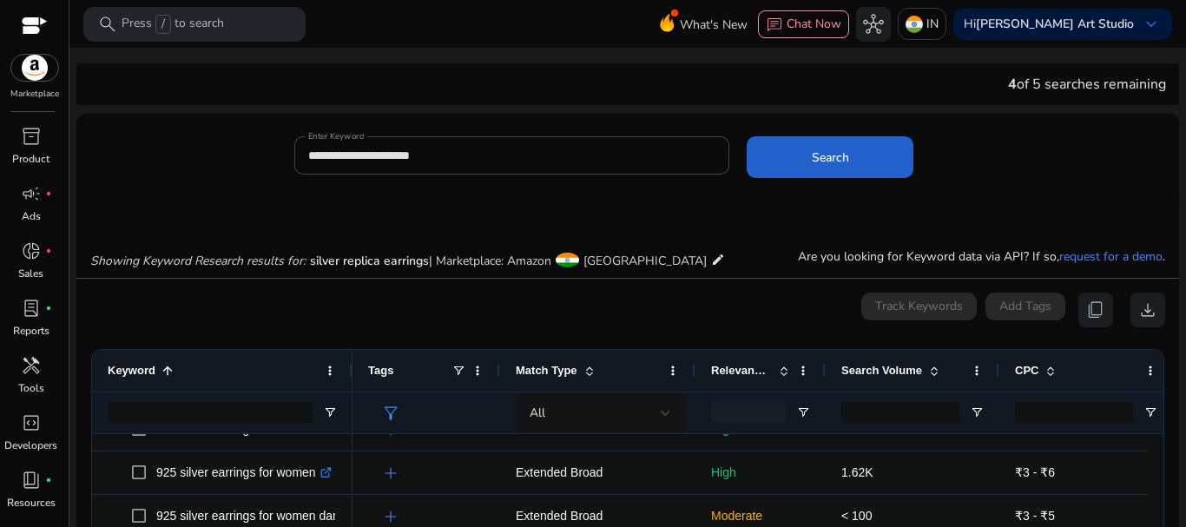
click at [849, 148] on span at bounding box center [830, 157] width 167 height 42
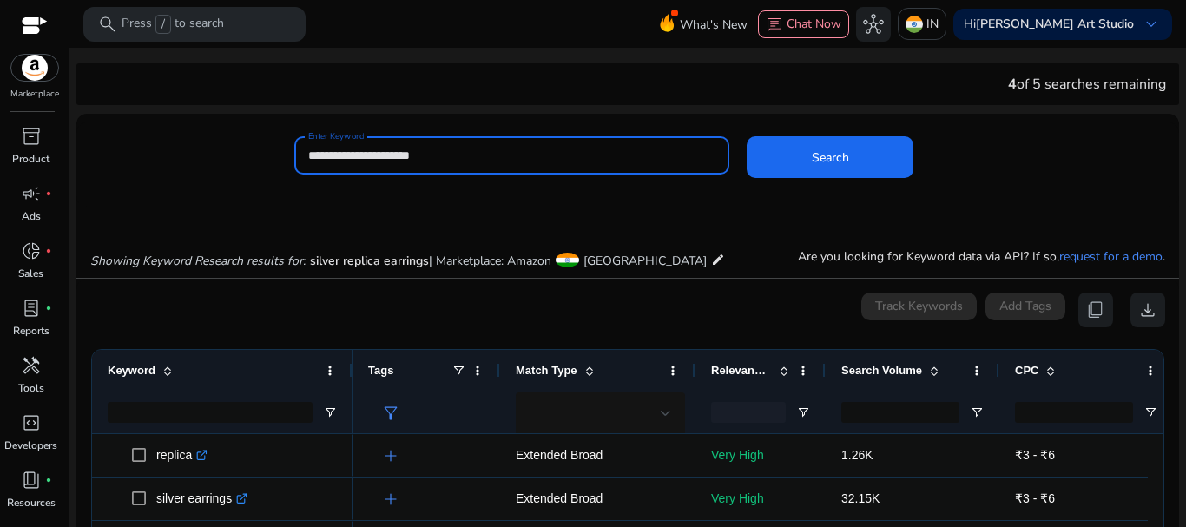
click at [336, 156] on input "**********" at bounding box center [512, 155] width 408 height 19
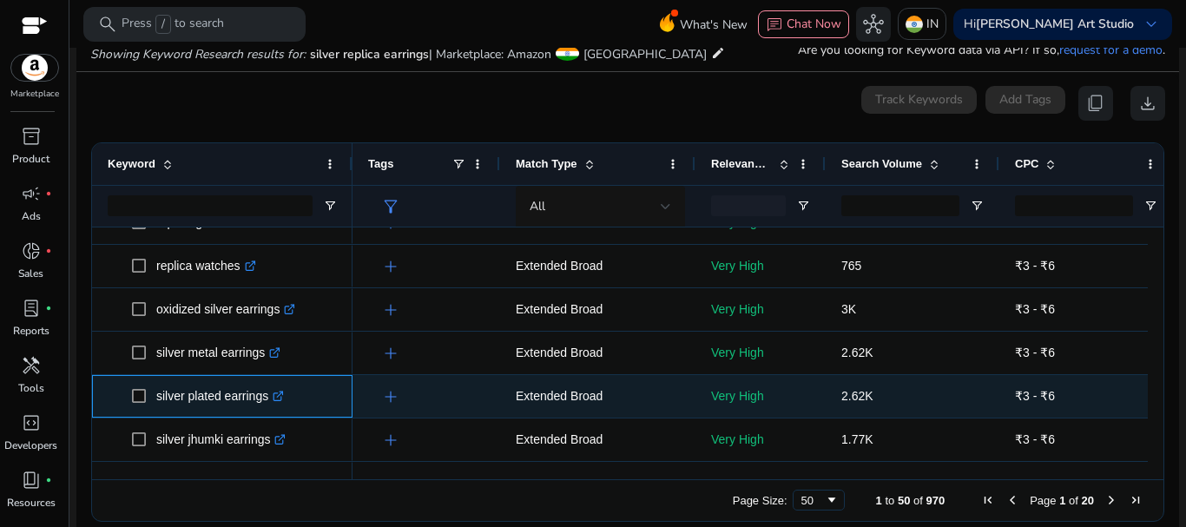
drag, startPoint x: 154, startPoint y: 396, endPoint x: 267, endPoint y: 400, distance: 113.8
click at [267, 400] on span "silver plated earrings .st0{fill:#2c8af8}" at bounding box center [234, 397] width 205 height 36
click at [231, 392] on p "silver plated earrings .st0{fill:#2c8af8}" at bounding box center [220, 397] width 128 height 36
drag, startPoint x: 160, startPoint y: 396, endPoint x: 242, endPoint y: 400, distance: 82.6
click at [242, 400] on p "silver plated earrings .st0{fill:#2c8af8}" at bounding box center [220, 397] width 128 height 36
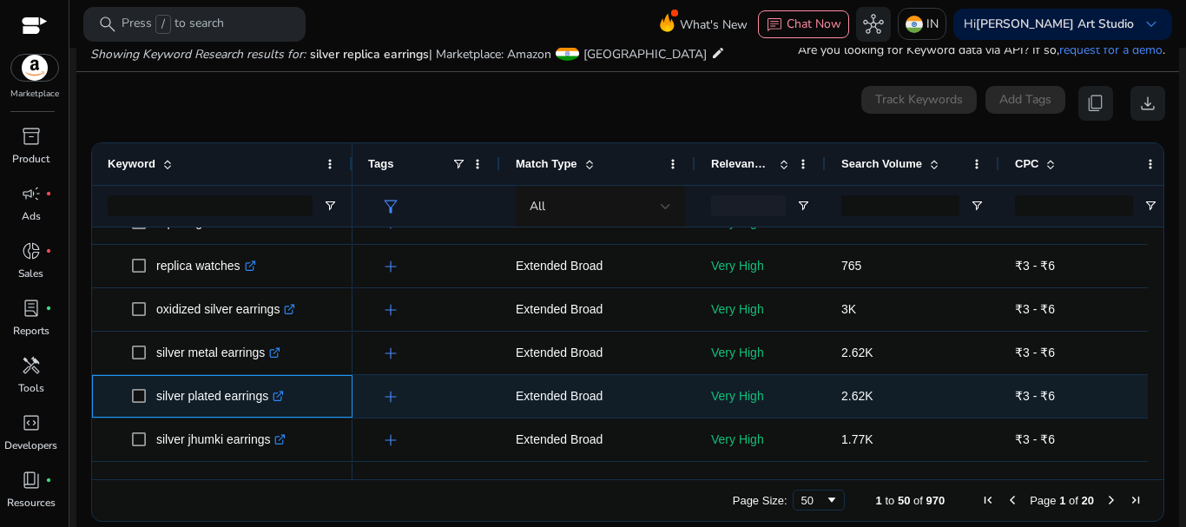
drag, startPoint x: 156, startPoint y: 395, endPoint x: 267, endPoint y: 399, distance: 110.3
click at [267, 399] on p "silver plated earrings .st0{fill:#2c8af8}" at bounding box center [220, 397] width 128 height 36
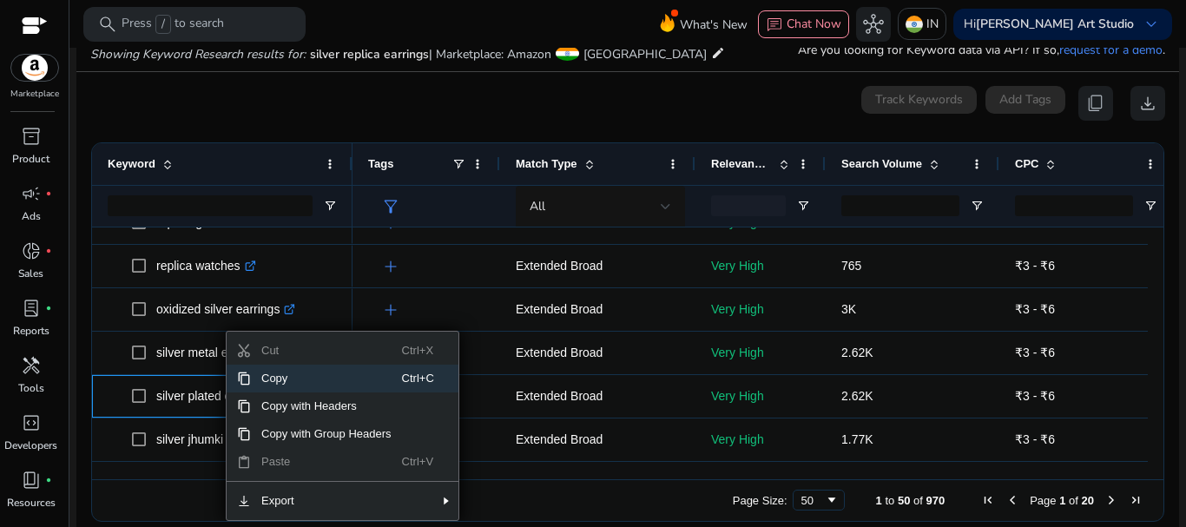
click at [273, 380] on span "Copy" at bounding box center [326, 379] width 151 height 28
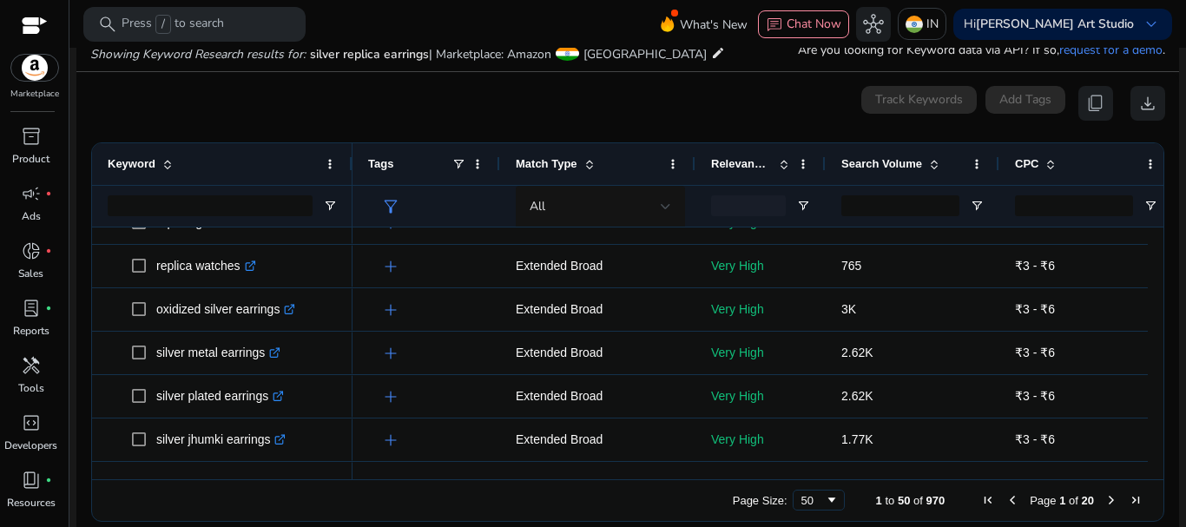
click at [322, 497] on div "Page Size: 50 1 to 50 of 970 Page 1 of 20" at bounding box center [627, 500] width 1071 height 42
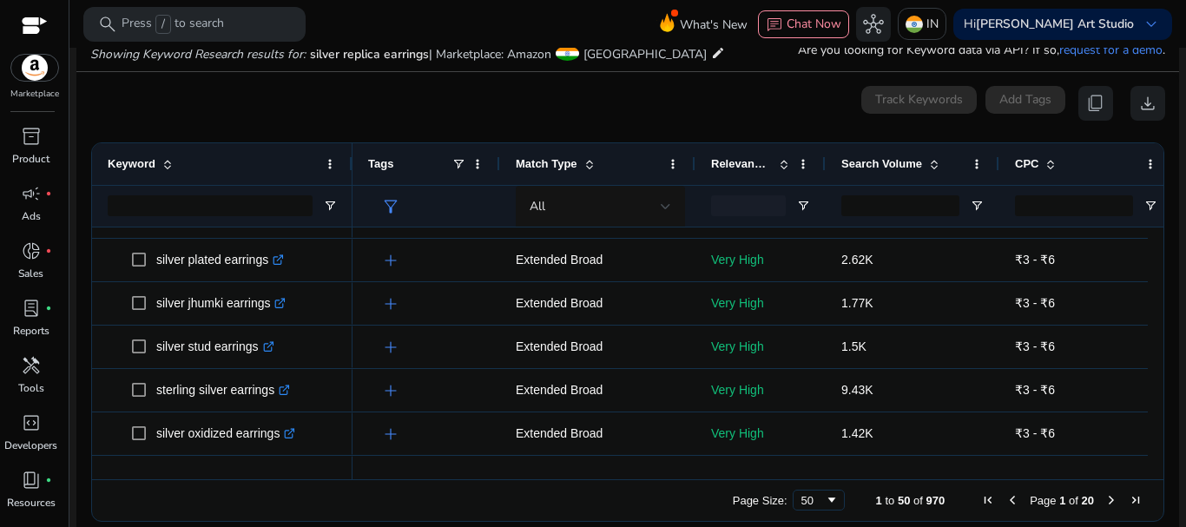
scroll to position [376, 0]
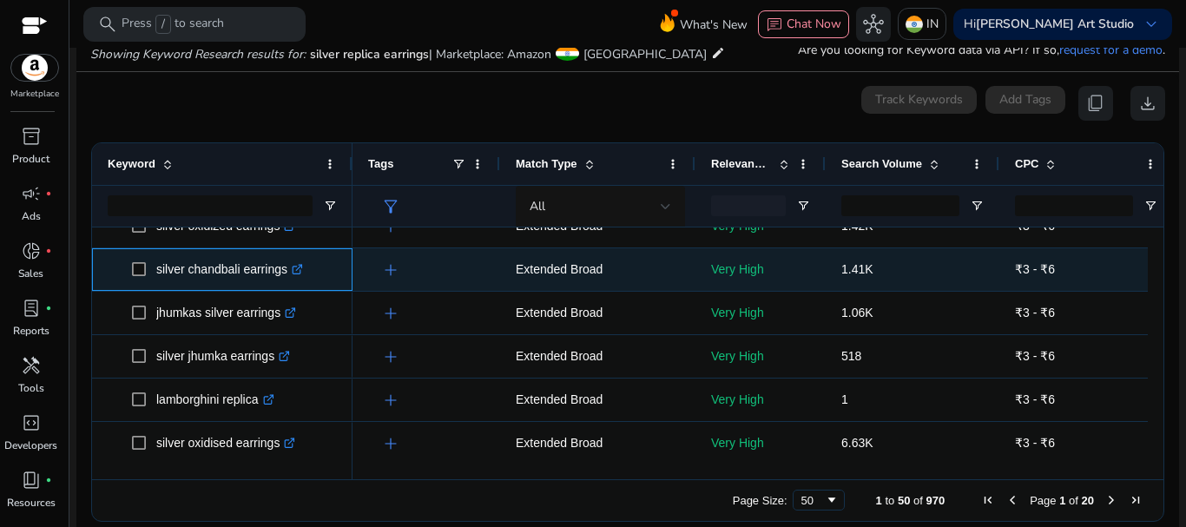
drag, startPoint x: 157, startPoint y: 268, endPoint x: 283, endPoint y: 277, distance: 126.2
click at [283, 277] on span "silver chandbali earrings .st0{fill:#2c8af8}" at bounding box center [234, 270] width 205 height 36
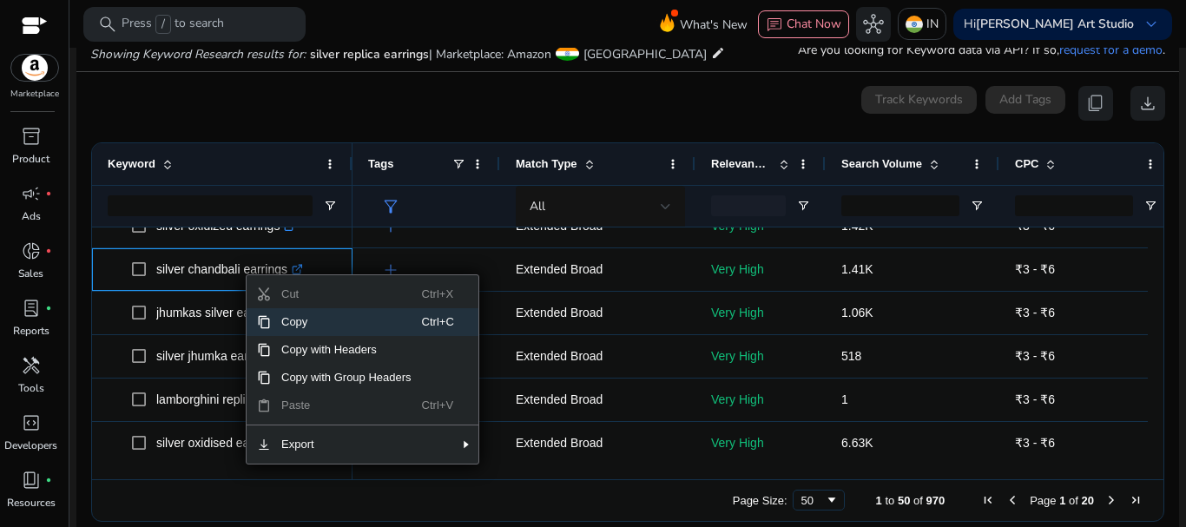
click at [311, 324] on span "Copy" at bounding box center [346, 322] width 151 height 28
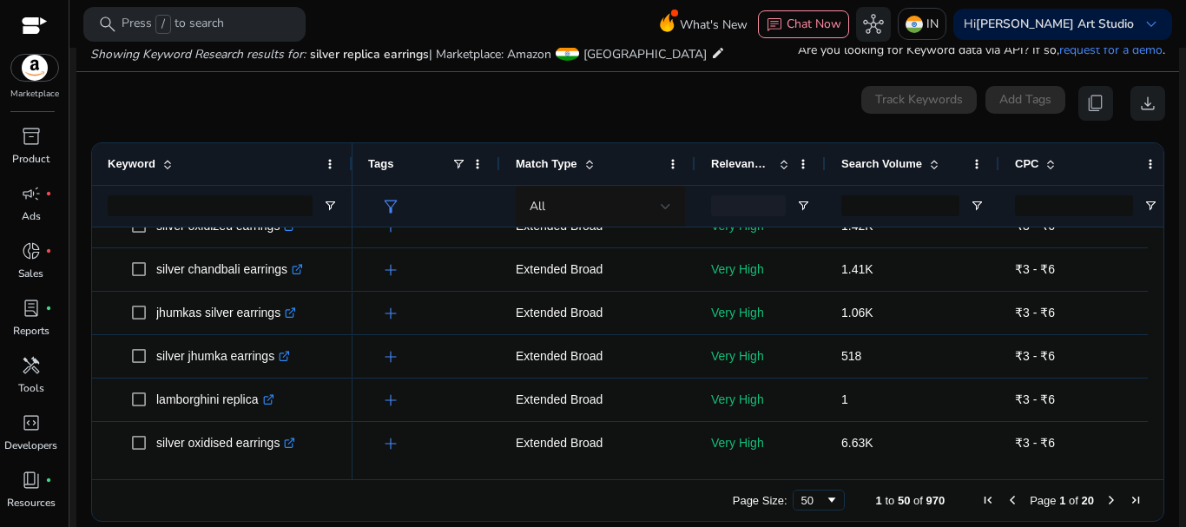
click at [205, 490] on div "Page Size: 50 1 to 50 of 970 Page 1 of 20" at bounding box center [627, 500] width 1071 height 42
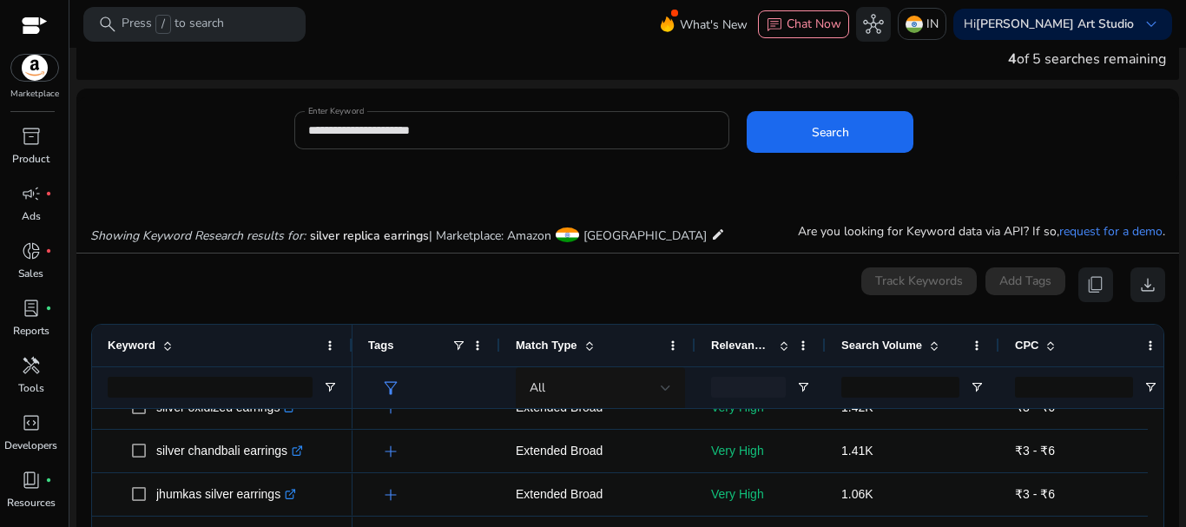
click at [335, 128] on input "**********" at bounding box center [512, 130] width 408 height 19
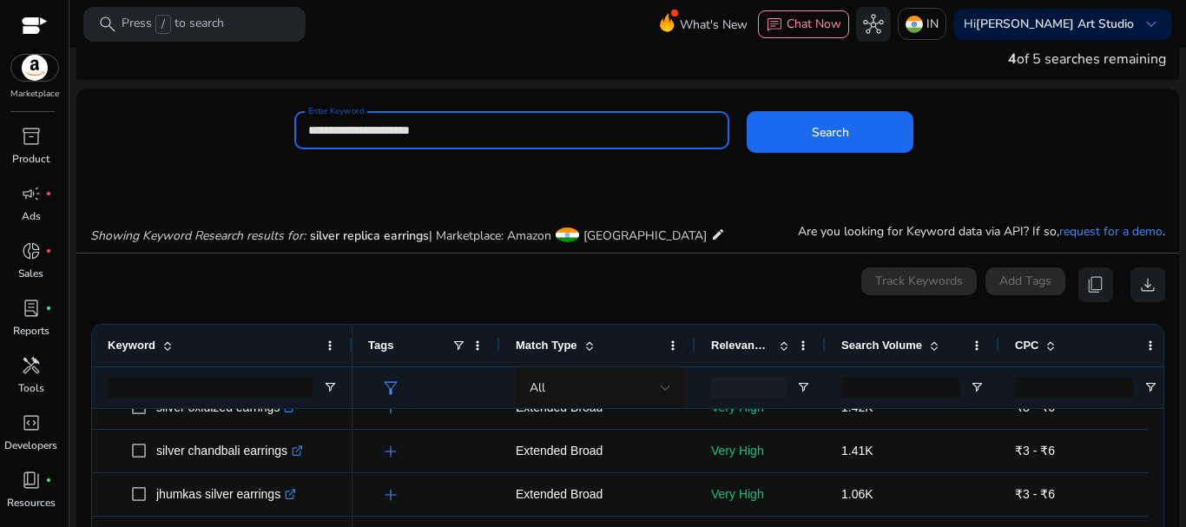
click at [335, 128] on input "**********" at bounding box center [512, 130] width 408 height 19
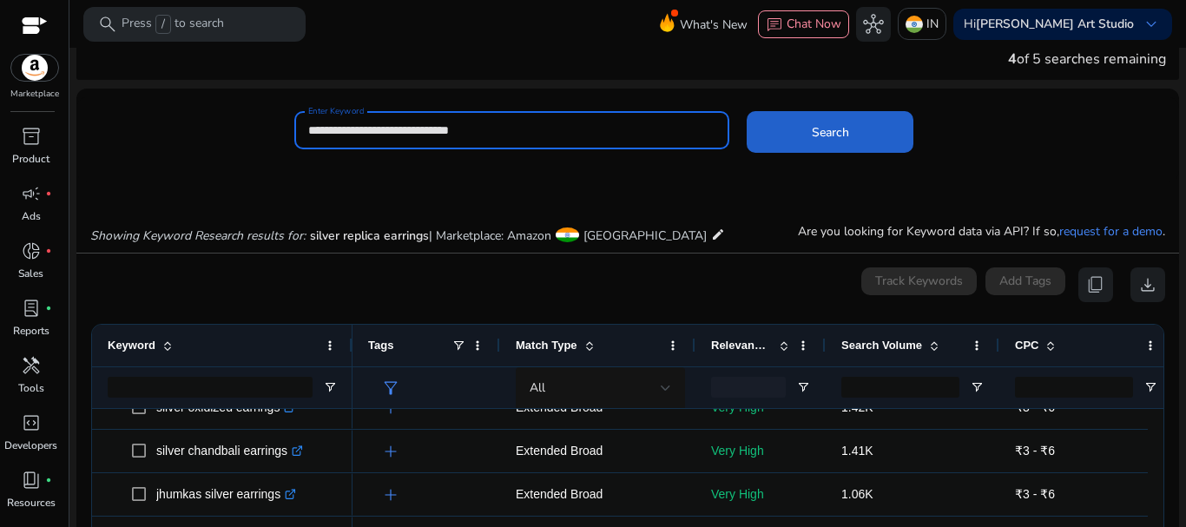
type input "**********"
click at [815, 124] on span "Search" at bounding box center [830, 132] width 37 height 18
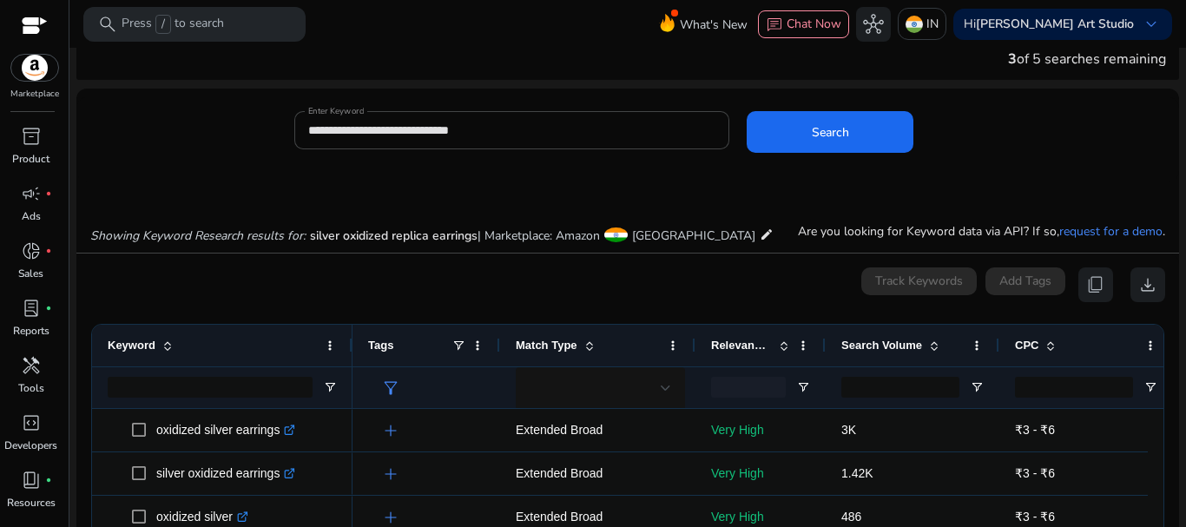
scroll to position [207, 0]
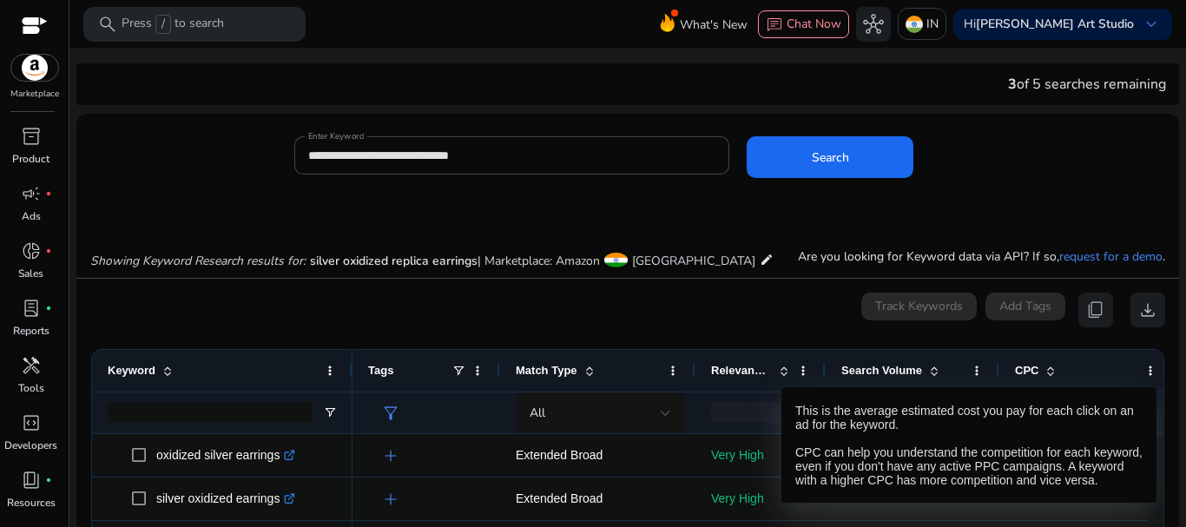
scroll to position [207, 0]
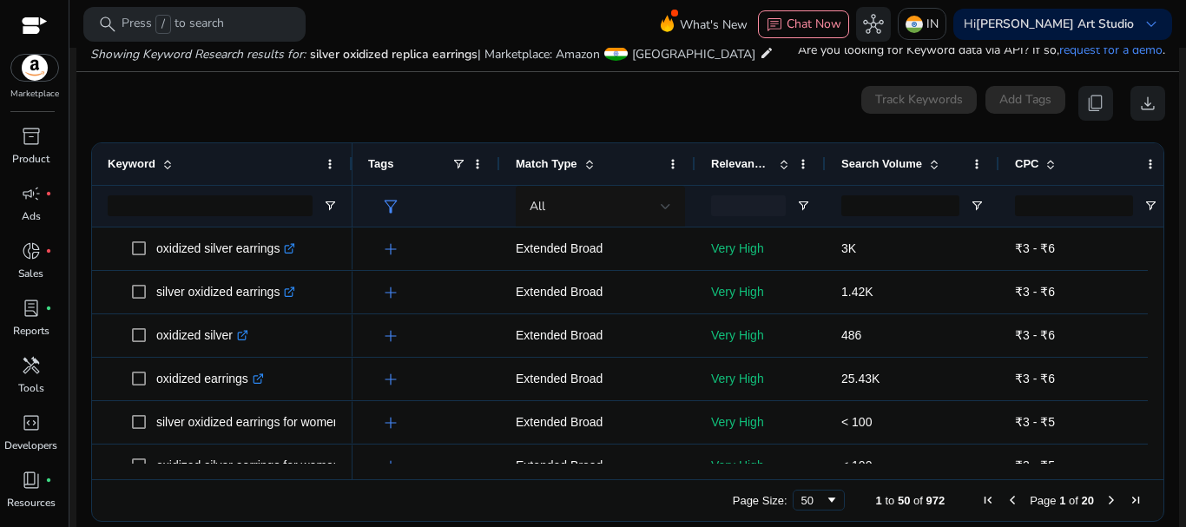
drag, startPoint x: 1148, startPoint y: 246, endPoint x: 1150, endPoint y: 261, distance: 15.8
click at [1150, 261] on div at bounding box center [1156, 345] width 16 height 236
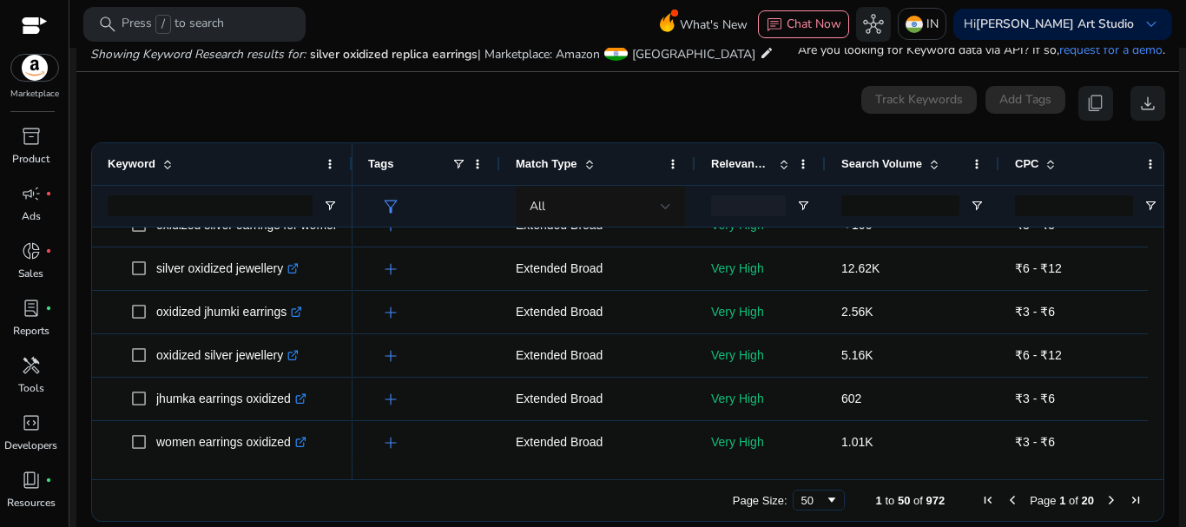
scroll to position [0, 0]
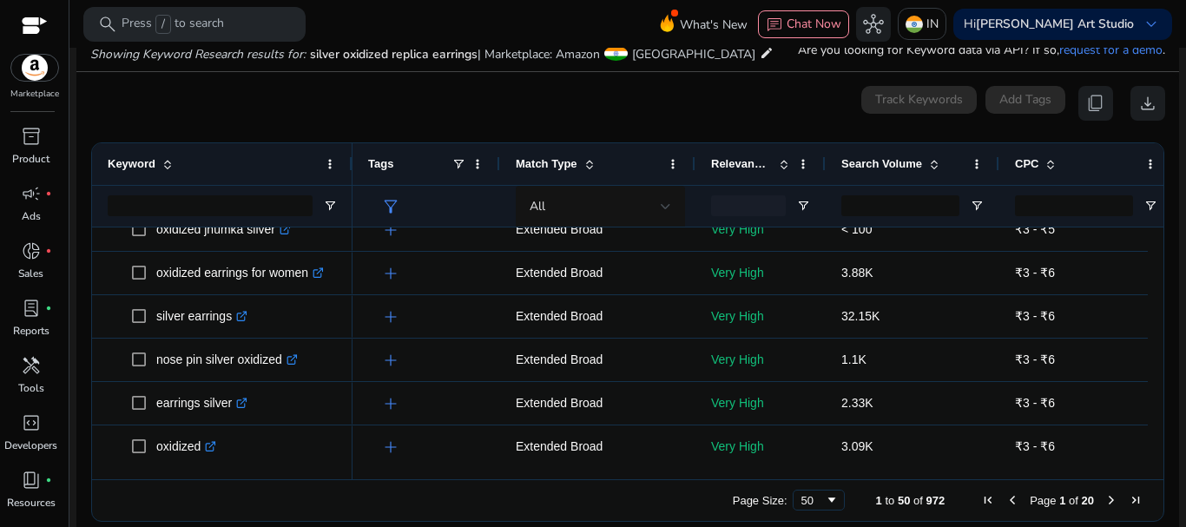
click at [924, 168] on span at bounding box center [931, 164] width 19 height 14
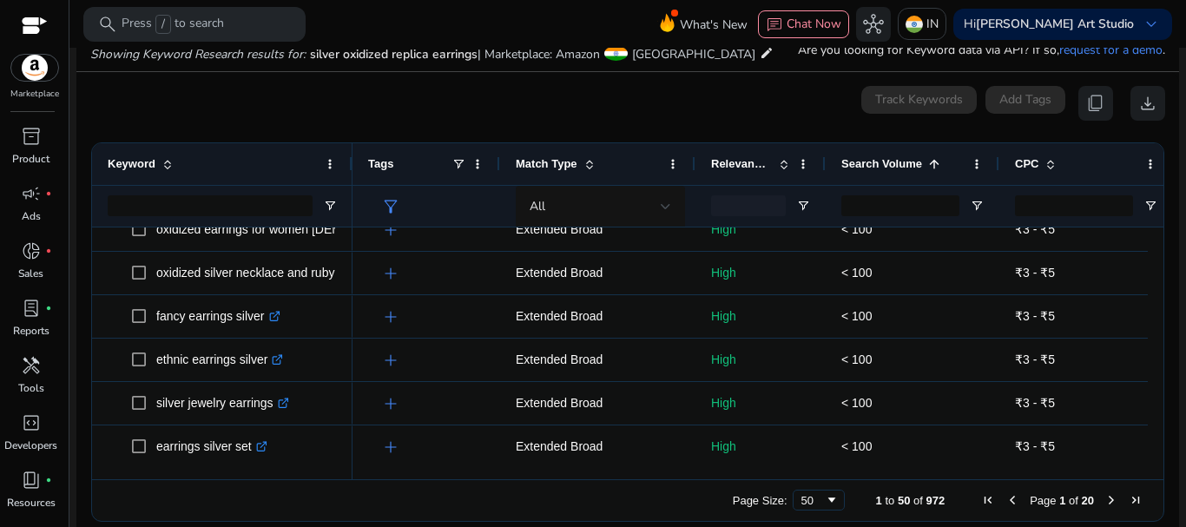
click at [924, 168] on span at bounding box center [931, 164] width 19 height 14
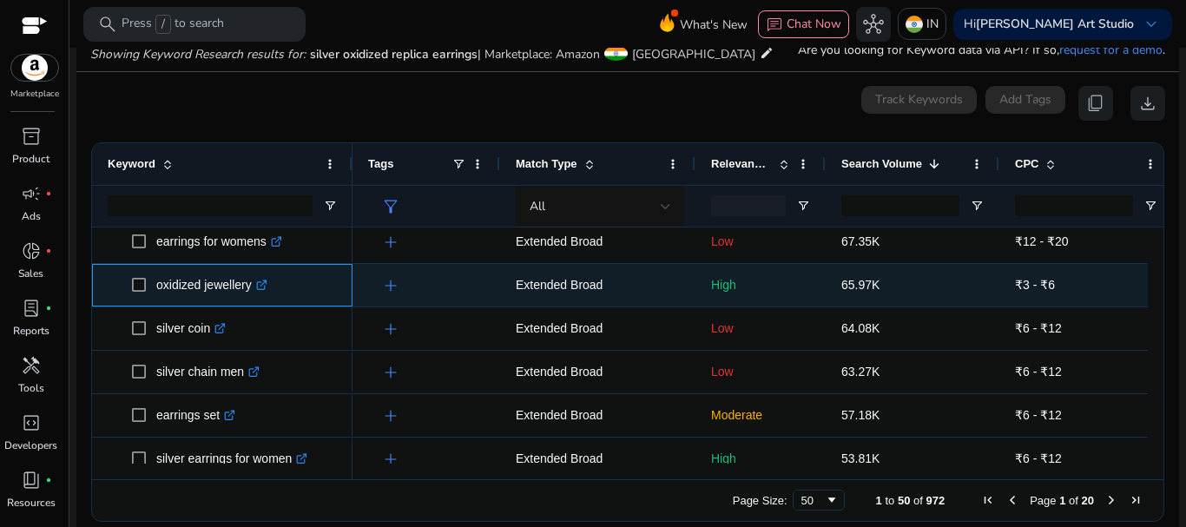
drag, startPoint x: 156, startPoint y: 287, endPoint x: 250, endPoint y: 292, distance: 93.9
click at [250, 292] on p "oxidized jewellery .st0{fill:#2c8af8}" at bounding box center [211, 285] width 111 height 36
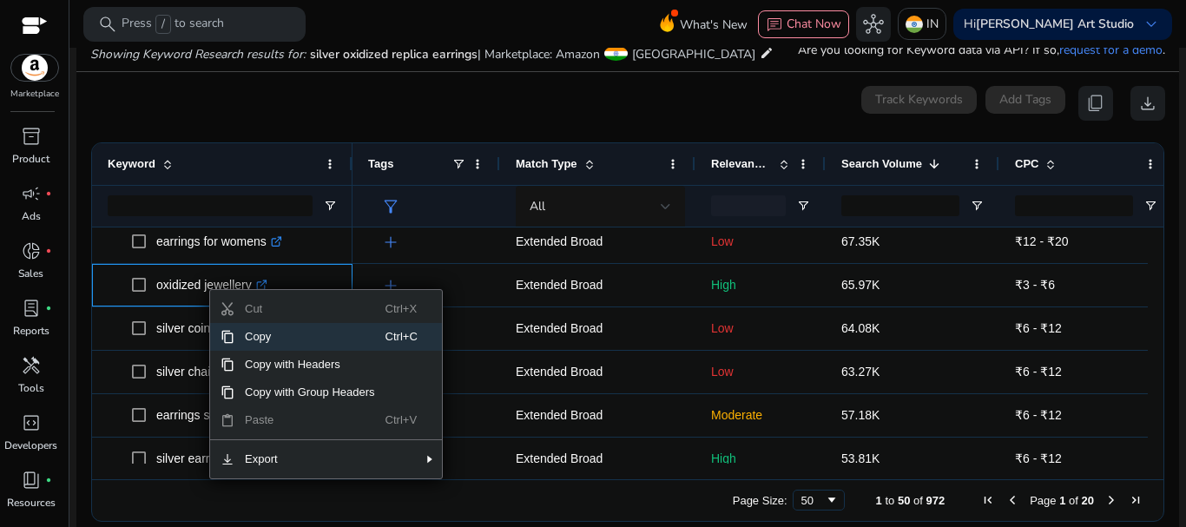
click at [275, 337] on span "Copy" at bounding box center [309, 337] width 151 height 28
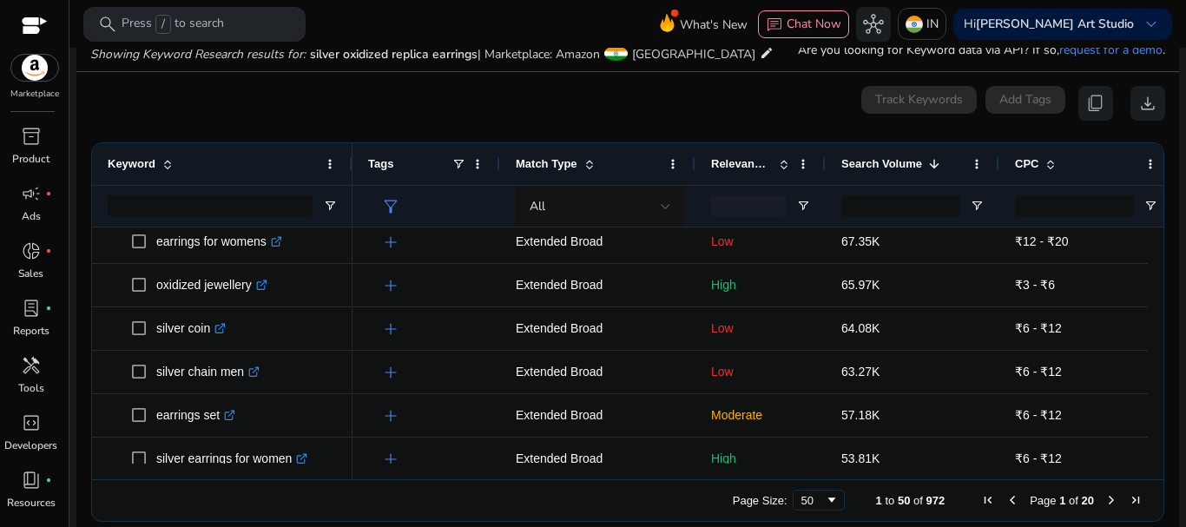
click at [244, 159] on div "Keyword" at bounding box center [213, 164] width 210 height 33
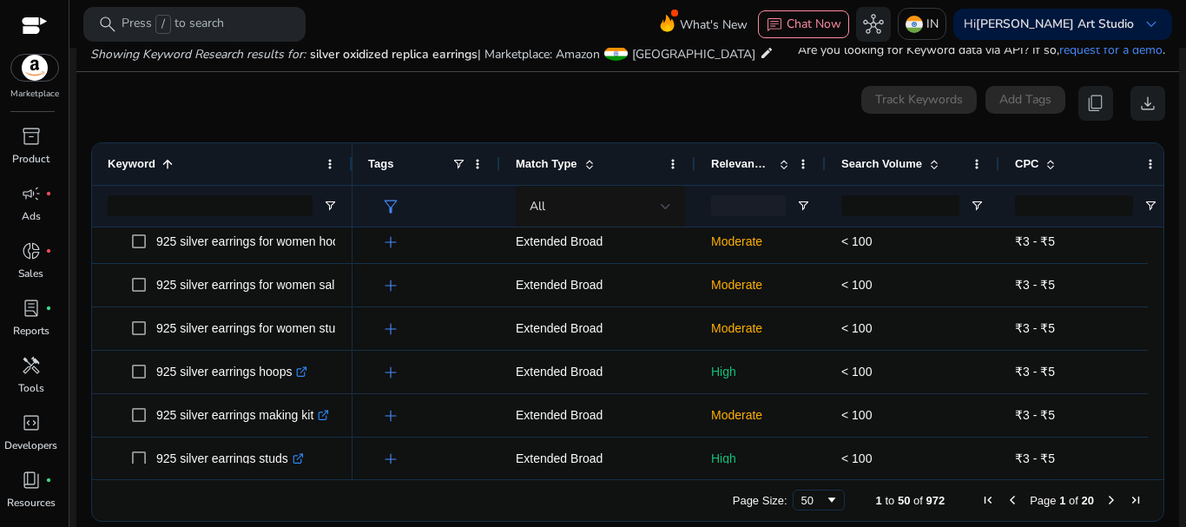
click at [271, 155] on div "Keyword 1" at bounding box center [213, 164] width 210 height 33
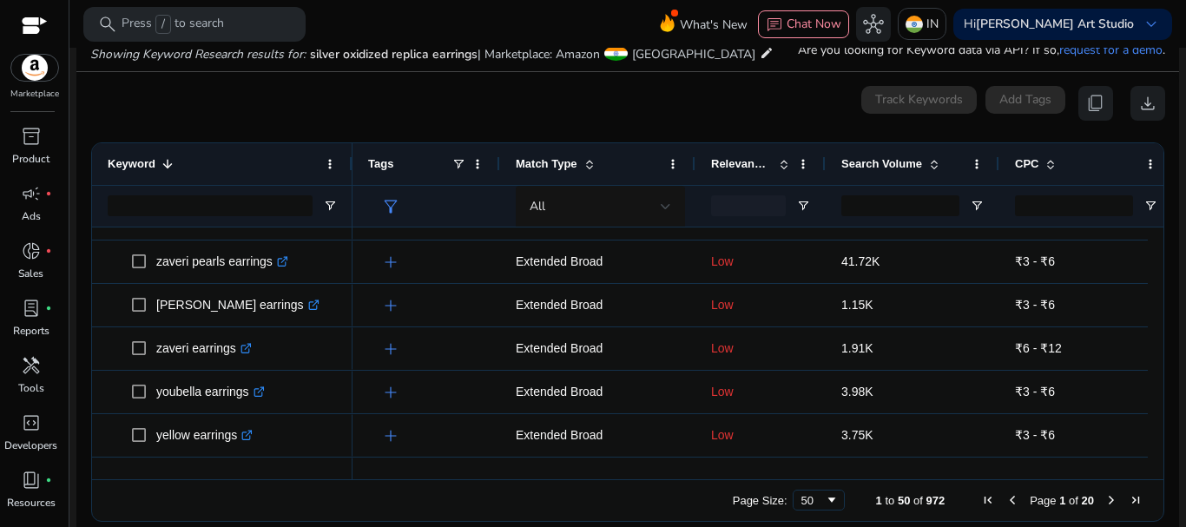
scroll to position [264, 0]
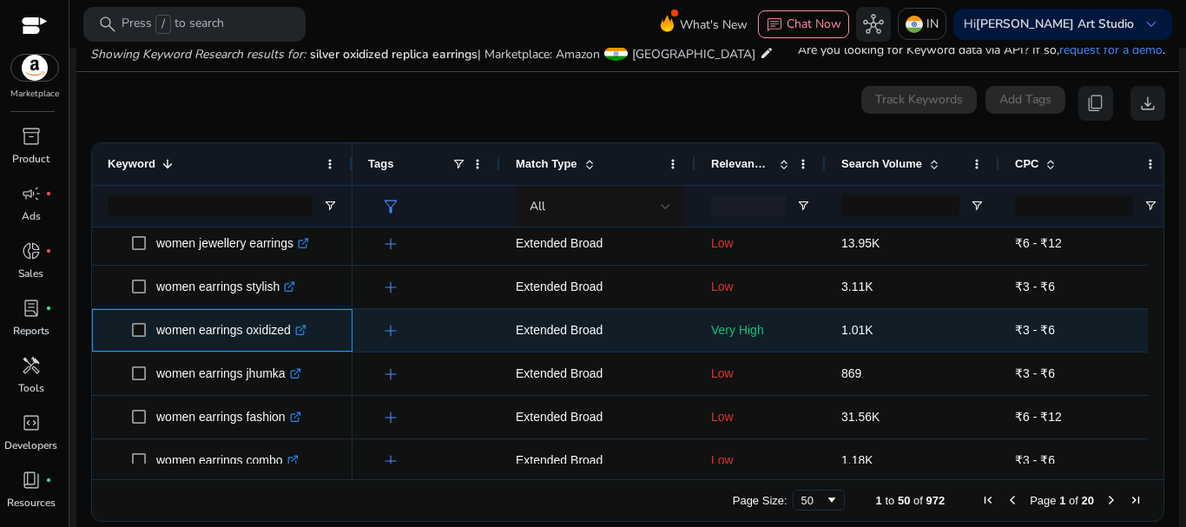
drag, startPoint x: 156, startPoint y: 330, endPoint x: 294, endPoint y: 337, distance: 138.2
click at [294, 337] on p "women earrings oxidized .st0{fill:#2c8af8}" at bounding box center [231, 331] width 150 height 36
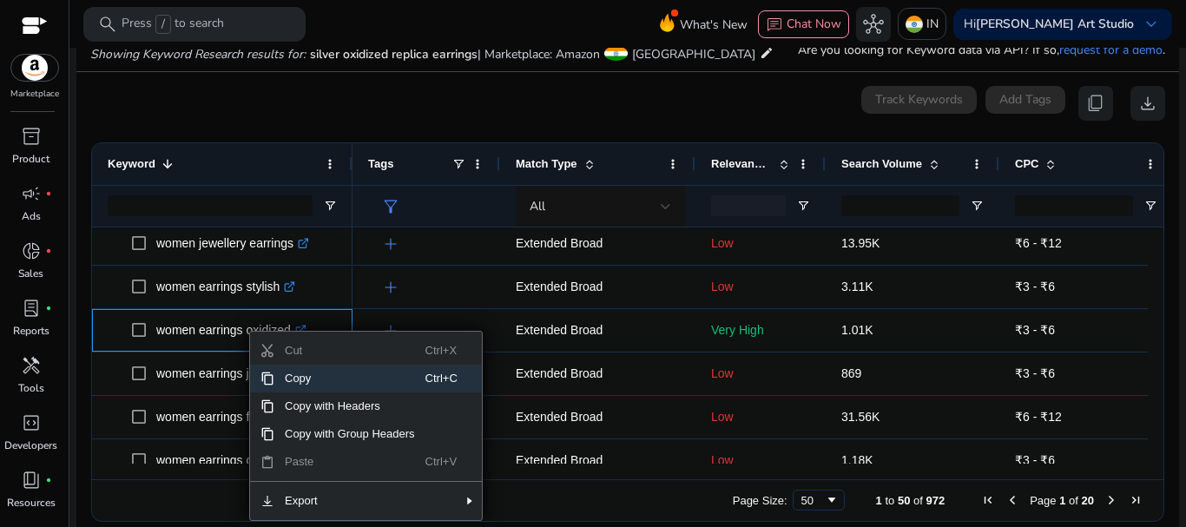
click at [297, 381] on span "Copy" at bounding box center [349, 379] width 151 height 28
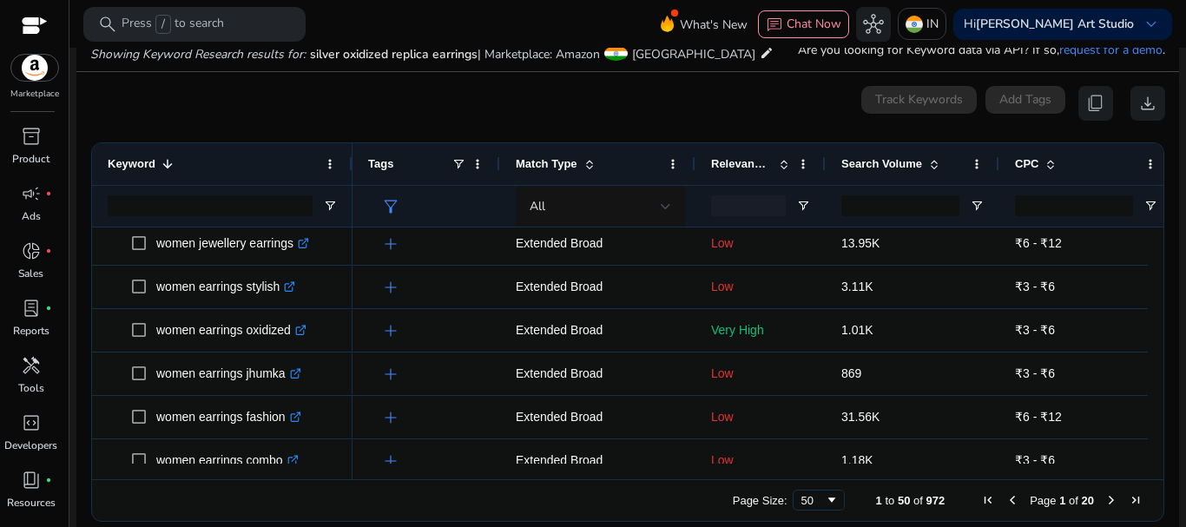
click at [258, 160] on div "Keyword 1" at bounding box center [213, 164] width 210 height 33
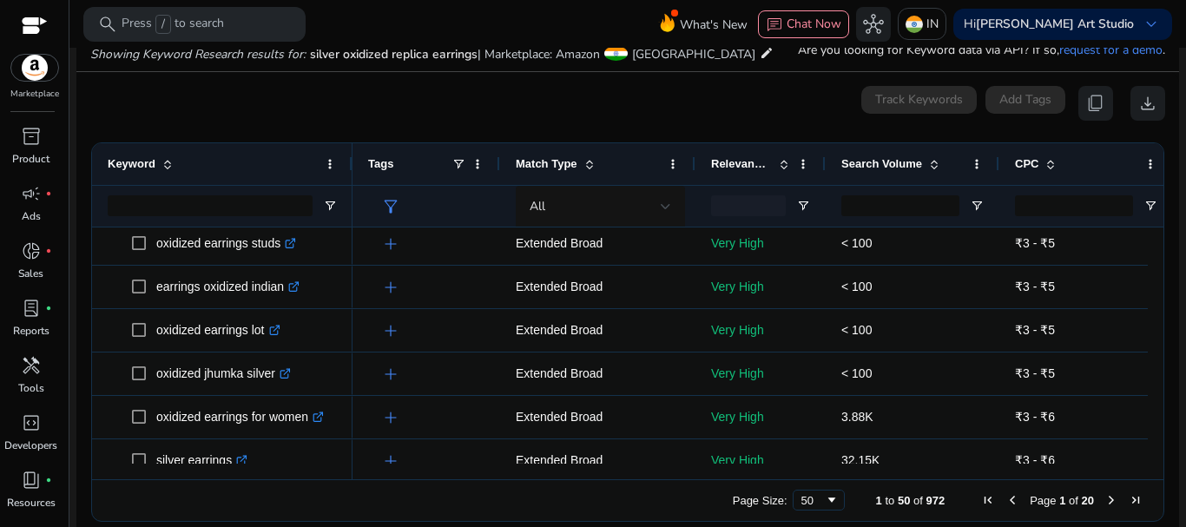
click at [263, 158] on div "Keyword" at bounding box center [213, 164] width 210 height 33
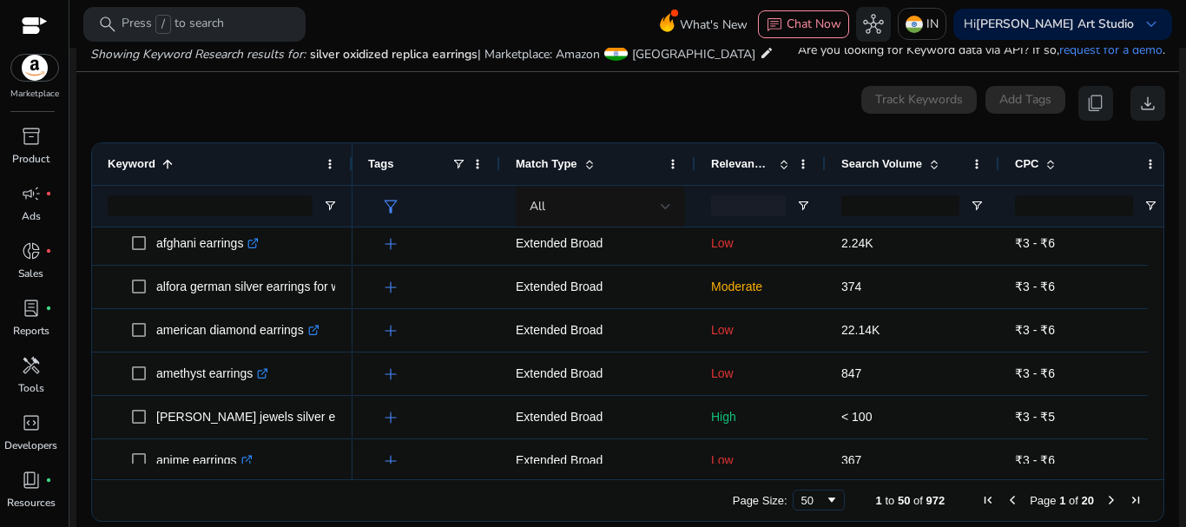
click at [230, 152] on div "Keyword 1" at bounding box center [213, 164] width 210 height 33
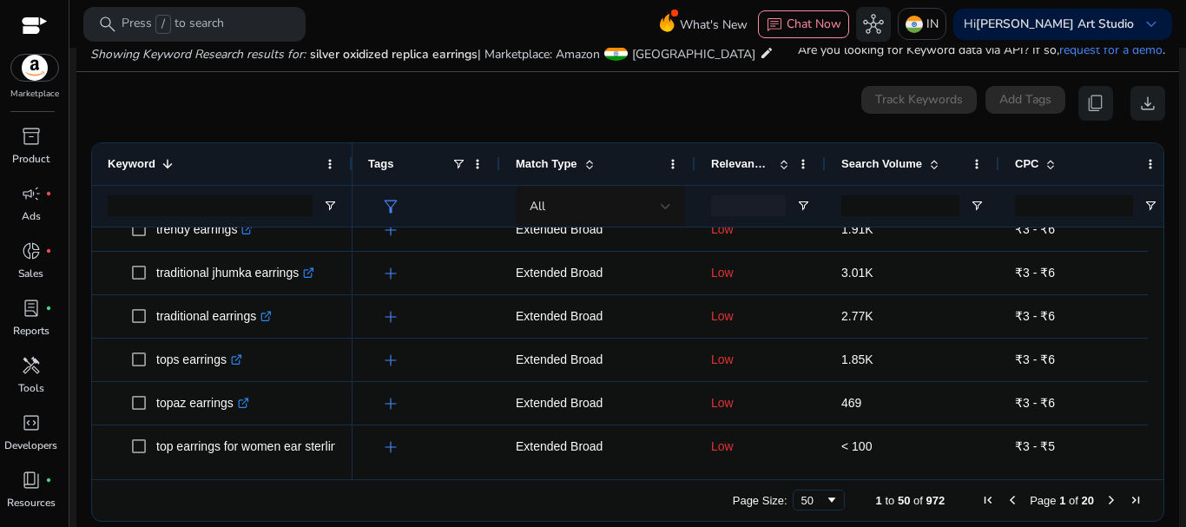
click at [730, 167] on span "Relevance Score" at bounding box center [741, 163] width 61 height 13
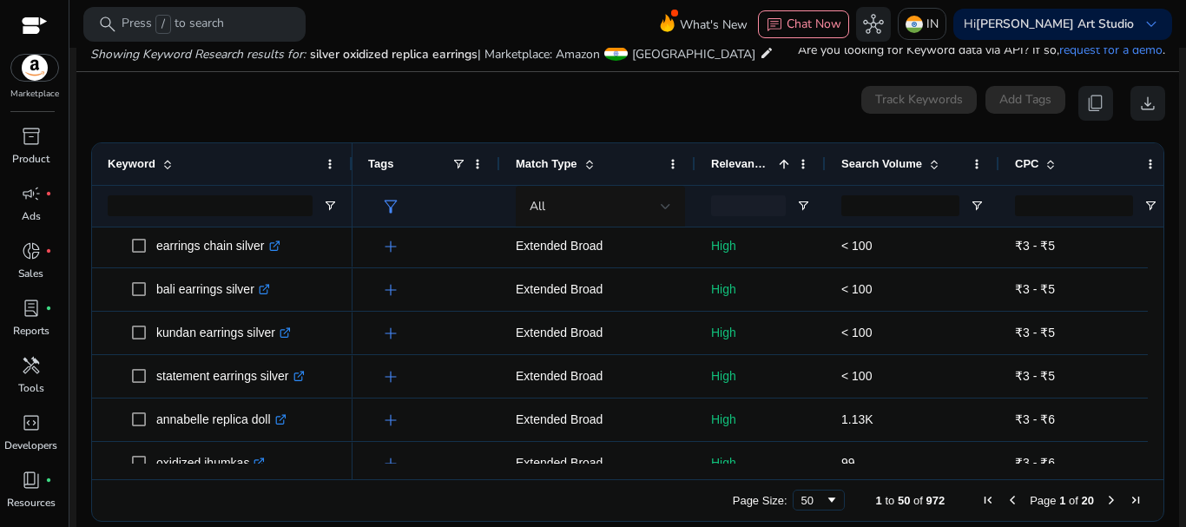
click at [899, 163] on span "Search Volume" at bounding box center [881, 163] width 81 height 13
